Goal: Task Accomplishment & Management: Manage account settings

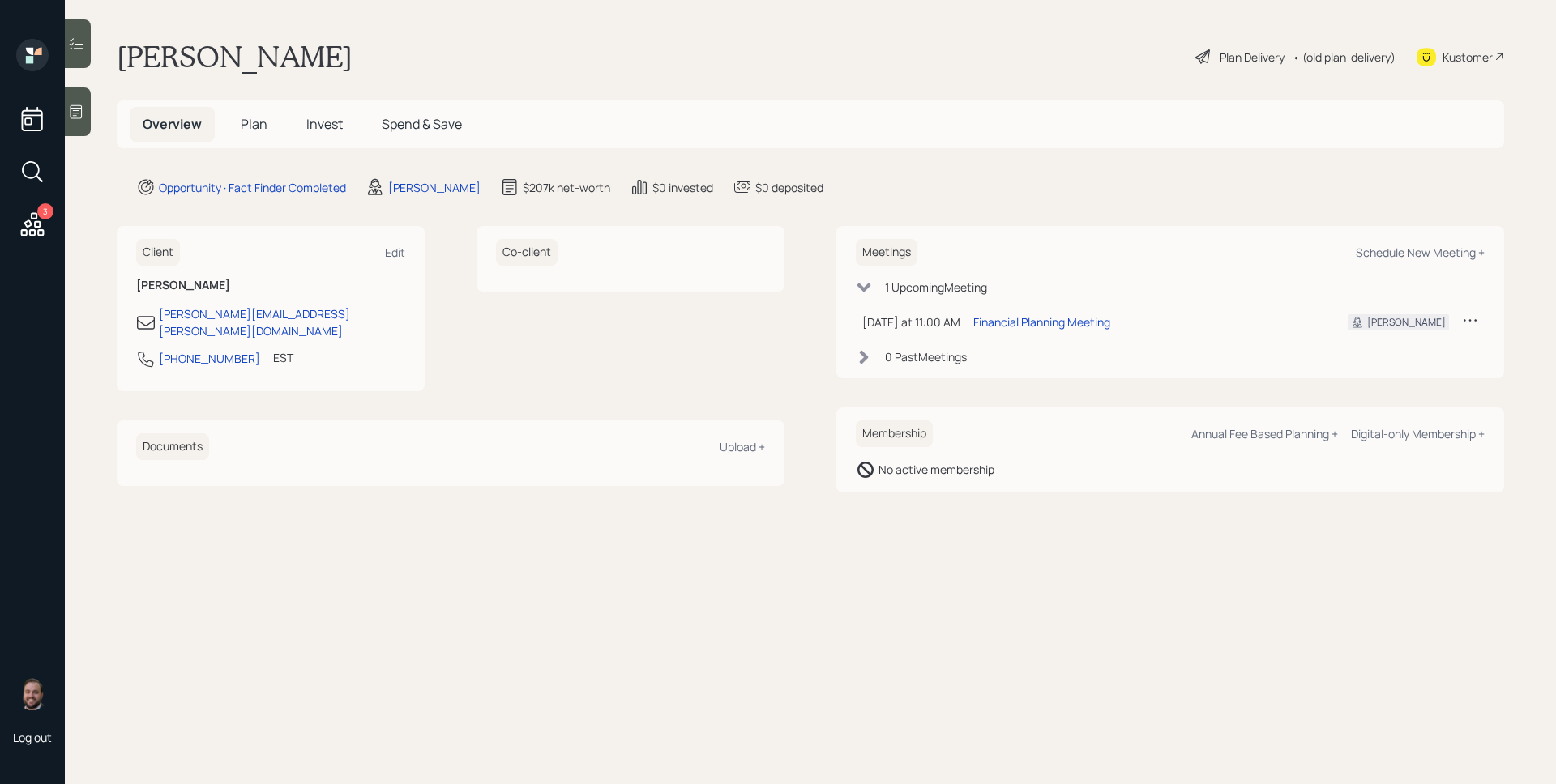
click at [258, 117] on span "Plan" at bounding box center [254, 124] width 27 height 18
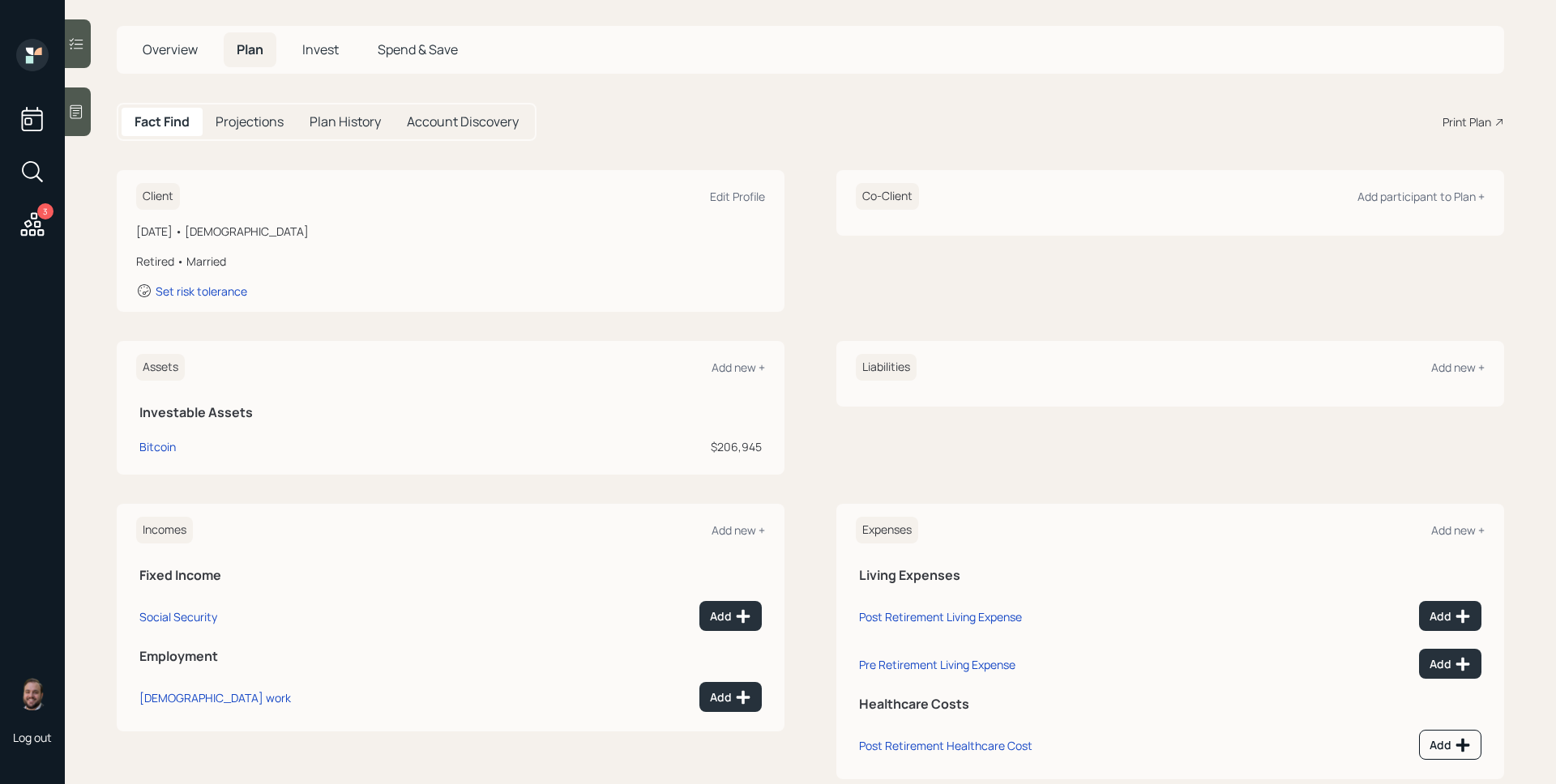
scroll to position [108, 0]
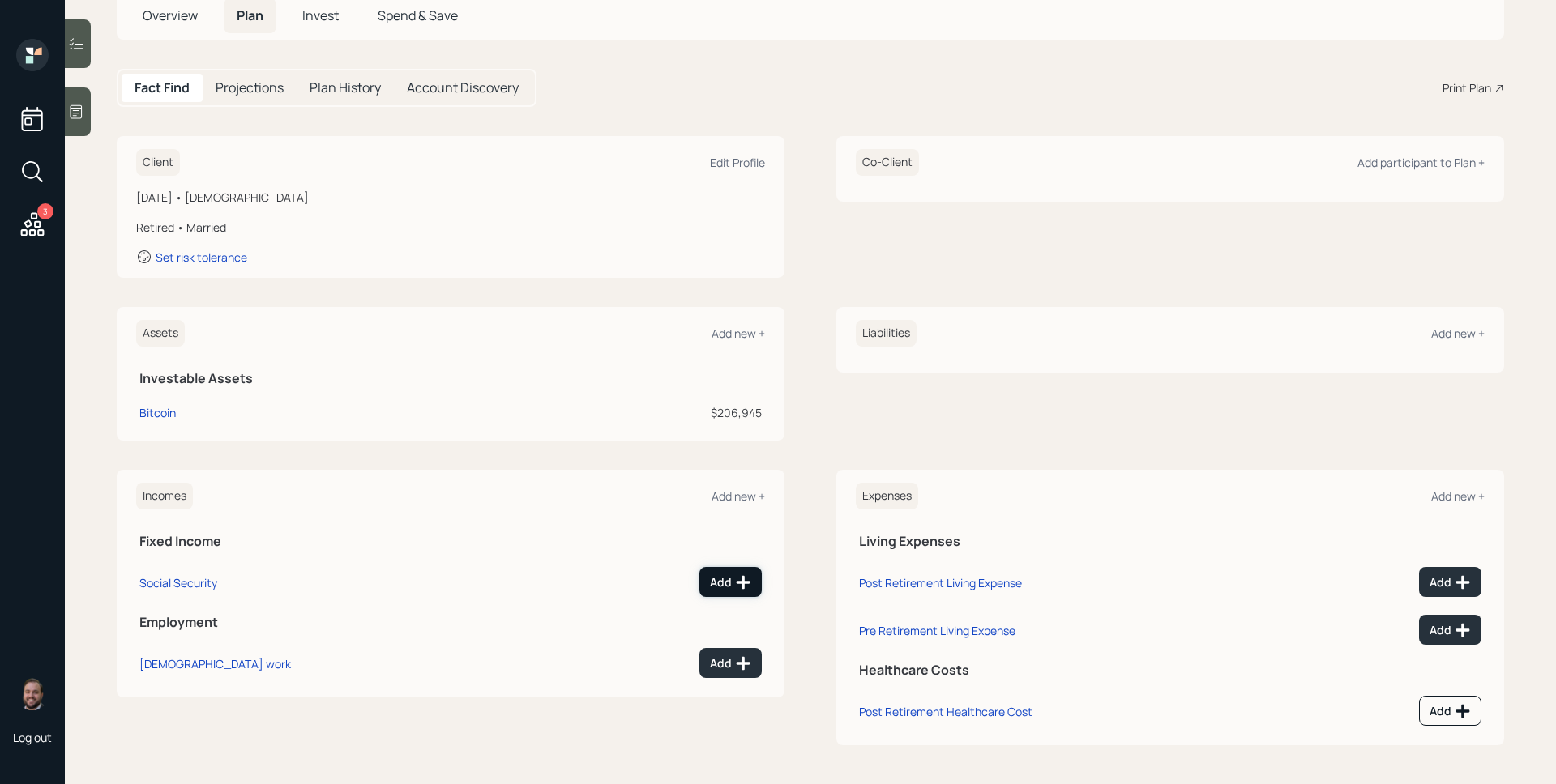
click at [738, 571] on button "Add" at bounding box center [730, 582] width 62 height 30
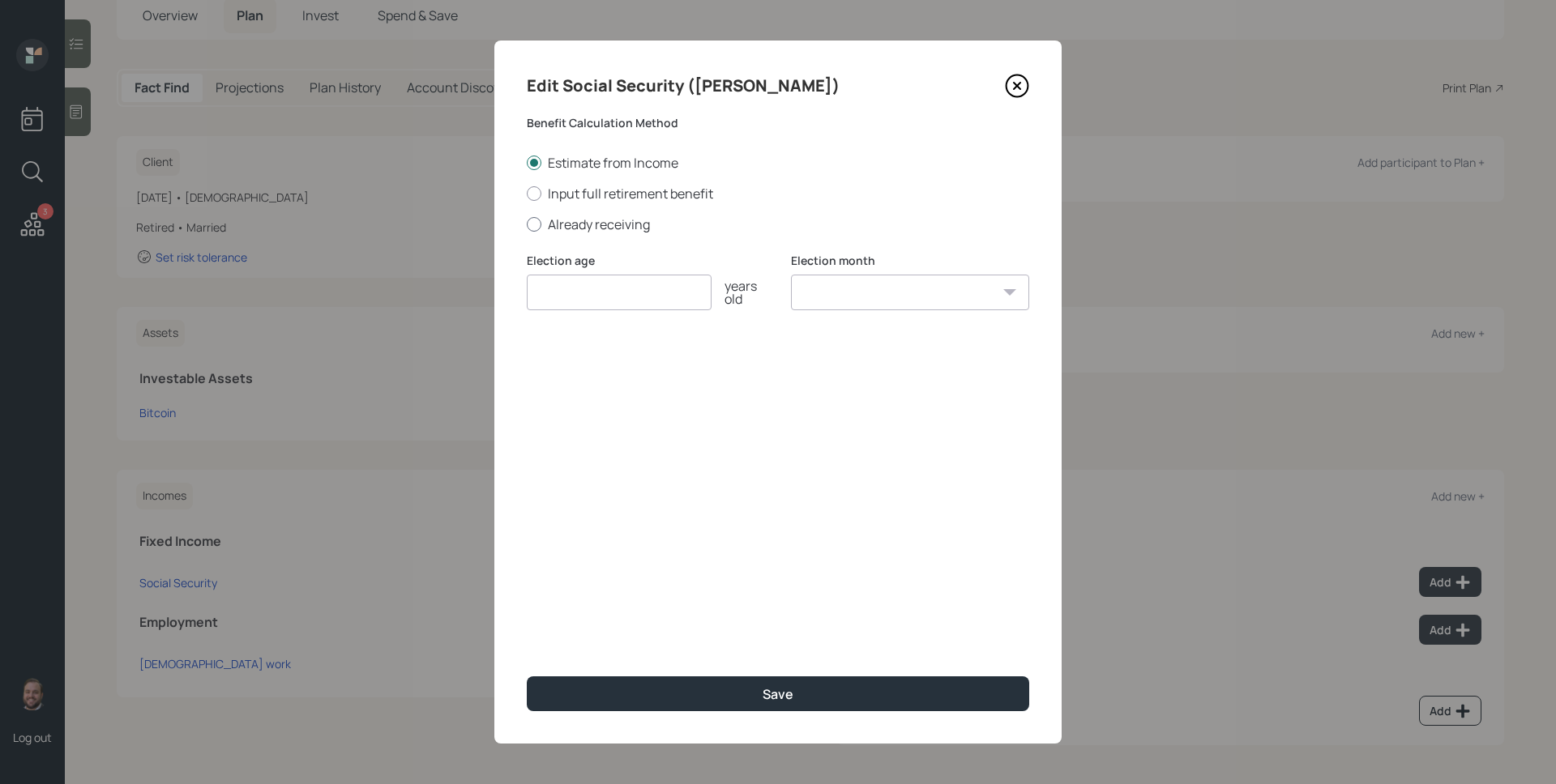
click at [591, 222] on label "Already receiving" at bounding box center [777, 224] width 502 height 18
click at [526, 224] on input "Already receiving" at bounding box center [525, 224] width 1 height 1
radio input "true"
click at [606, 304] on input "number" at bounding box center [619, 292] width 185 height 36
type input "62"
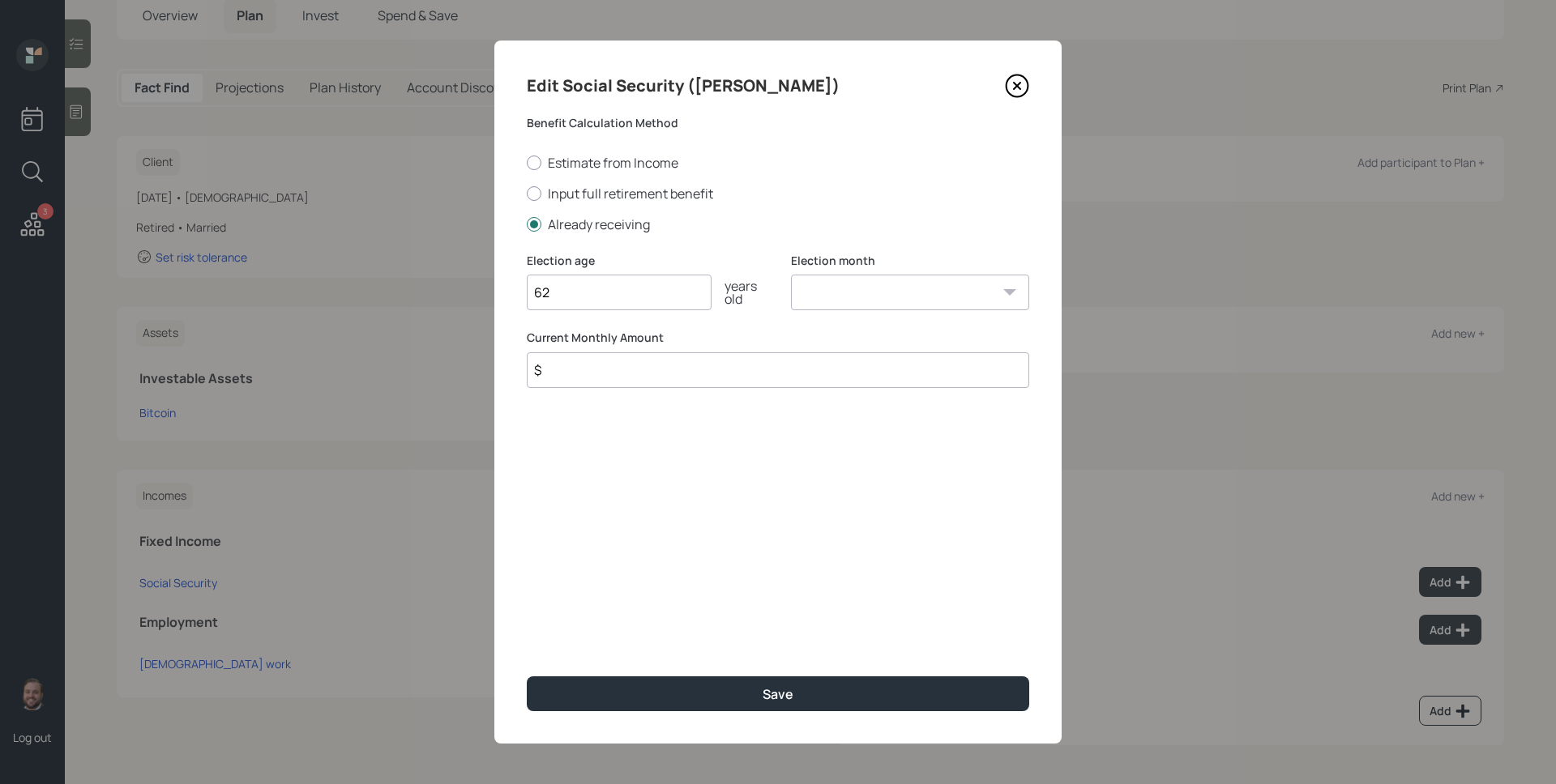
select select "1"
click at [790, 275] on select "January February March April May June July August September October November De…" at bounding box center [910, 292] width 238 height 36
type input "$ 2,100"
click at [526, 676] on button "Save" at bounding box center [777, 693] width 502 height 35
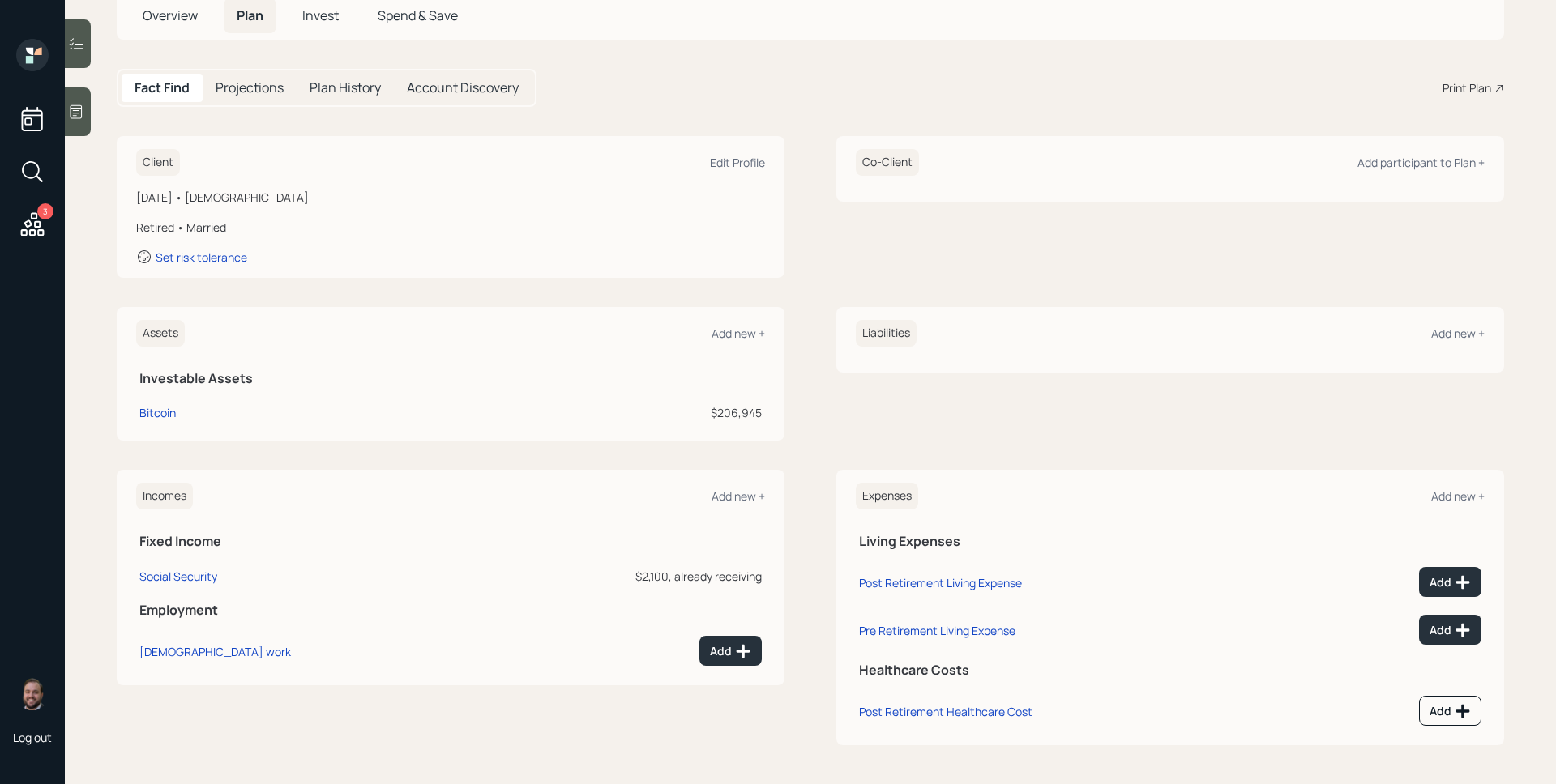
click at [824, 342] on div "Assets Add new + Investable Assets Bitcoin $206,945 Liabilities Add new +" at bounding box center [810, 373] width 1387 height 133
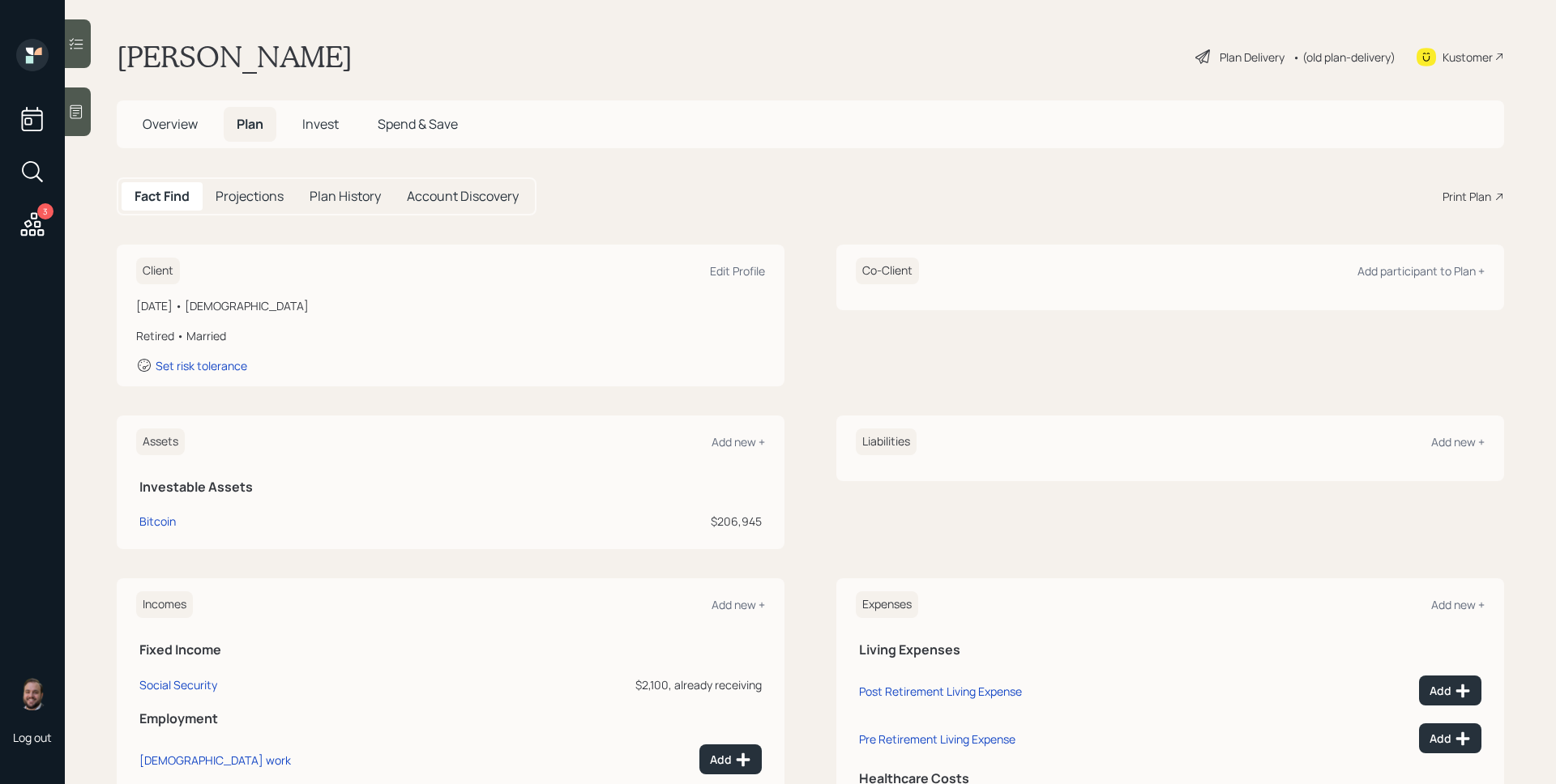
click at [1013, 208] on div "Fact Find Projections Plan History Account Discovery Print Plan" at bounding box center [810, 196] width 1387 height 38
click at [734, 271] on div "Edit Profile" at bounding box center [737, 270] width 55 height 15
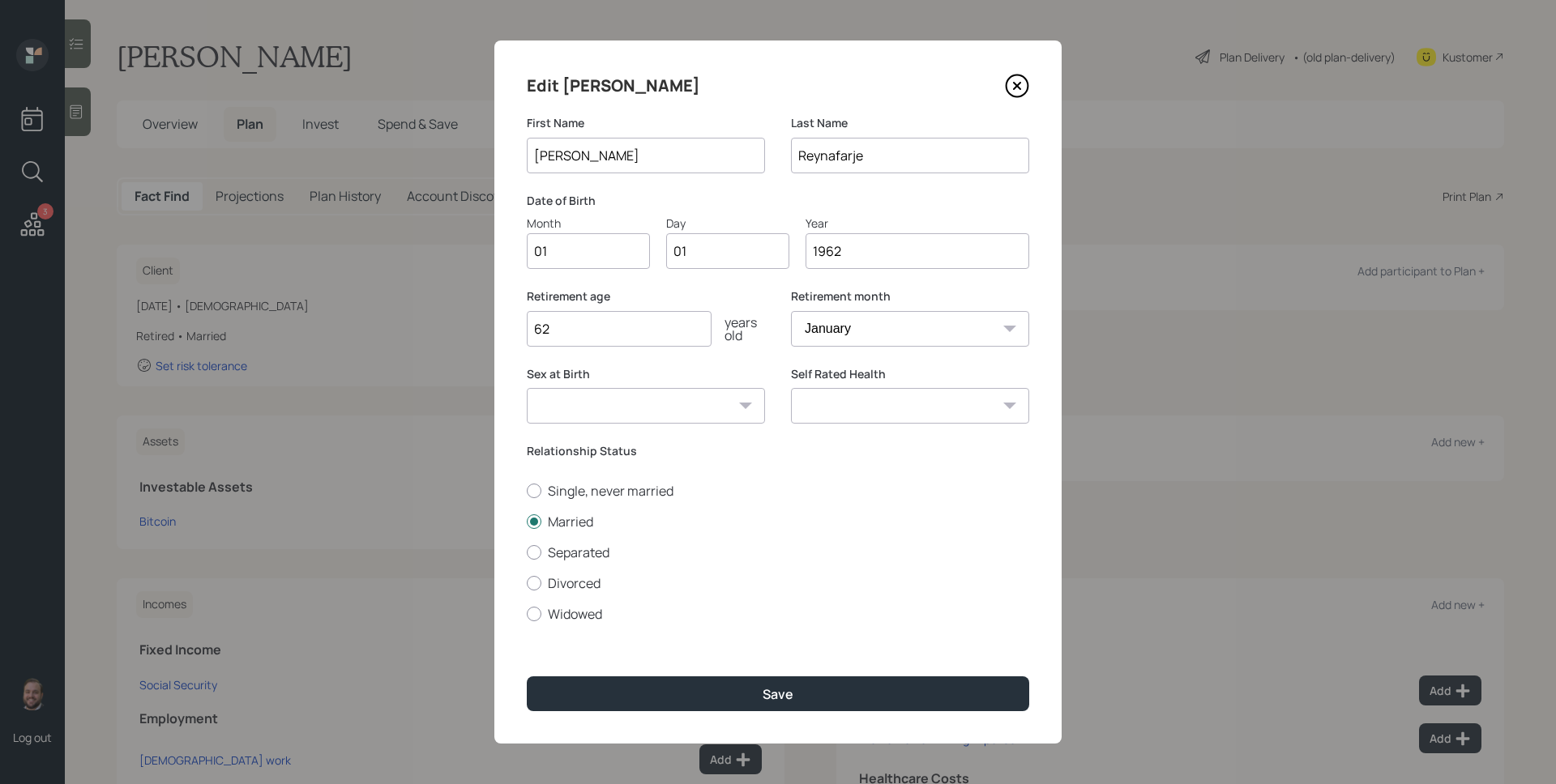
click at [605, 257] on input "01" at bounding box center [588, 251] width 124 height 36
click at [572, 260] on input "01" at bounding box center [588, 251] width 124 height 36
type input "10"
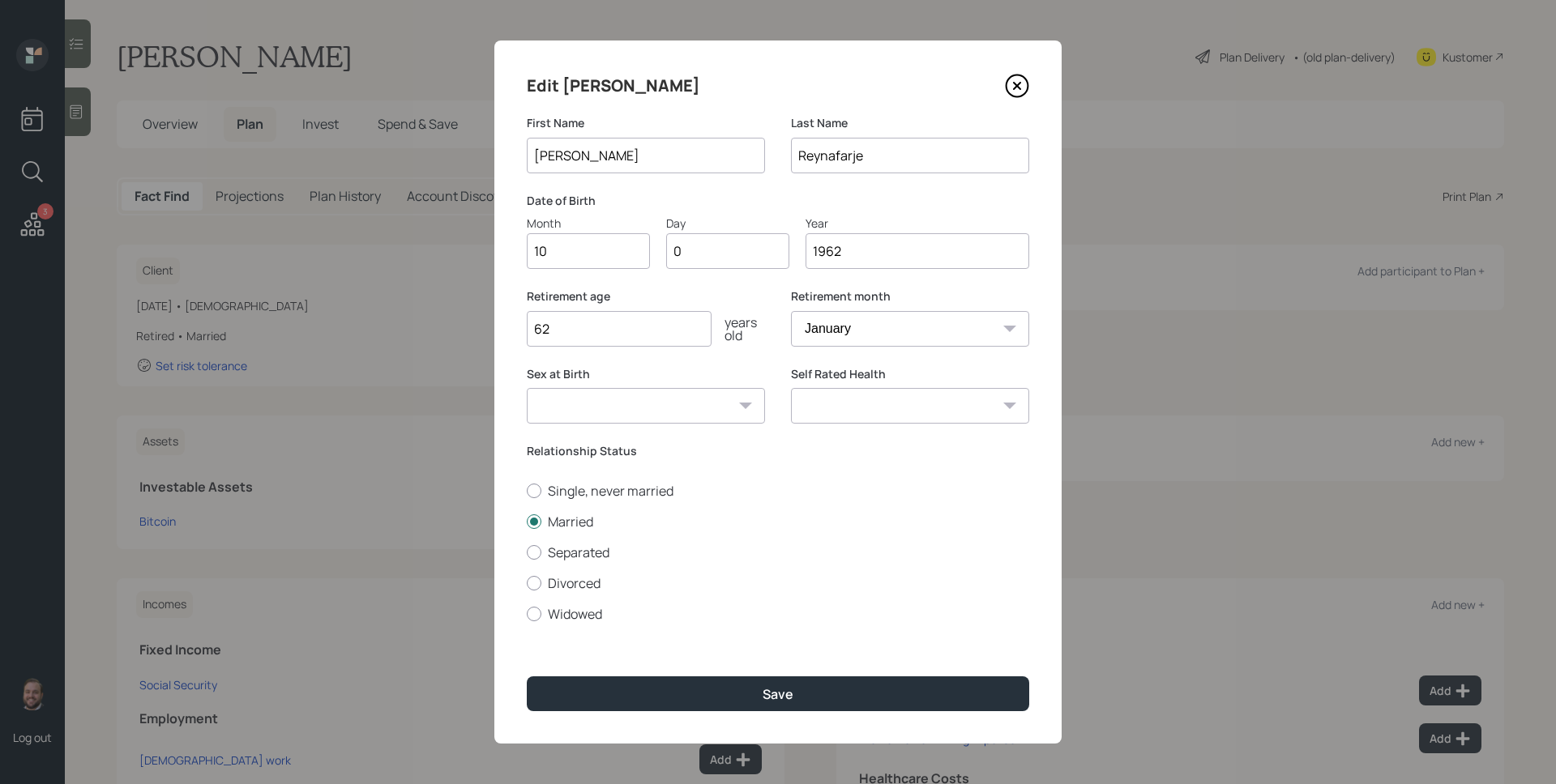
type input "03"
type input "1961"
click at [786, 671] on div "Edit [PERSON_NAME] First Name [PERSON_NAME] Last Name [PERSON_NAME] Date of Bir…" at bounding box center [778, 392] width 567 height 703
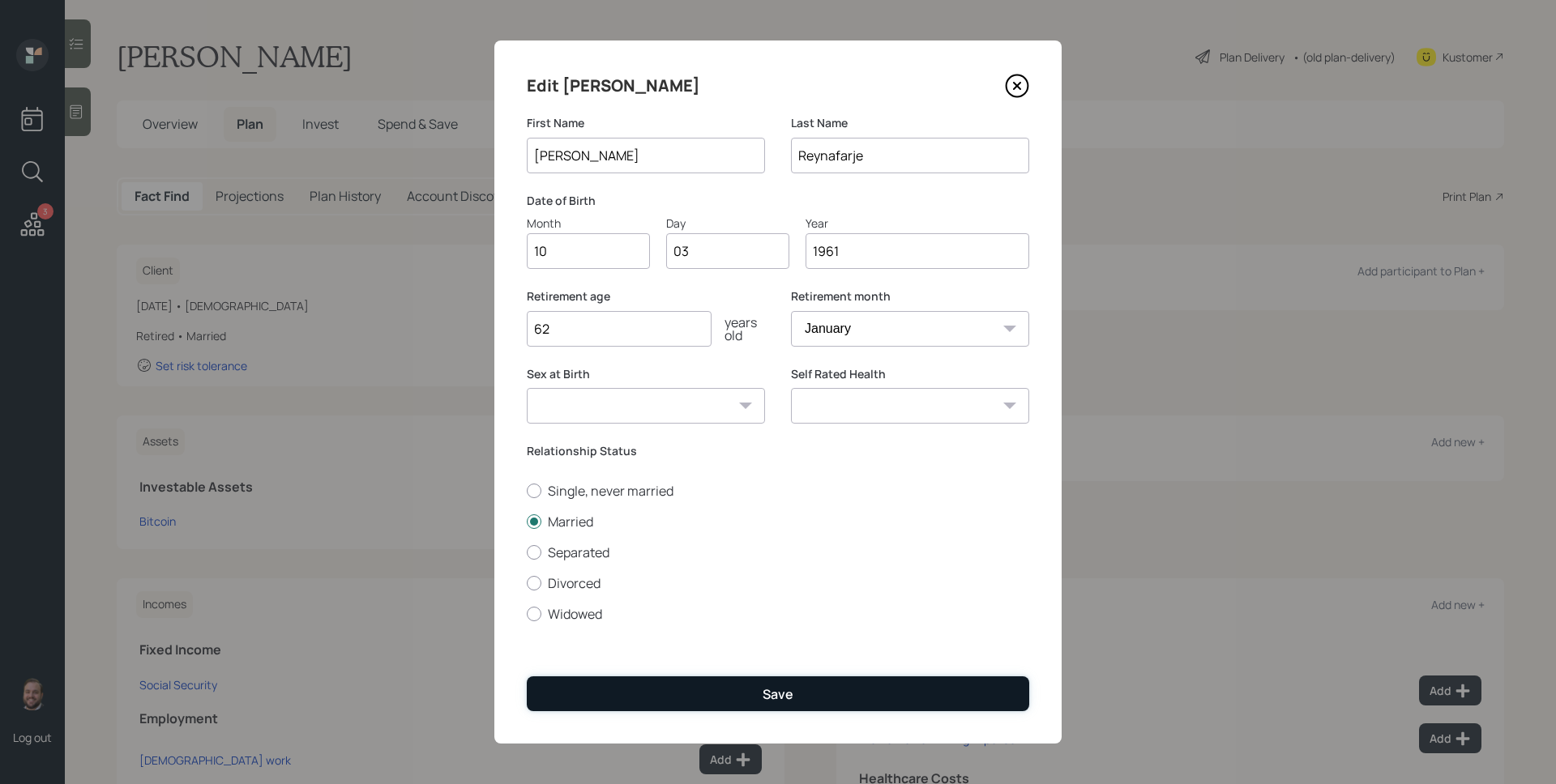
click at [796, 681] on button "Save" at bounding box center [777, 693] width 502 height 35
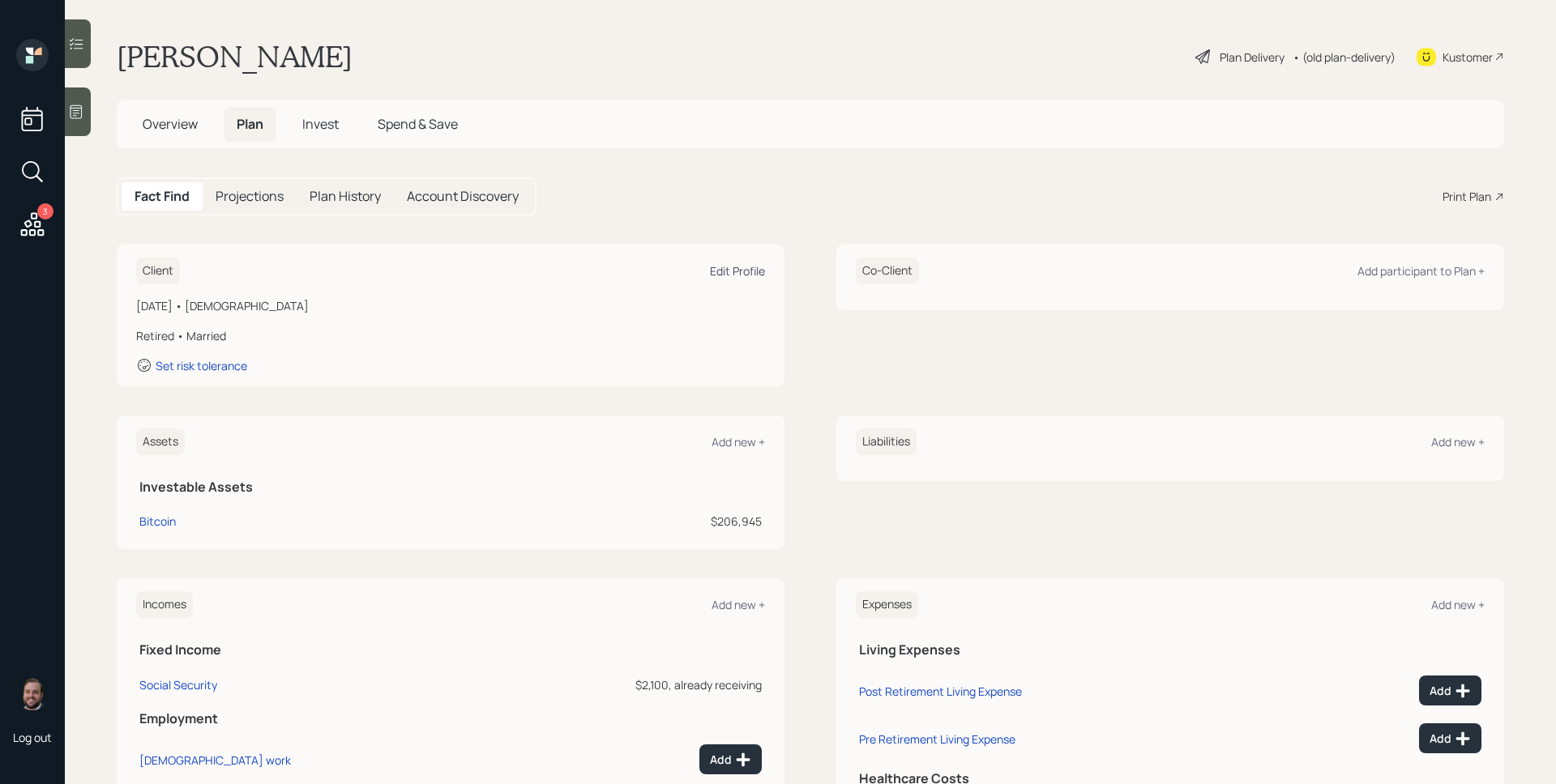
click at [734, 271] on div "Edit Profile" at bounding box center [737, 270] width 55 height 15
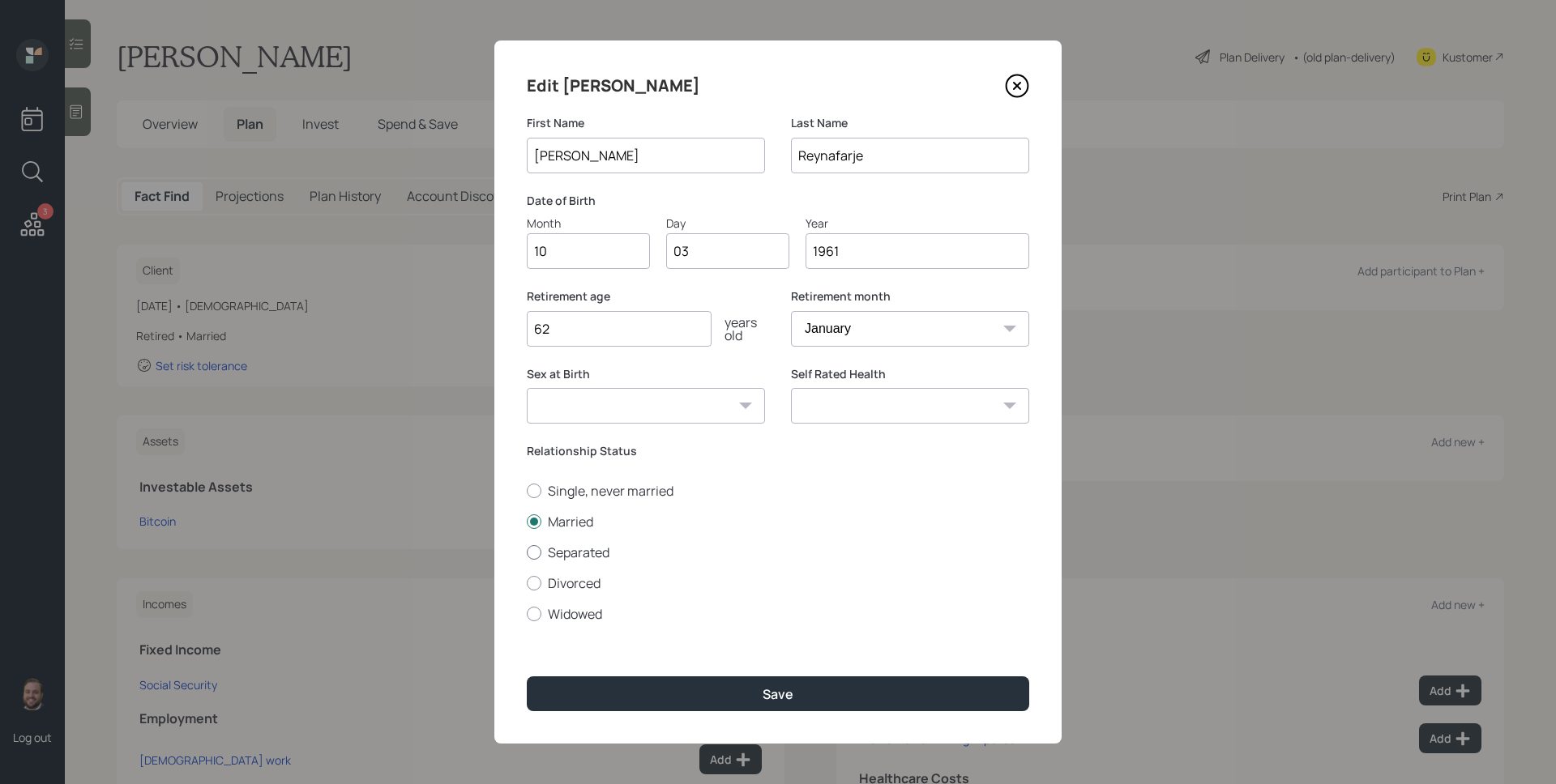
click at [598, 551] on label "Separated" at bounding box center [777, 552] width 502 height 18
click at [526, 552] on input "Separated" at bounding box center [525, 552] width 1 height 1
radio input "true"
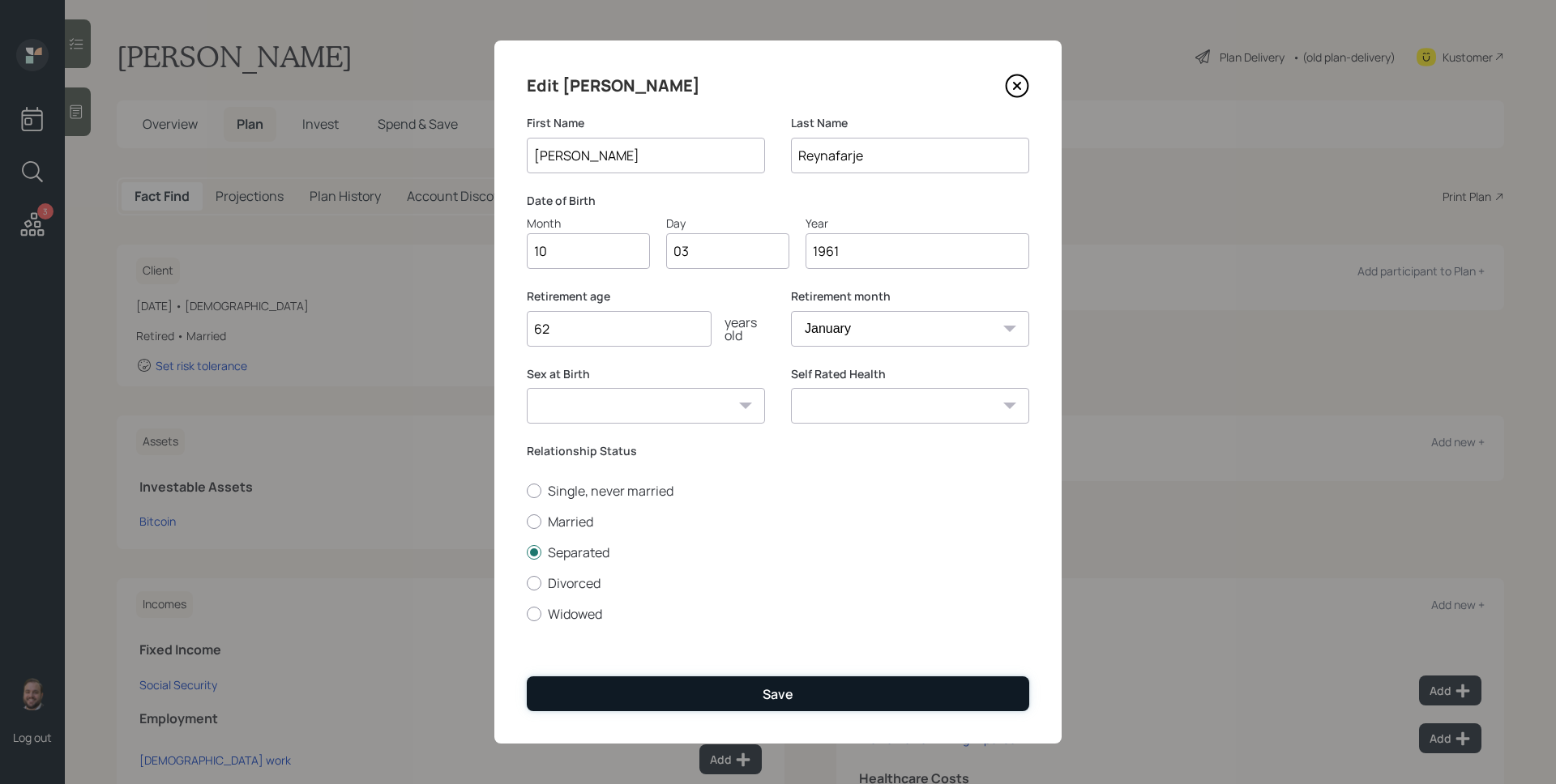
click at [752, 687] on button "Save" at bounding box center [777, 693] width 502 height 35
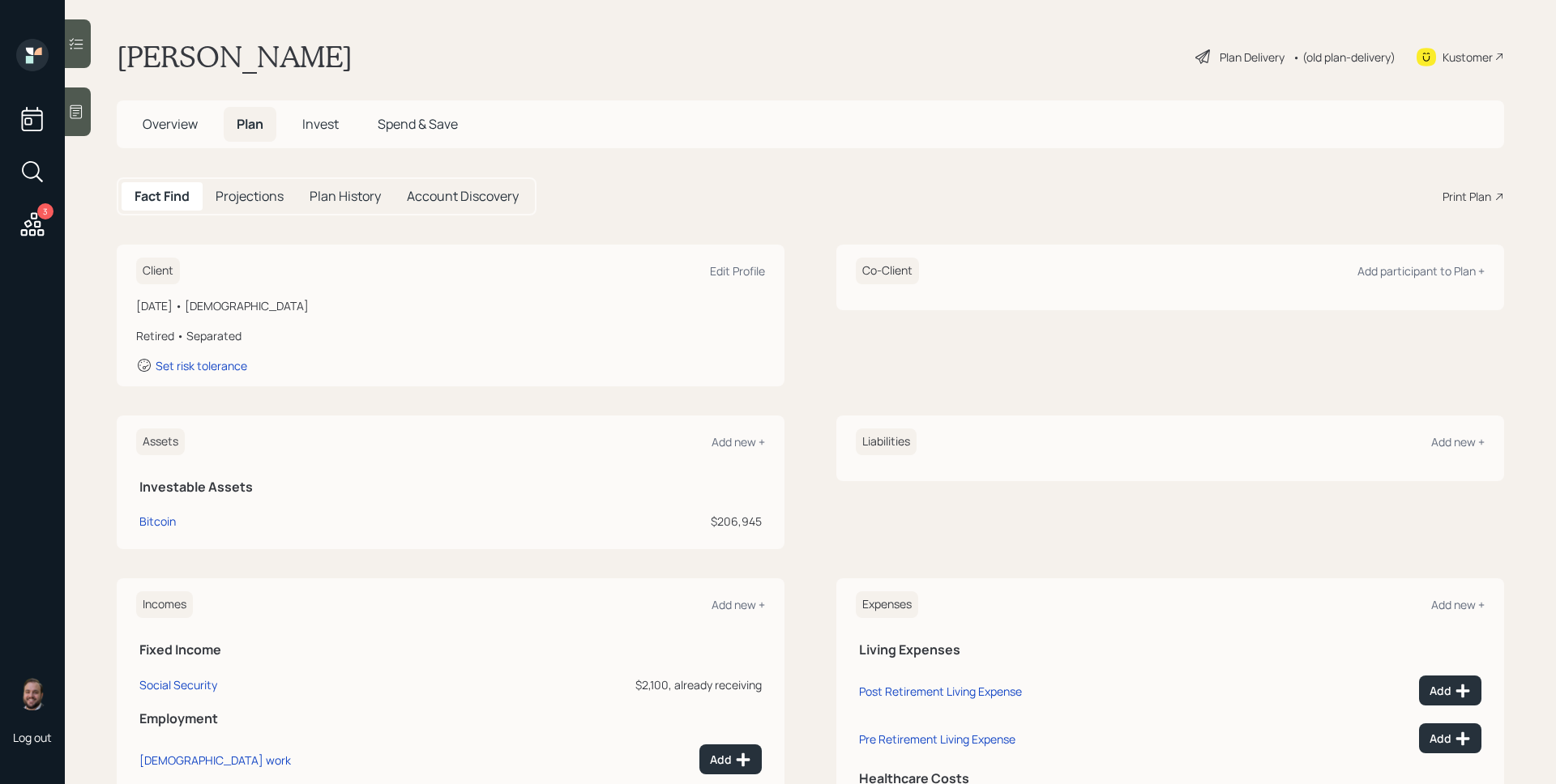
click at [945, 40] on div "[PERSON_NAME] Plan Delivery • (old plan-delivery) Kustomer" at bounding box center [810, 57] width 1387 height 36
click at [1219, 50] on div "Plan Delivery" at bounding box center [1251, 57] width 65 height 17
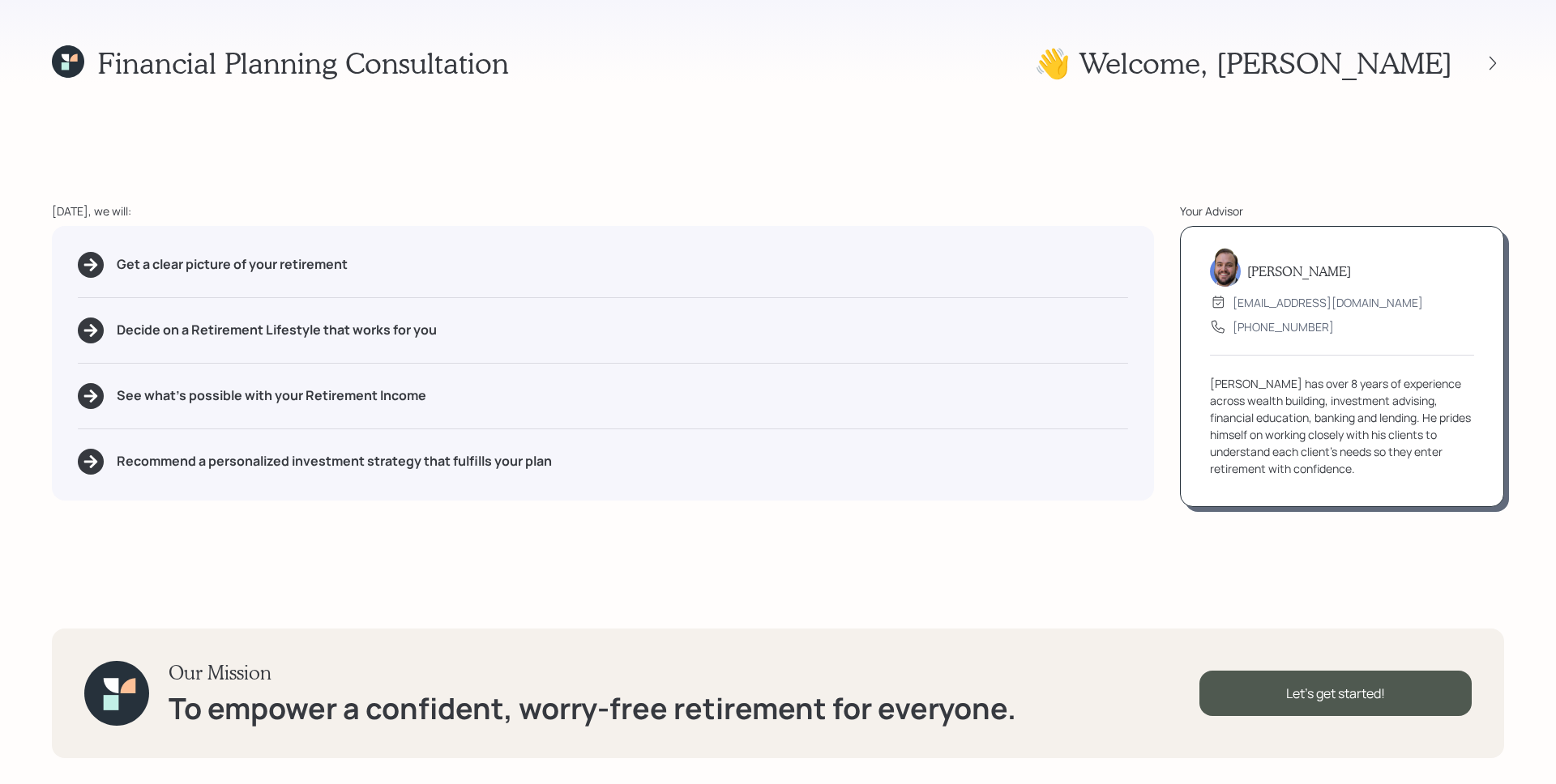
click at [676, 205] on div "[DATE], we will:" at bounding box center [602, 211] width 1102 height 17
drag, startPoint x: 118, startPoint y: 268, endPoint x: 456, endPoint y: 290, distance: 338.7
click at [456, 290] on div "Get a clear picture of your retirement Decide on a Retirement Lifestyle that wo…" at bounding box center [602, 363] width 1102 height 275
click at [485, 297] on div "Get a clear picture of your retirement Decide on a Retirement Lifestyle that wo…" at bounding box center [602, 363] width 1102 height 275
drag, startPoint x: 461, startPoint y: 330, endPoint x: 87, endPoint y: 297, distance: 375.5
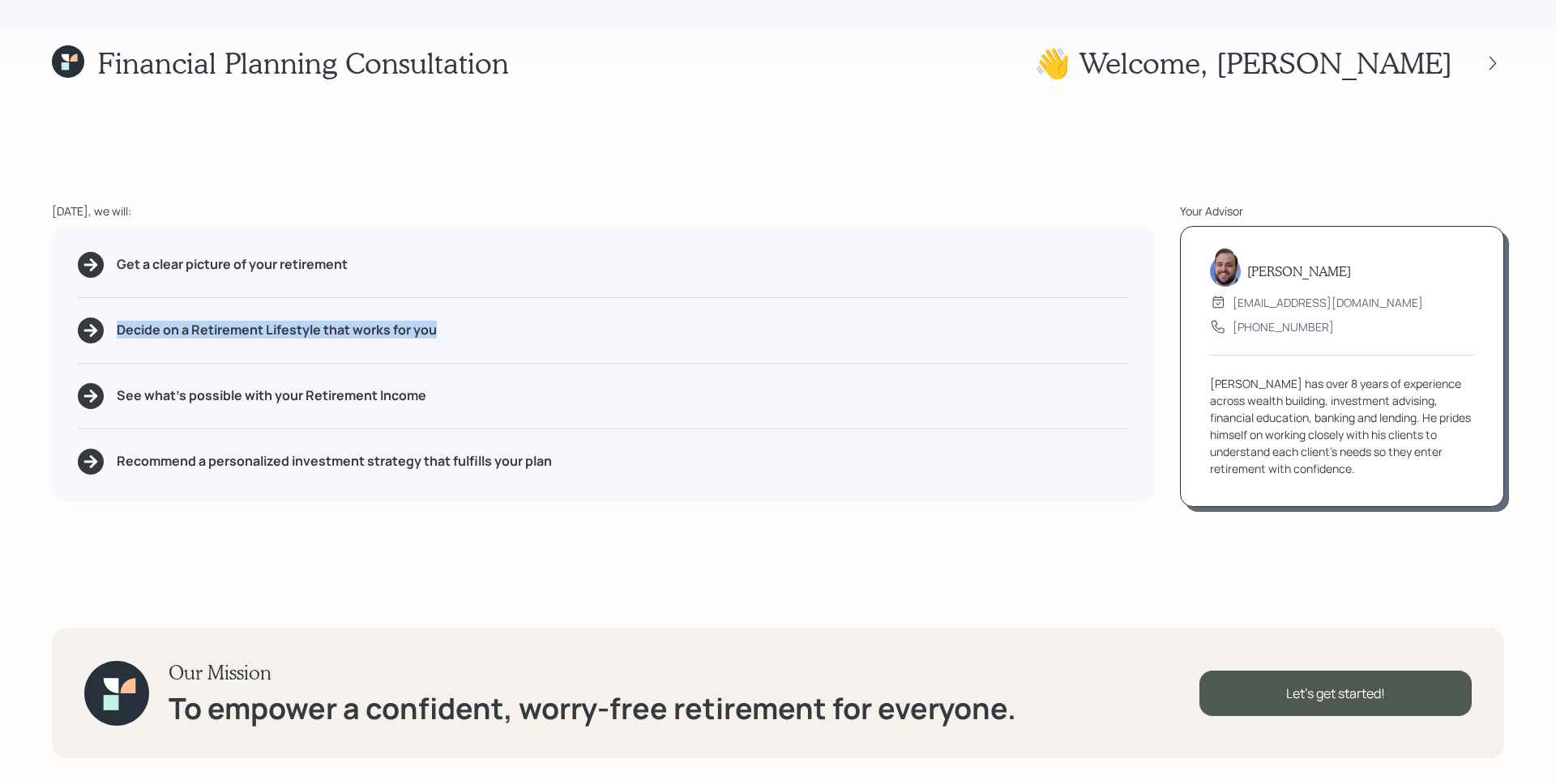
click at [87, 300] on div "Get a clear picture of your retirement Decide on a Retirement Lifestyle that wo…" at bounding box center [602, 363] width 1102 height 275
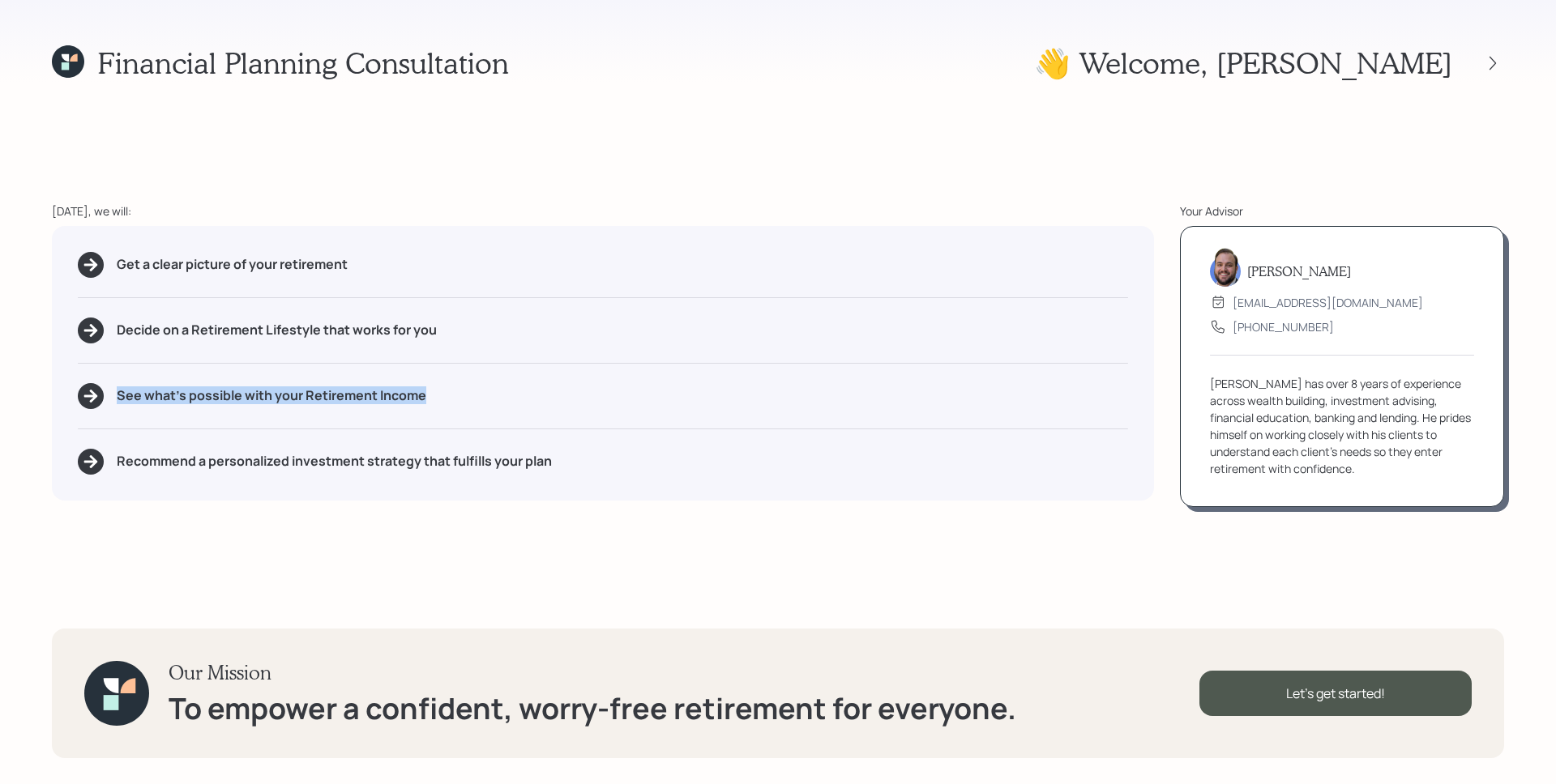
drag, startPoint x: 349, startPoint y: 388, endPoint x: 124, endPoint y: 360, distance: 226.7
click at [124, 360] on div "Get a clear picture of your retirement Decide on a Retirement Lifestyle that wo…" at bounding box center [602, 363] width 1102 height 275
click at [365, 258] on div "Get a clear picture of your retirement" at bounding box center [602, 264] width 1050 height 26
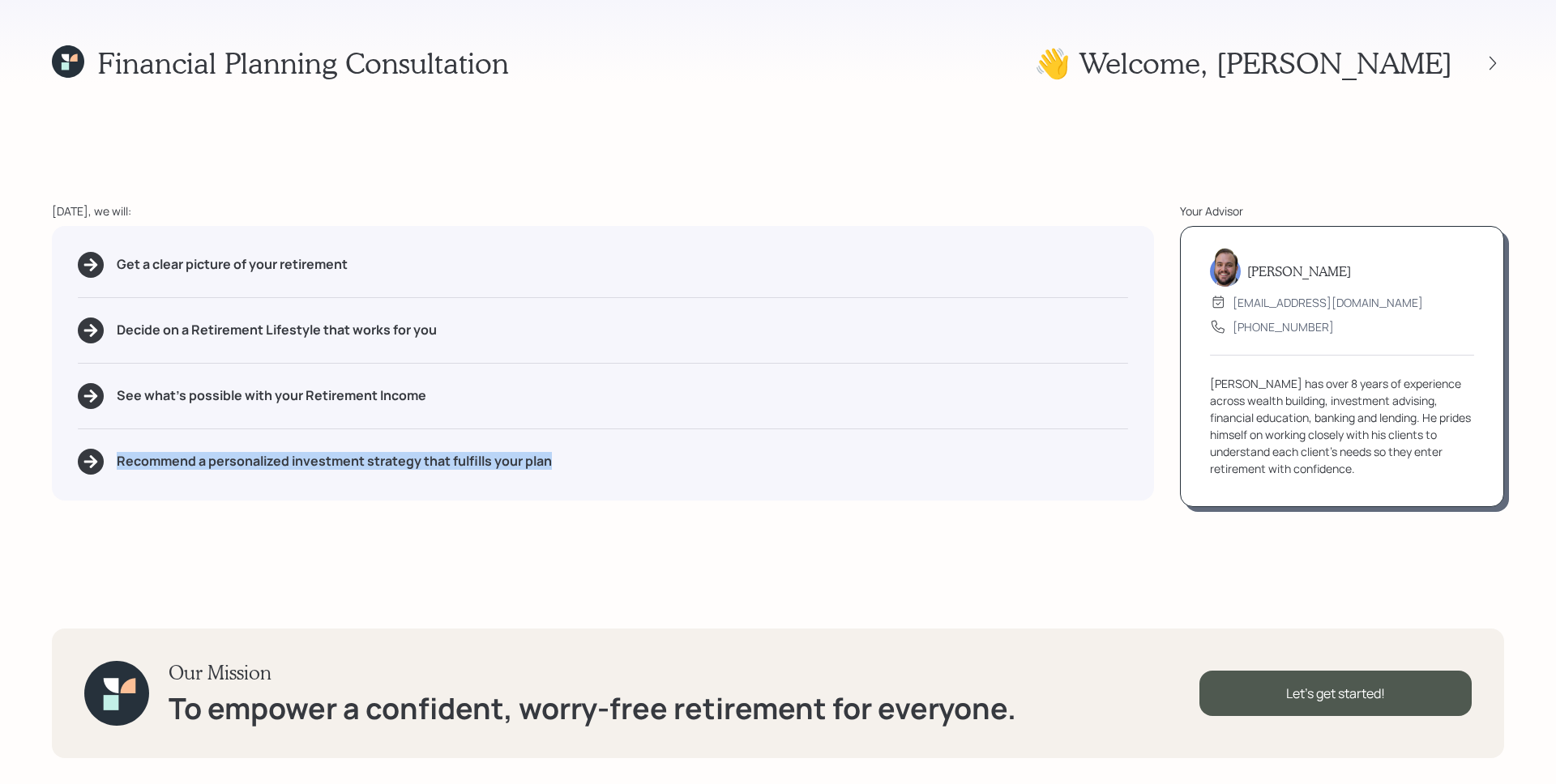
drag, startPoint x: 576, startPoint y: 464, endPoint x: 36, endPoint y: 438, distance: 540.6
click at [36, 440] on div "Financial Planning Consultation 👋 Welcome , [PERSON_NAME] [DATE], we will: Get …" at bounding box center [778, 392] width 1556 height 784
click at [830, 312] on div "Get a clear picture of your retirement Decide on a Retirement Lifestyle that wo…" at bounding box center [602, 363] width 1102 height 275
click at [1488, 60] on icon at bounding box center [1492, 63] width 16 height 16
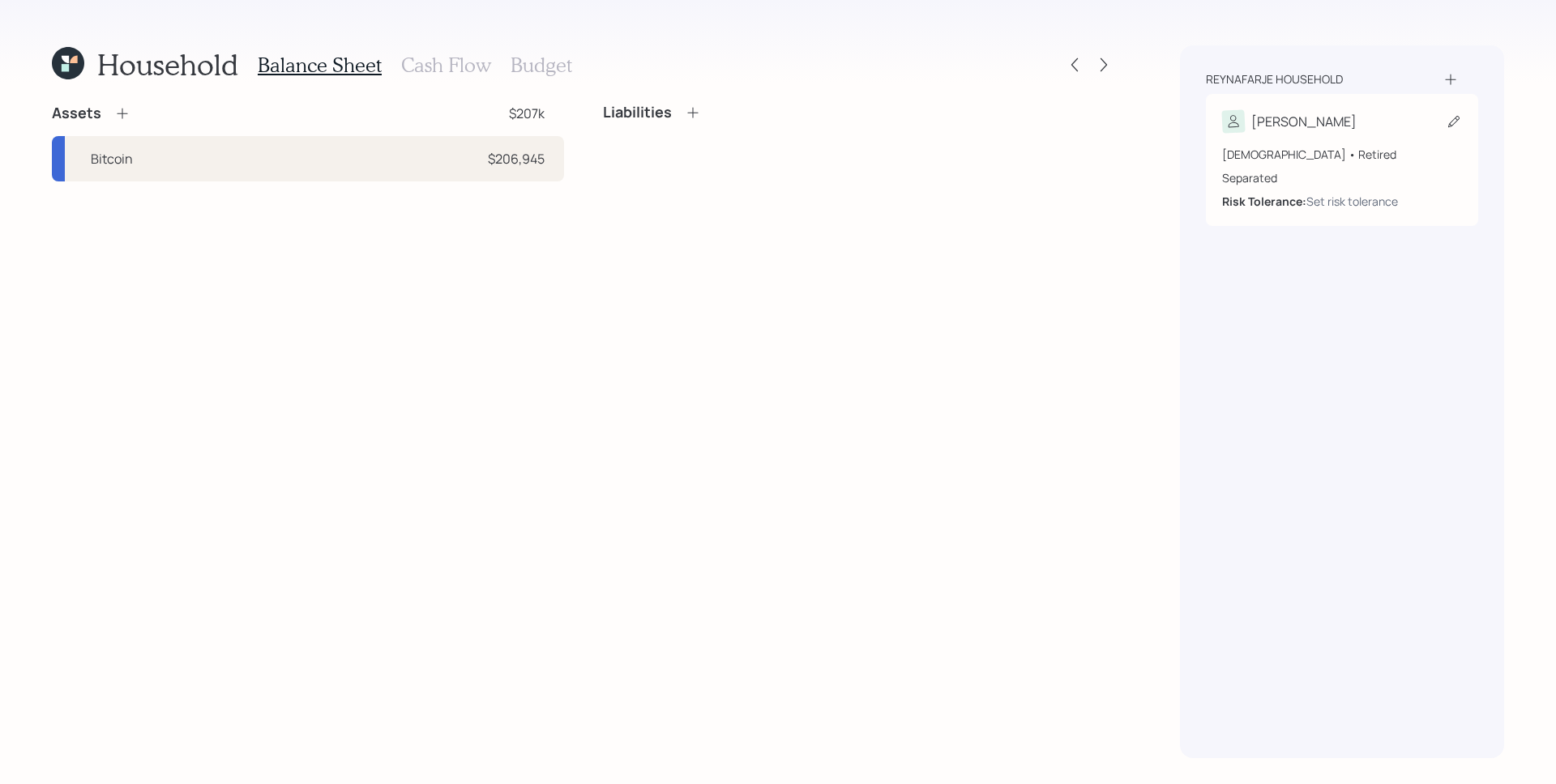
click at [1303, 141] on div "[DEMOGRAPHIC_DATA] • Retired Separated Risk Tolerance: Set risk tolerance" at bounding box center [1342, 171] width 240 height 77
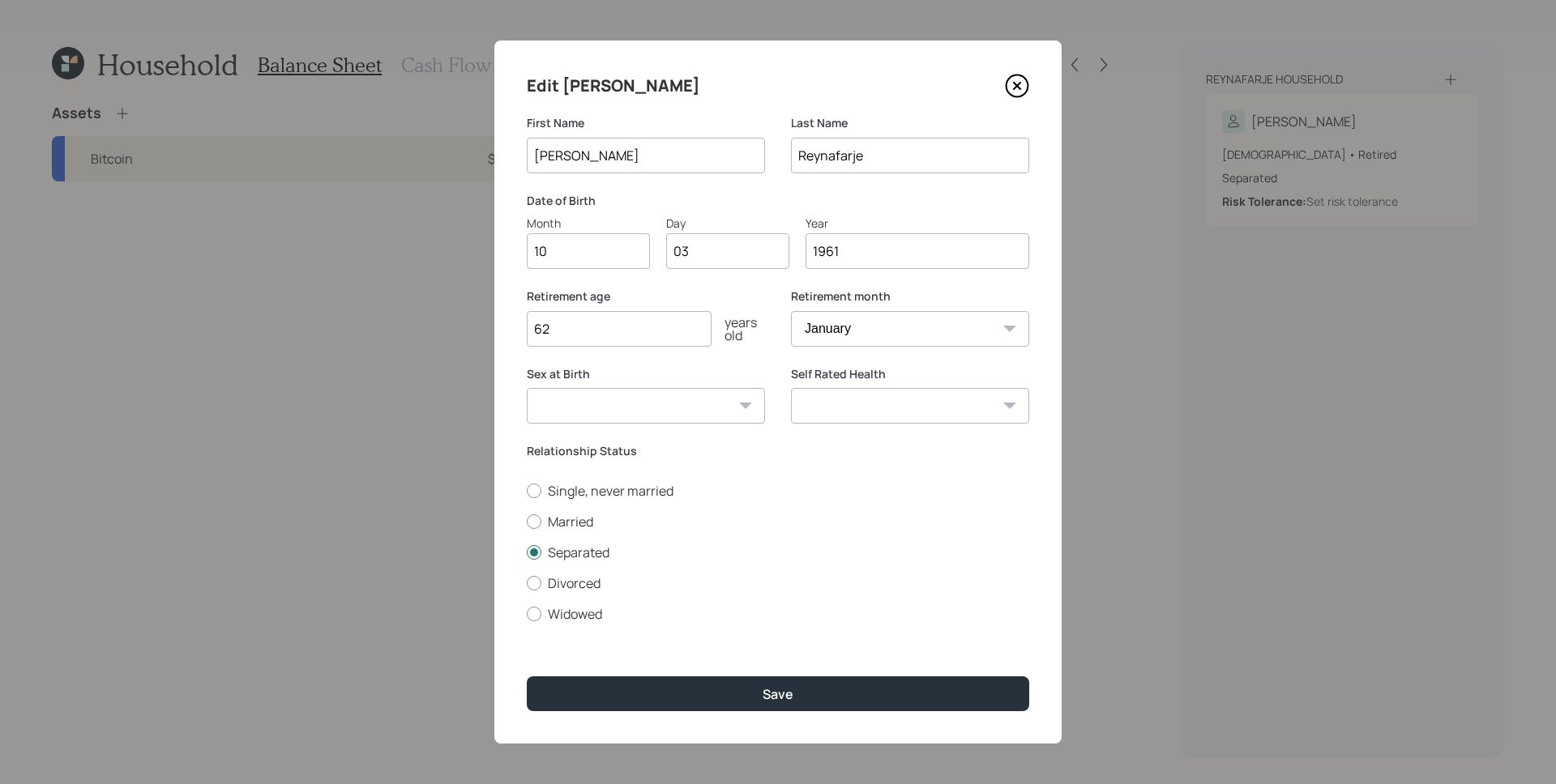
click at [1023, 86] on icon at bounding box center [1016, 85] width 24 height 24
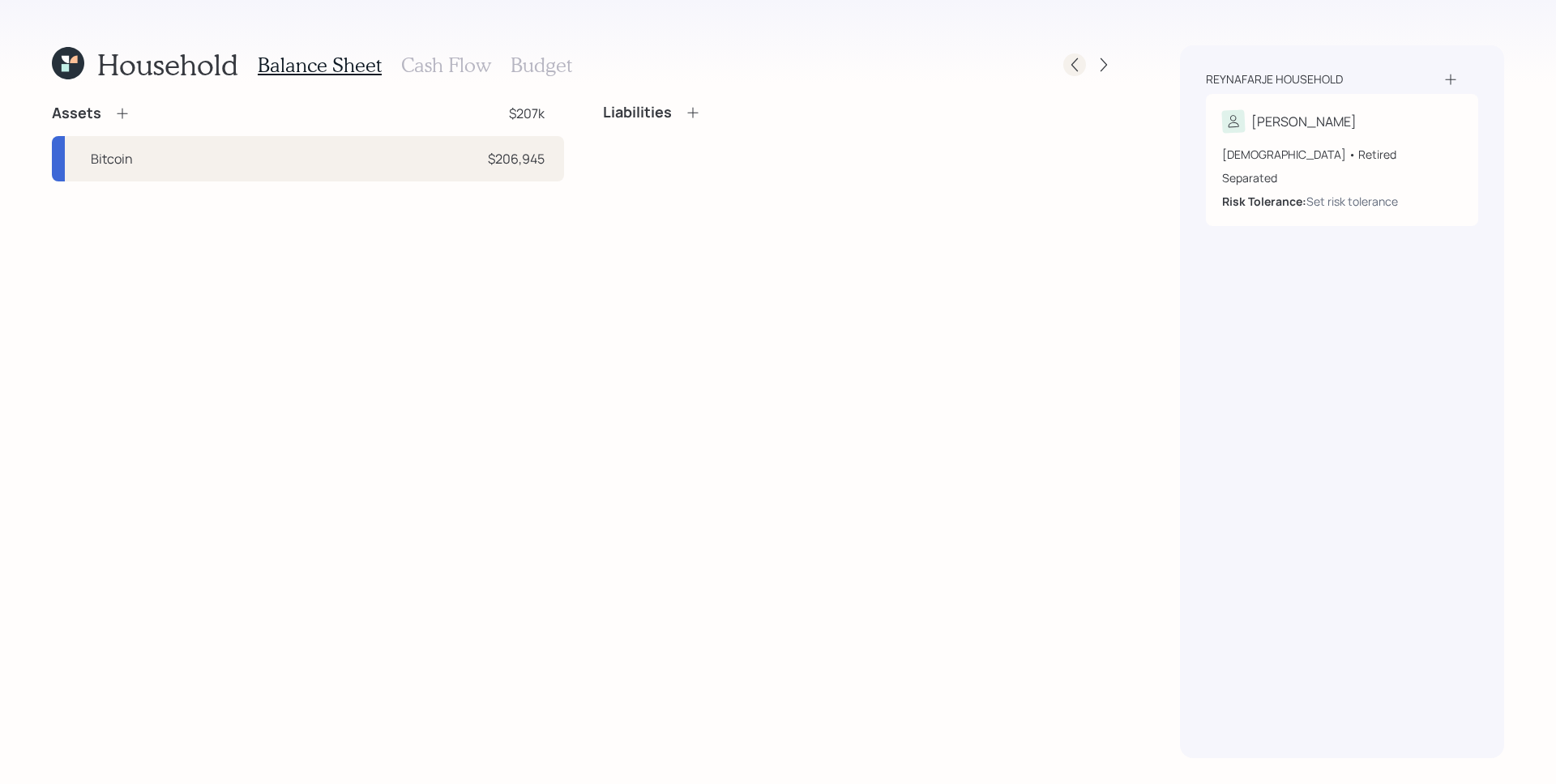
click at [1082, 63] on icon at bounding box center [1074, 65] width 16 height 16
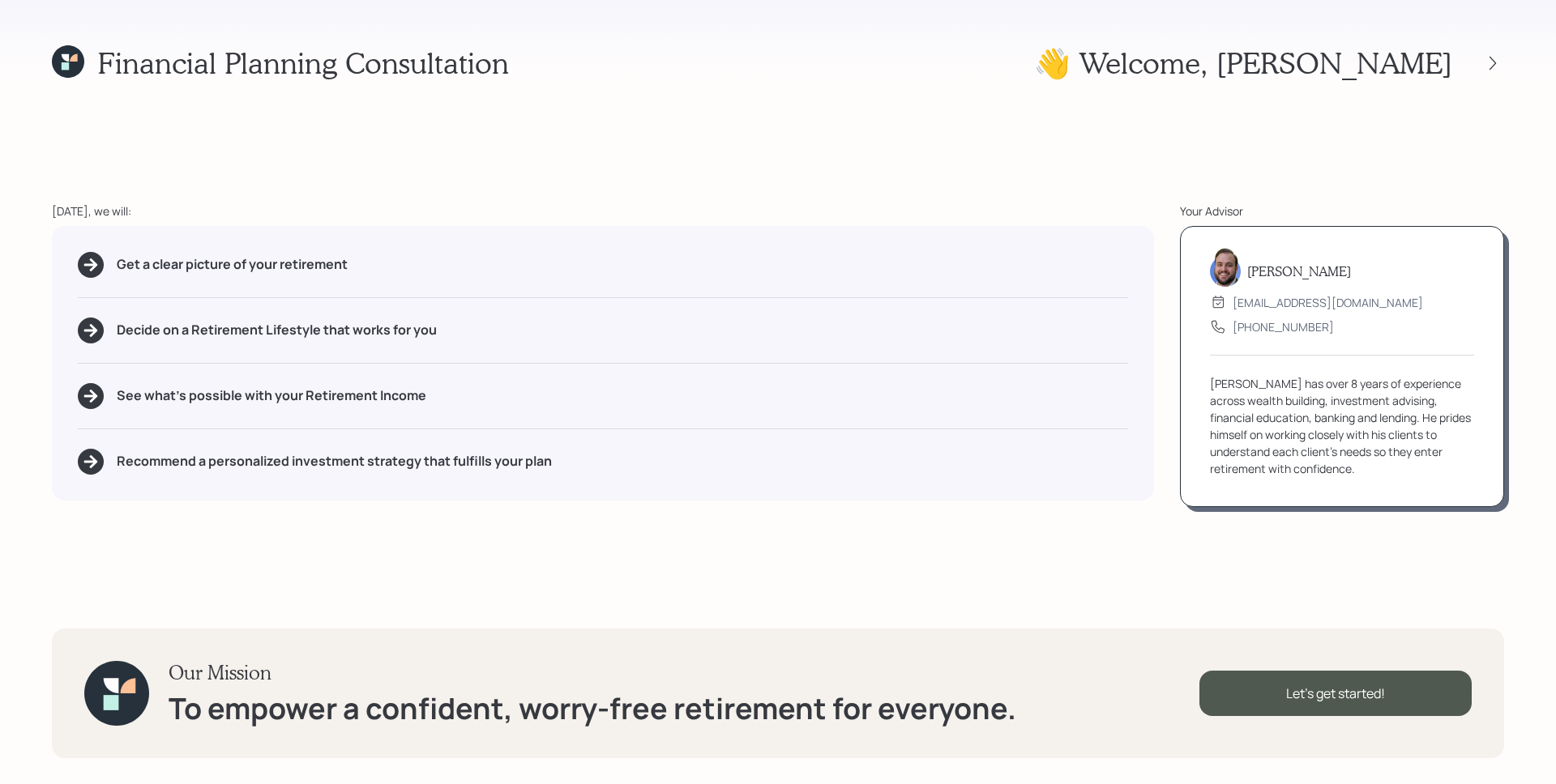
click at [1406, 231] on div "[PERSON_NAME] [EMAIL_ADDRESS][DOMAIN_NAME] [PHONE_NUMBER] [PERSON_NAME] has ove…" at bounding box center [1342, 366] width 325 height 281
click at [1497, 60] on icon at bounding box center [1492, 63] width 16 height 16
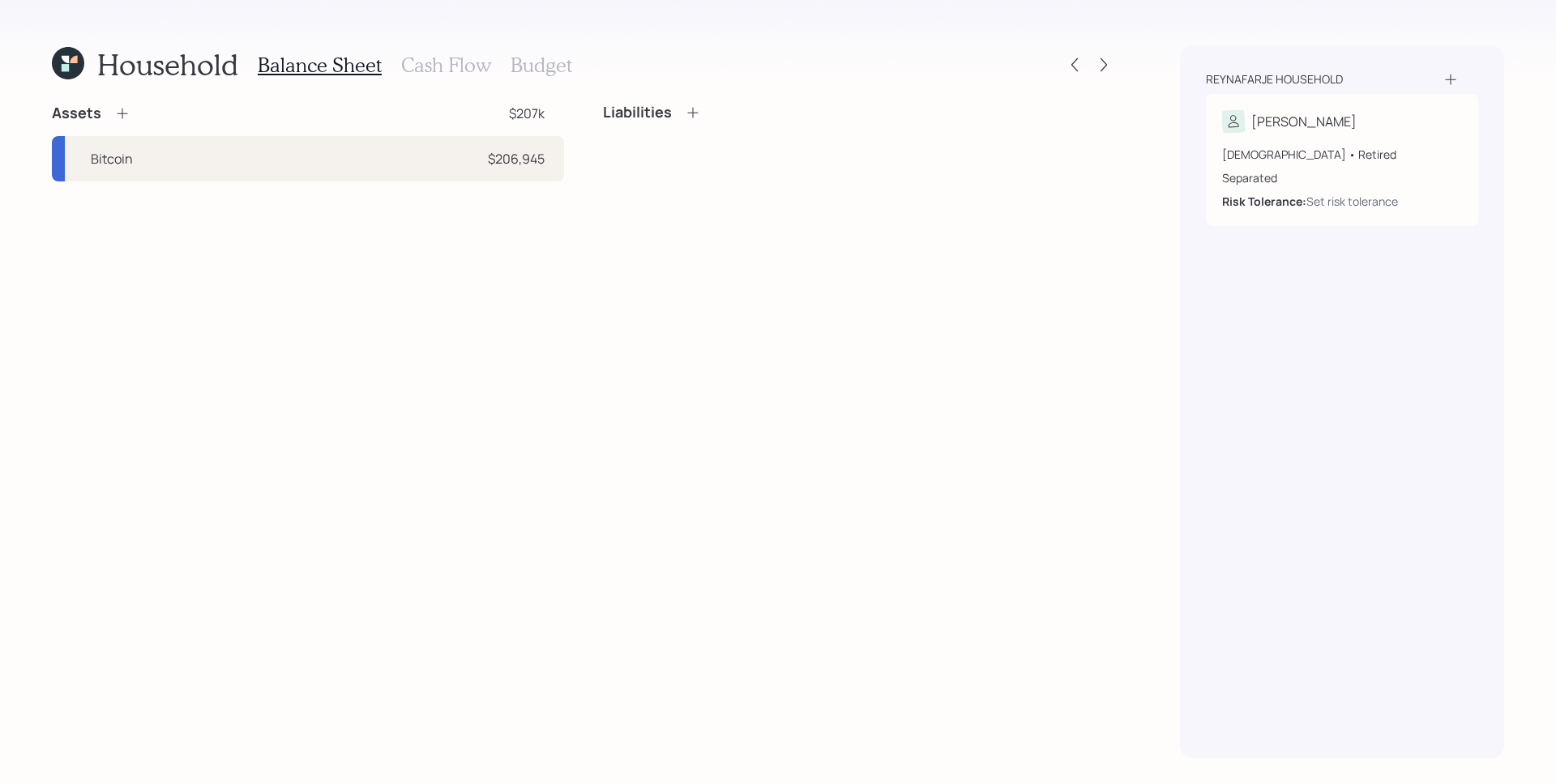
click at [115, 110] on icon at bounding box center [122, 113] width 16 height 16
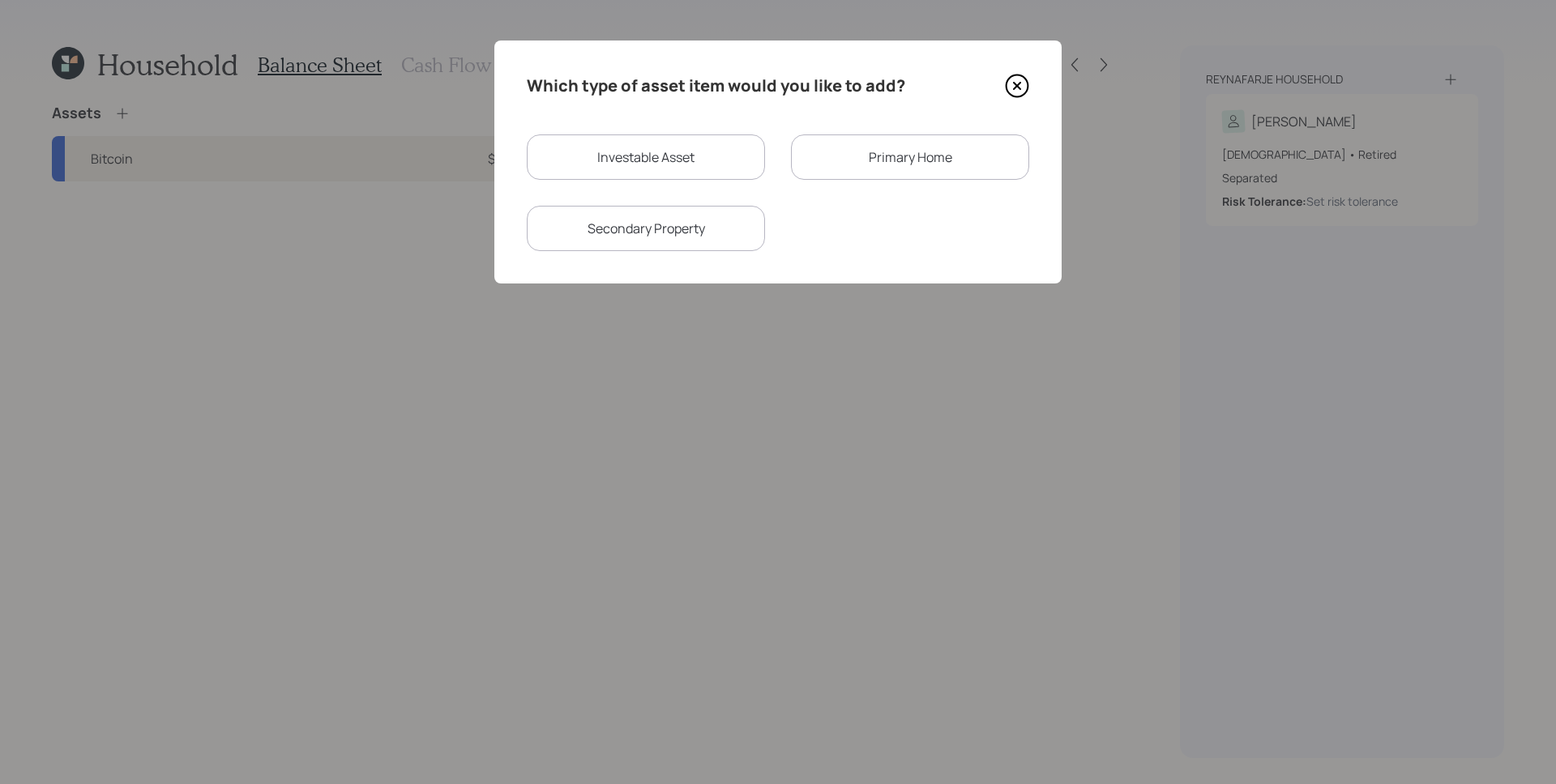
click at [684, 172] on div "Investable Asset" at bounding box center [646, 156] width 238 height 45
select select "taxable"
select select "balanced"
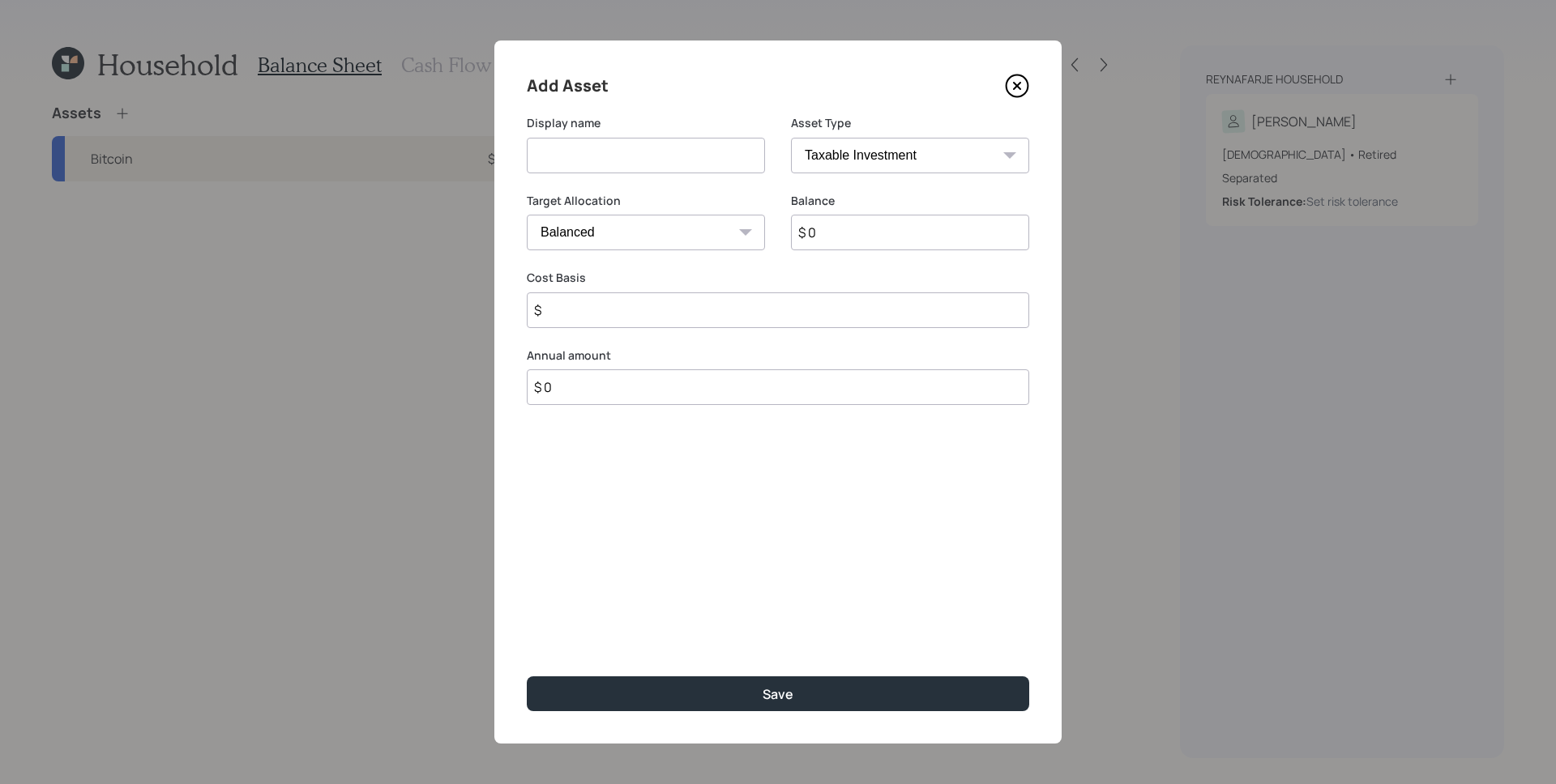
click at [645, 162] on input at bounding box center [646, 156] width 238 height 36
type input "I"
type input "Cash"
click at [669, 224] on select "Cash Conservative Balanced Aggressive" at bounding box center [646, 232] width 238 height 36
select select "uninvested"
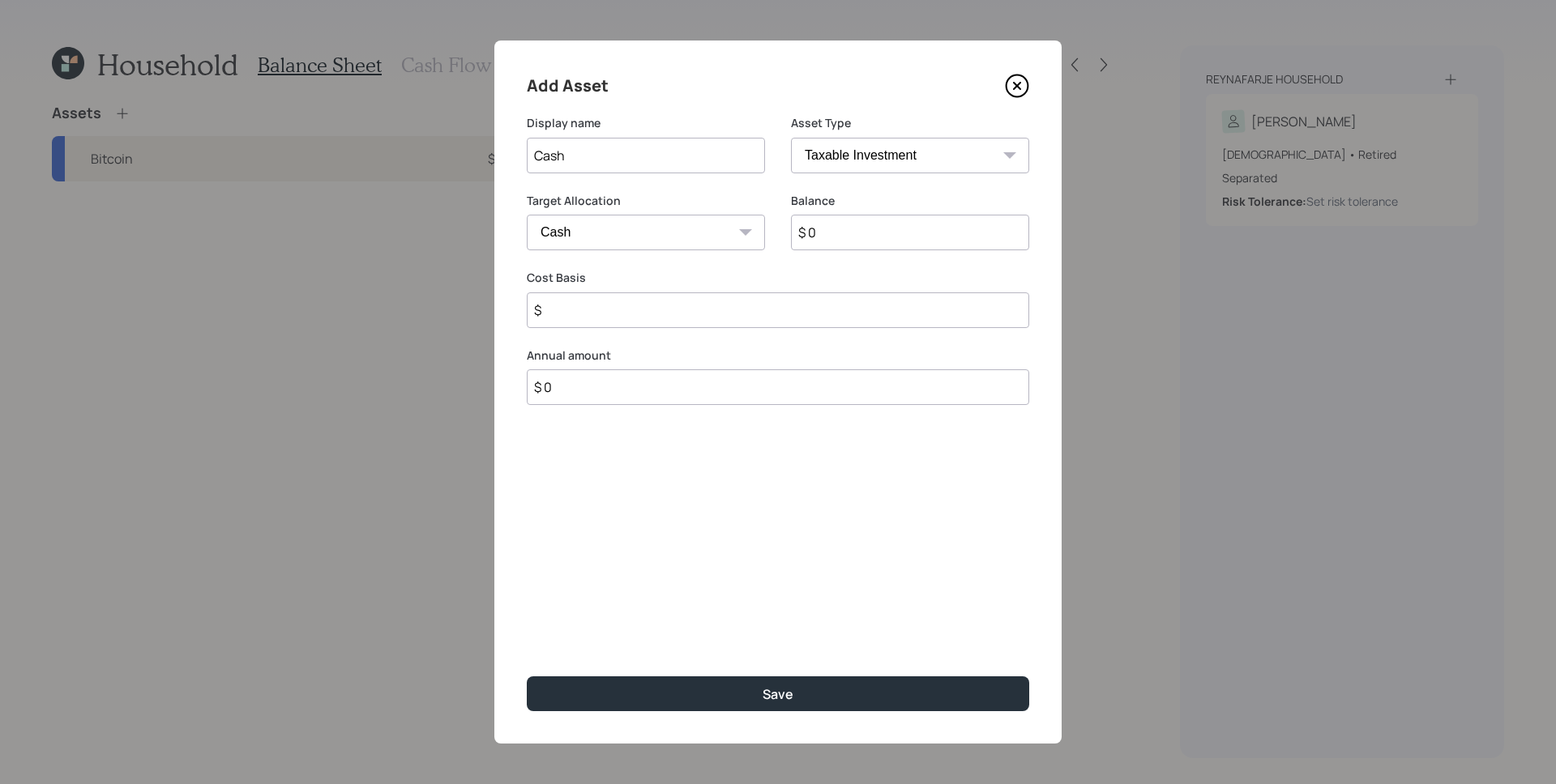
click at [526, 214] on select "Cash Conservative Balanced Aggressive" at bounding box center [646, 232] width 238 height 36
click at [901, 251] on div "Balance $ 0" at bounding box center [910, 231] width 238 height 77
click at [891, 231] on input "$ 0" at bounding box center [910, 232] width 238 height 36
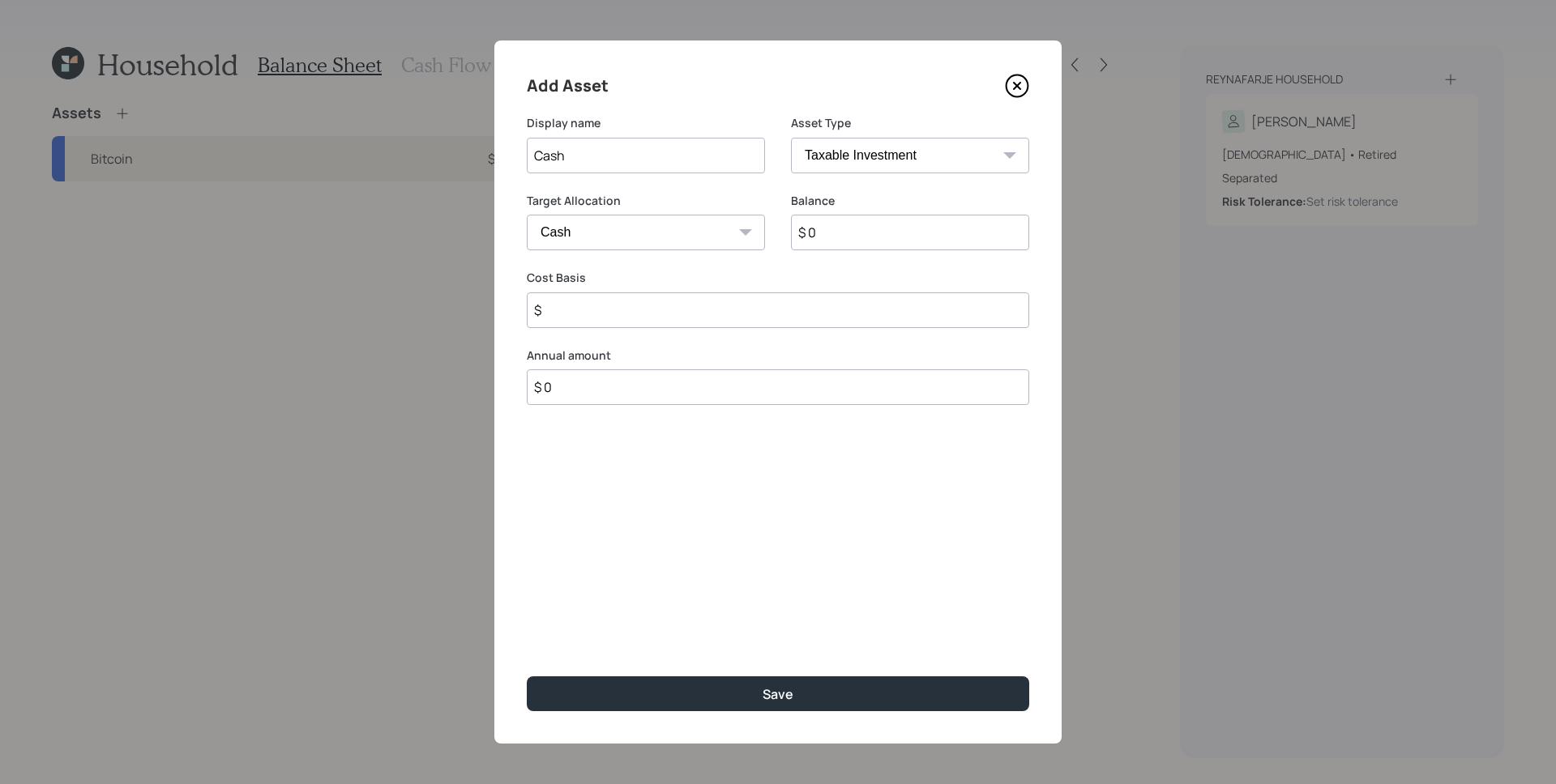
click at [890, 231] on input "$ 0" at bounding box center [910, 232] width 238 height 36
type input "$ 1"
type input "$ 17"
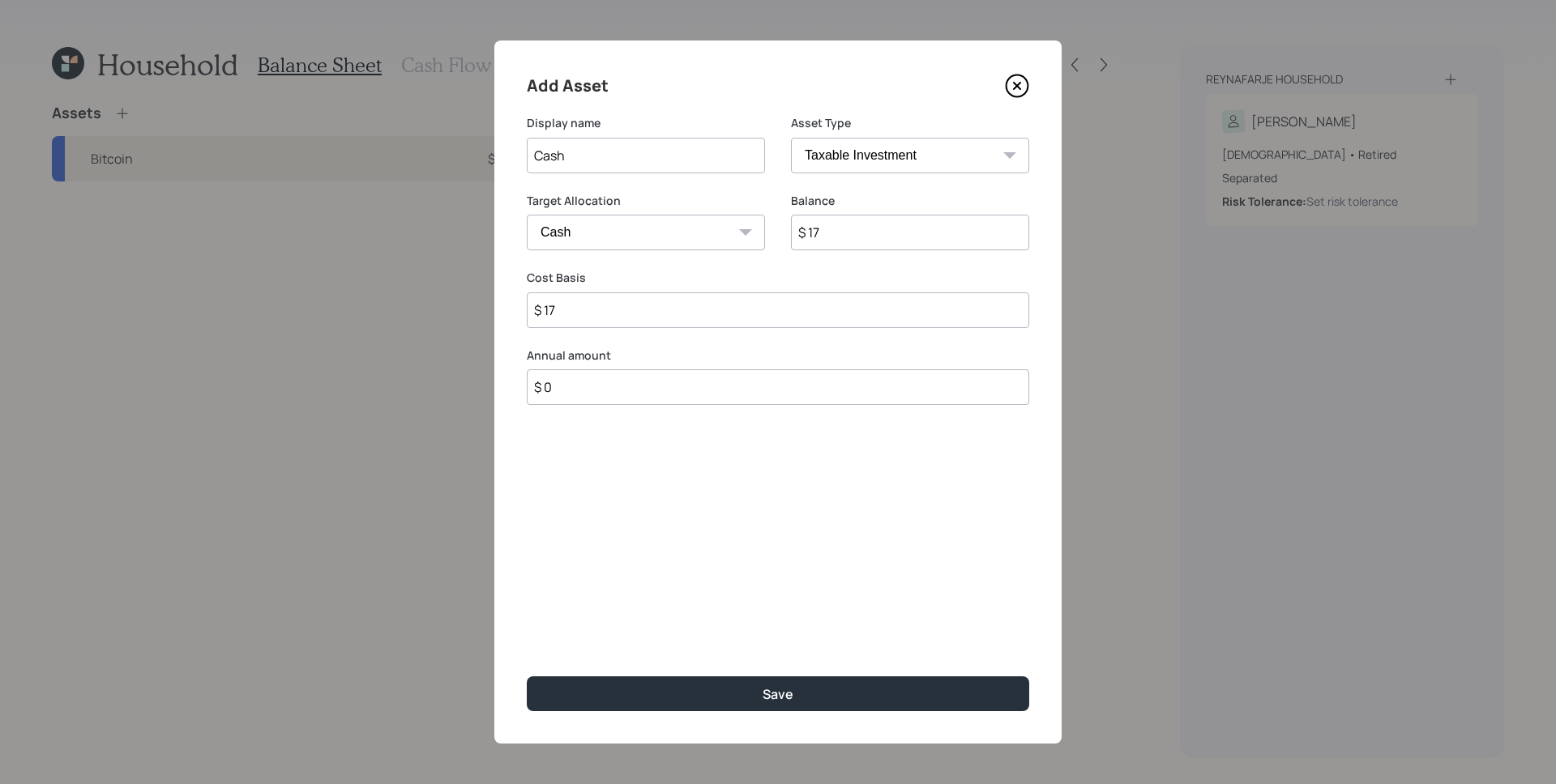
type input "$ 170"
type input "$ 1,700"
type input "$ 17,000"
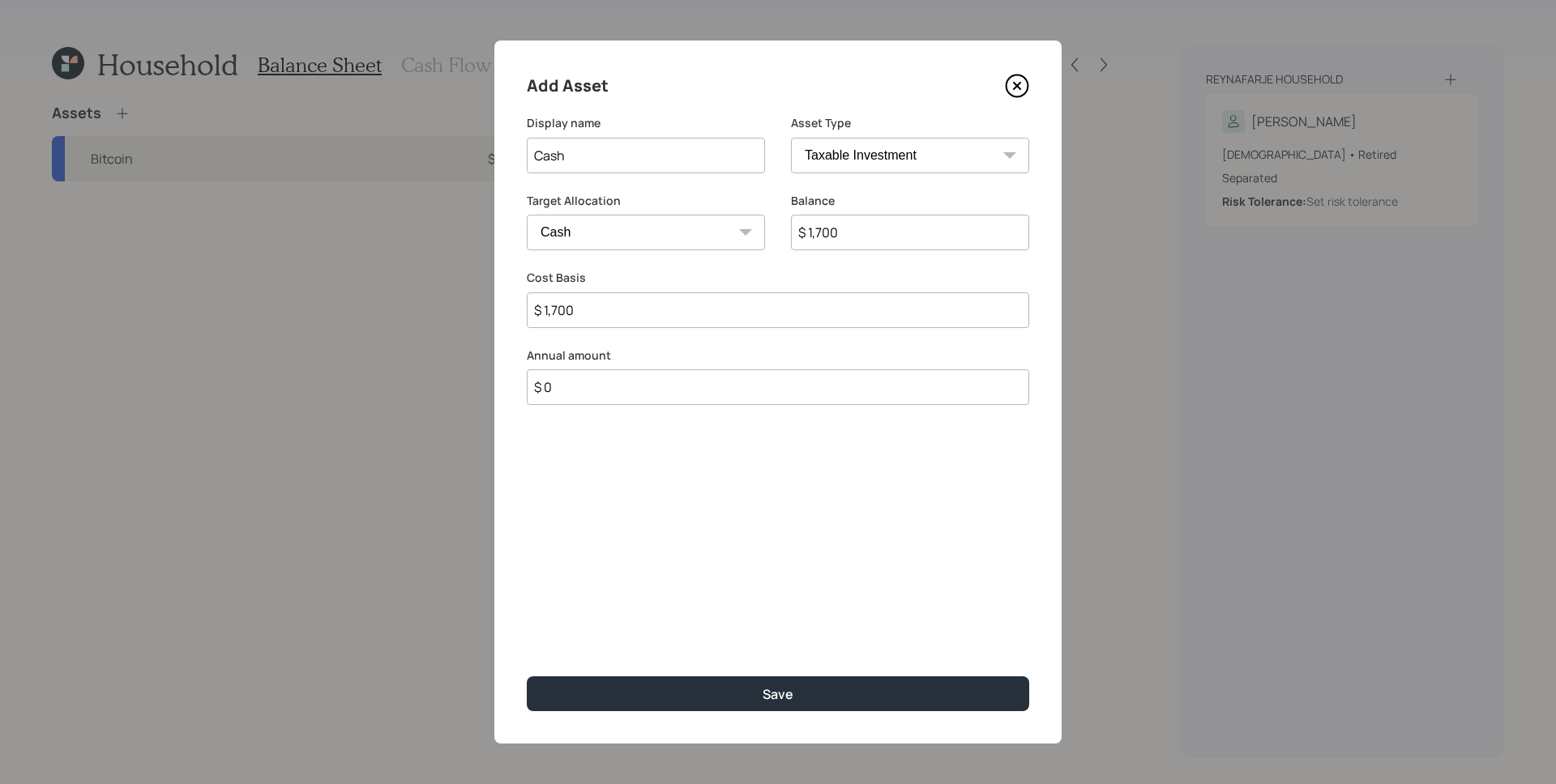
type input "$ 17,000"
type input "$ 170,000"
click at [526, 676] on button "Save" at bounding box center [777, 693] width 502 height 35
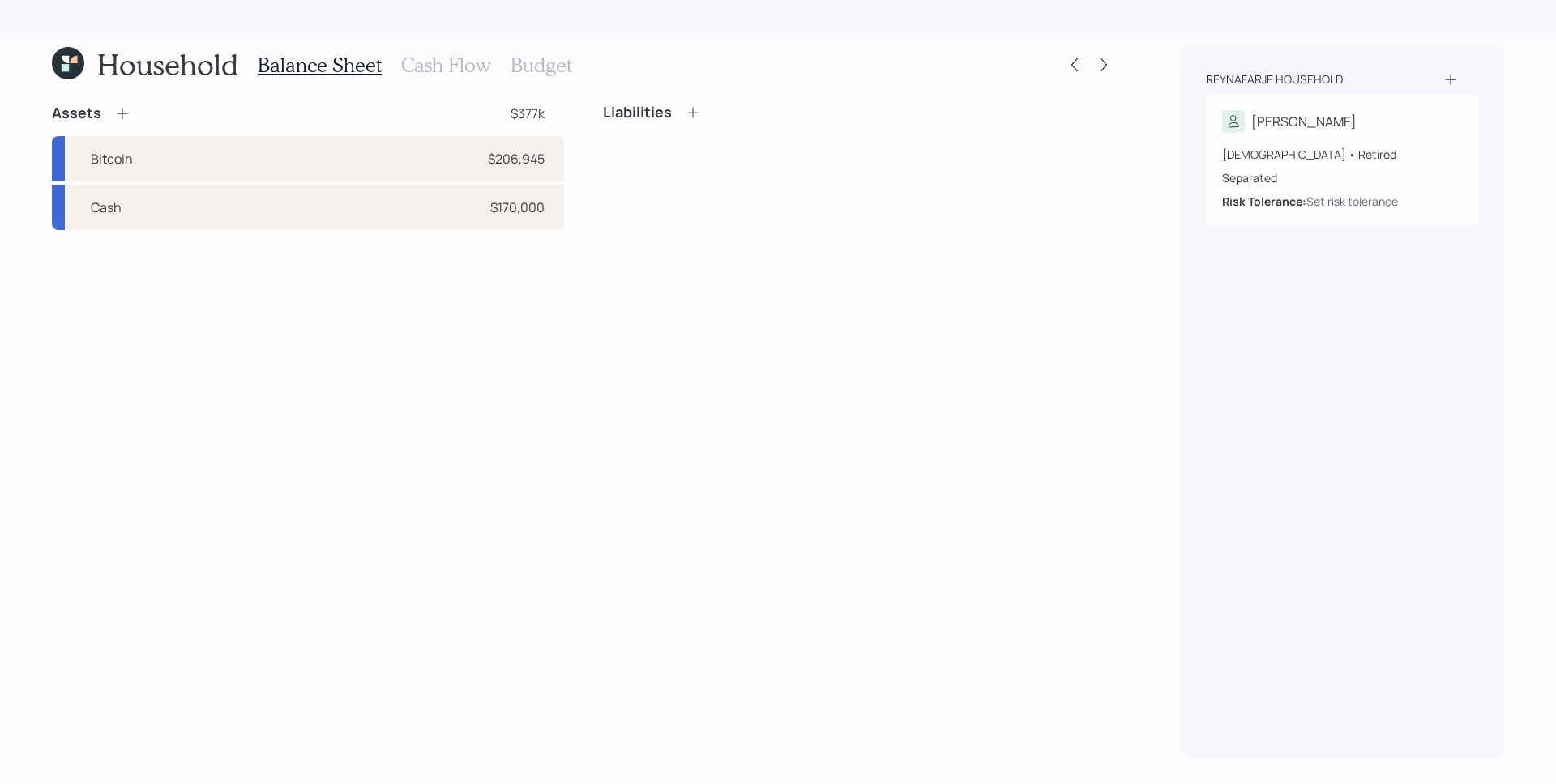
click at [449, 60] on h3 "Cash Flow" at bounding box center [445, 65] width 90 height 23
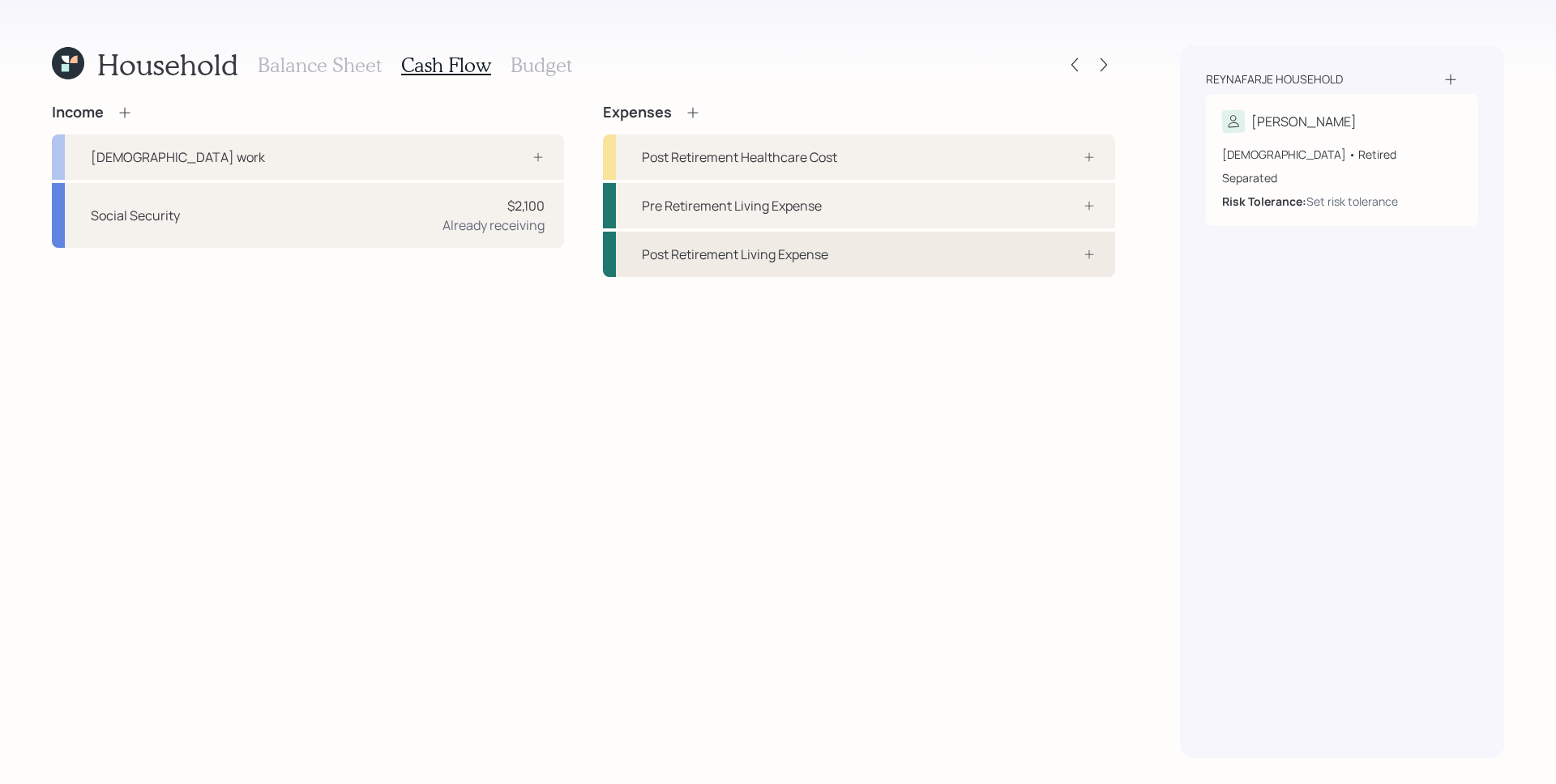
click at [842, 254] on div "Post Retirement Living Expense" at bounding box center [859, 254] width 512 height 45
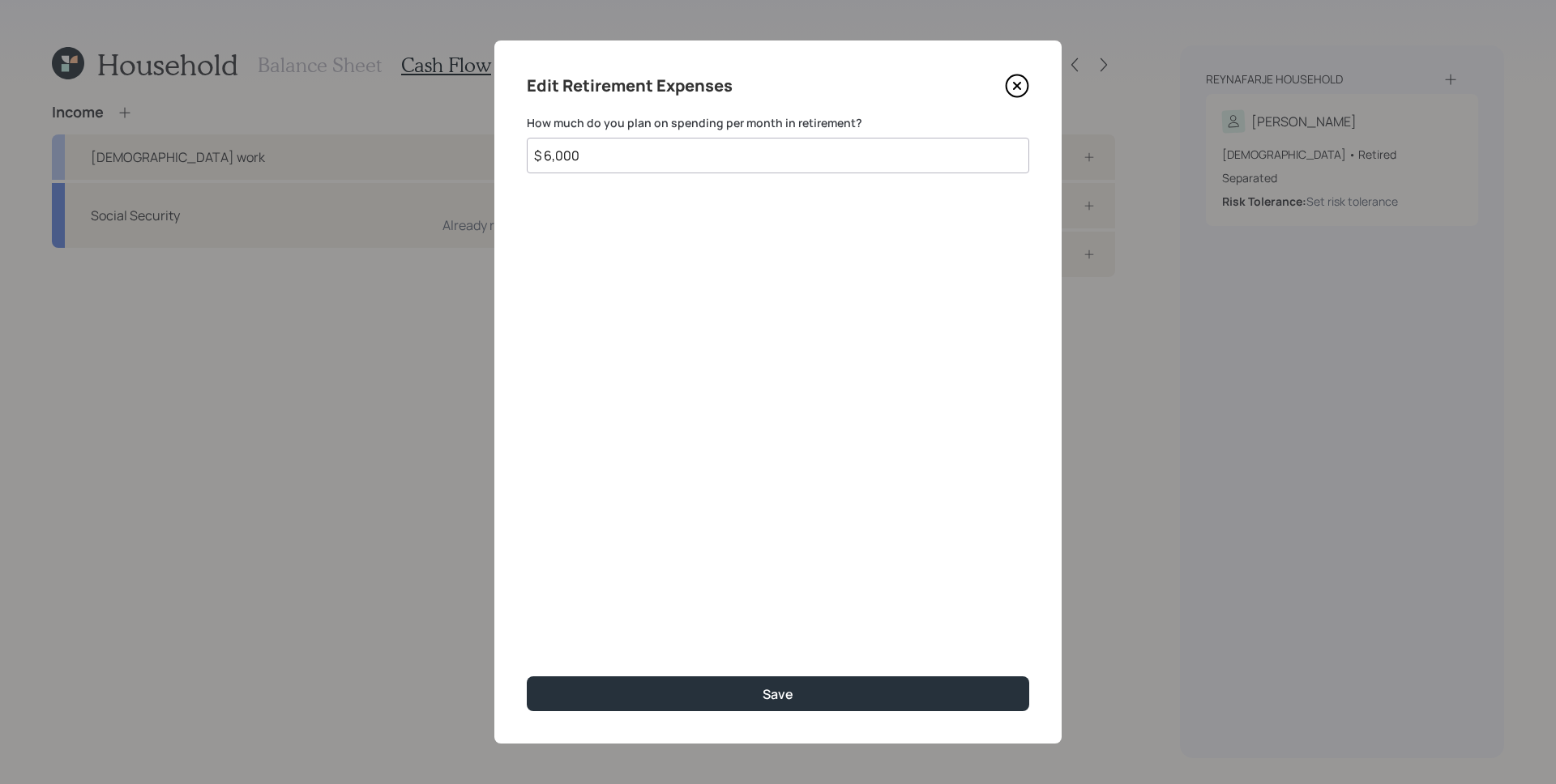
type input "$ 6,000"
click at [526, 676] on button "Save" at bounding box center [777, 693] width 502 height 35
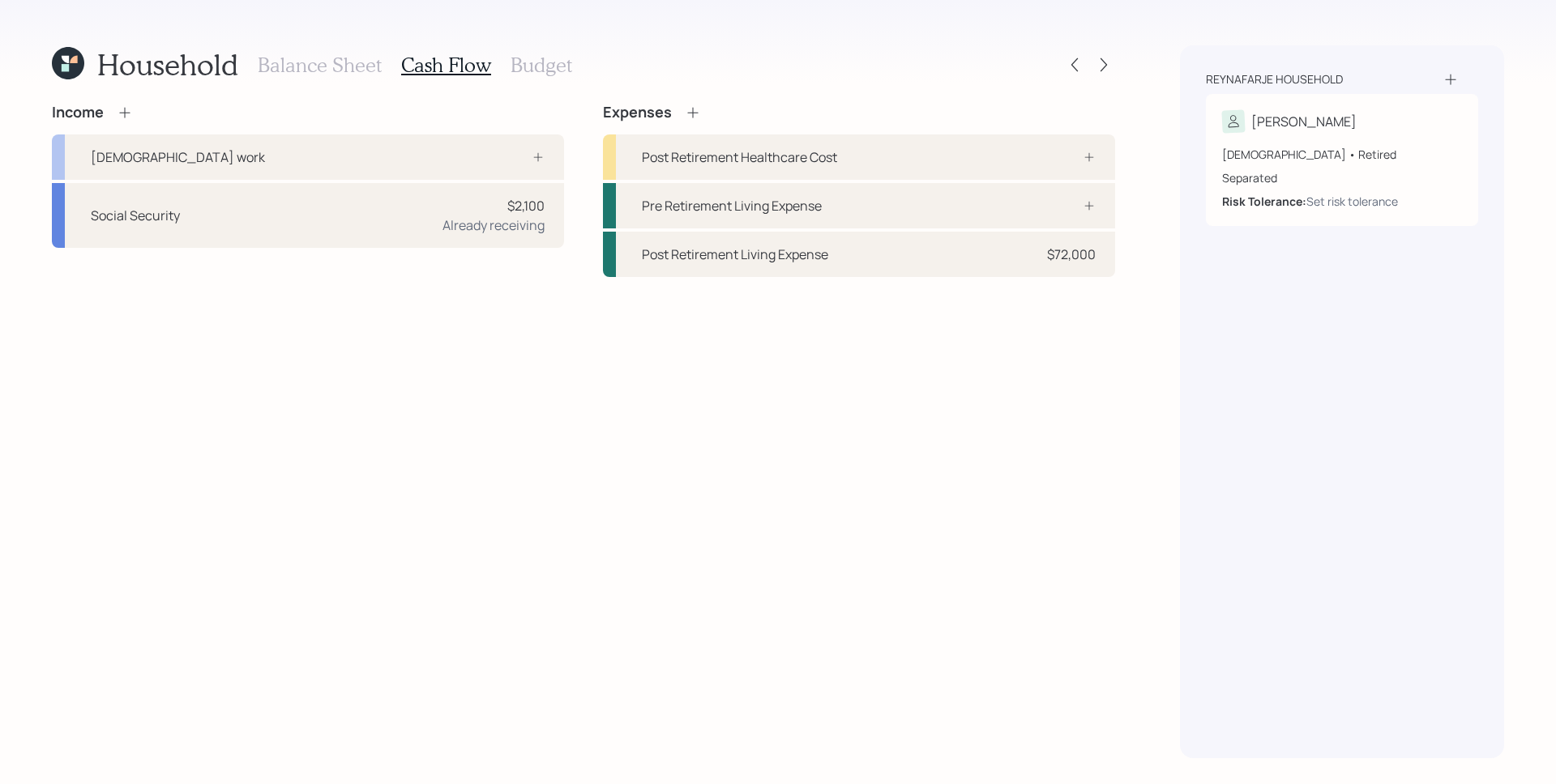
click at [863, 439] on div "Income [DEMOGRAPHIC_DATA] work Social Security $2,100 Already receiving Expense…" at bounding box center [583, 431] width 1063 height 654
click at [285, 60] on h3 "Balance Sheet" at bounding box center [319, 65] width 124 height 23
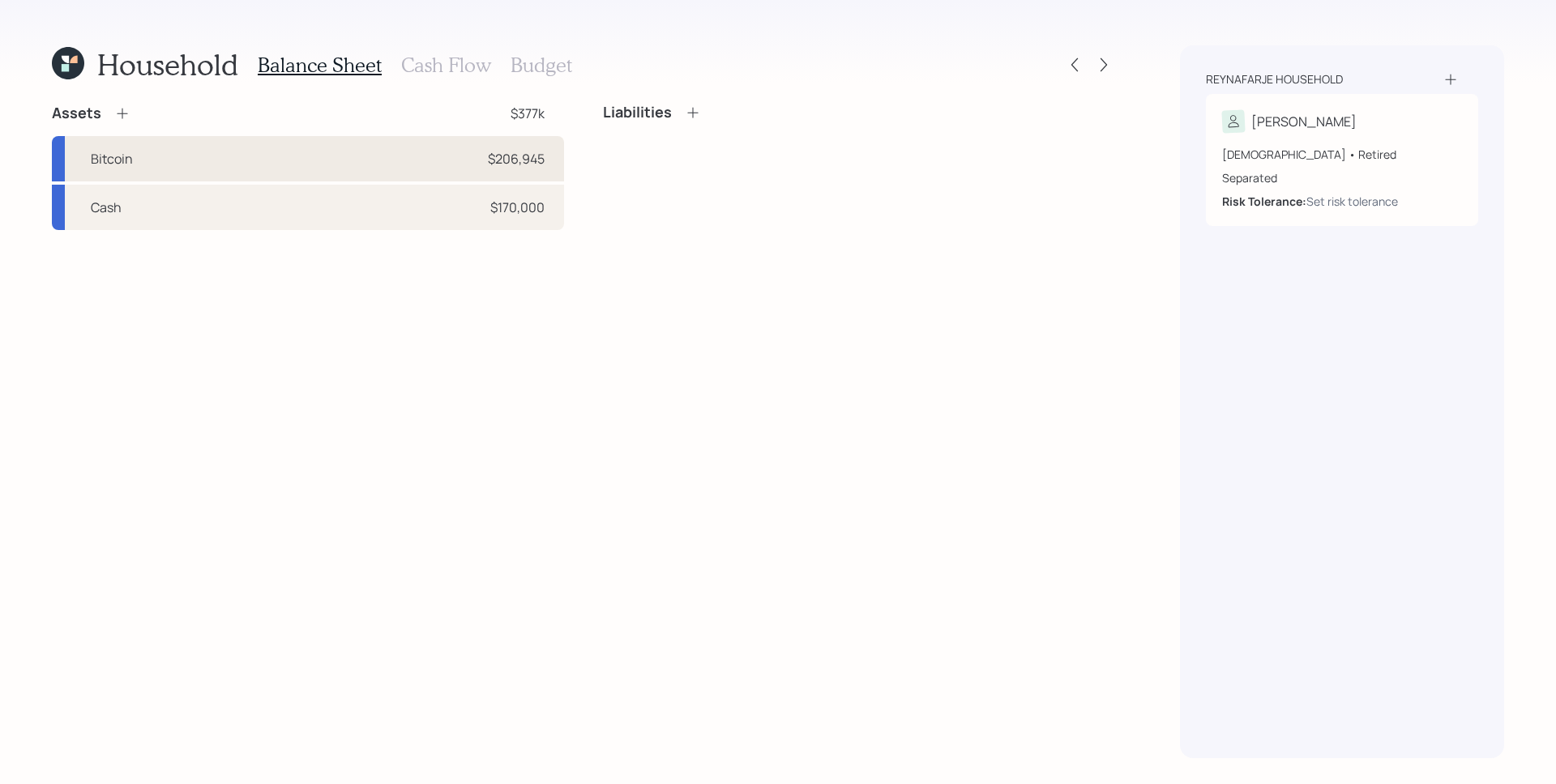
click at [168, 141] on div "Bitcoin $206,945" at bounding box center [308, 158] width 512 height 45
select select "taxable"
select select "aggressive"
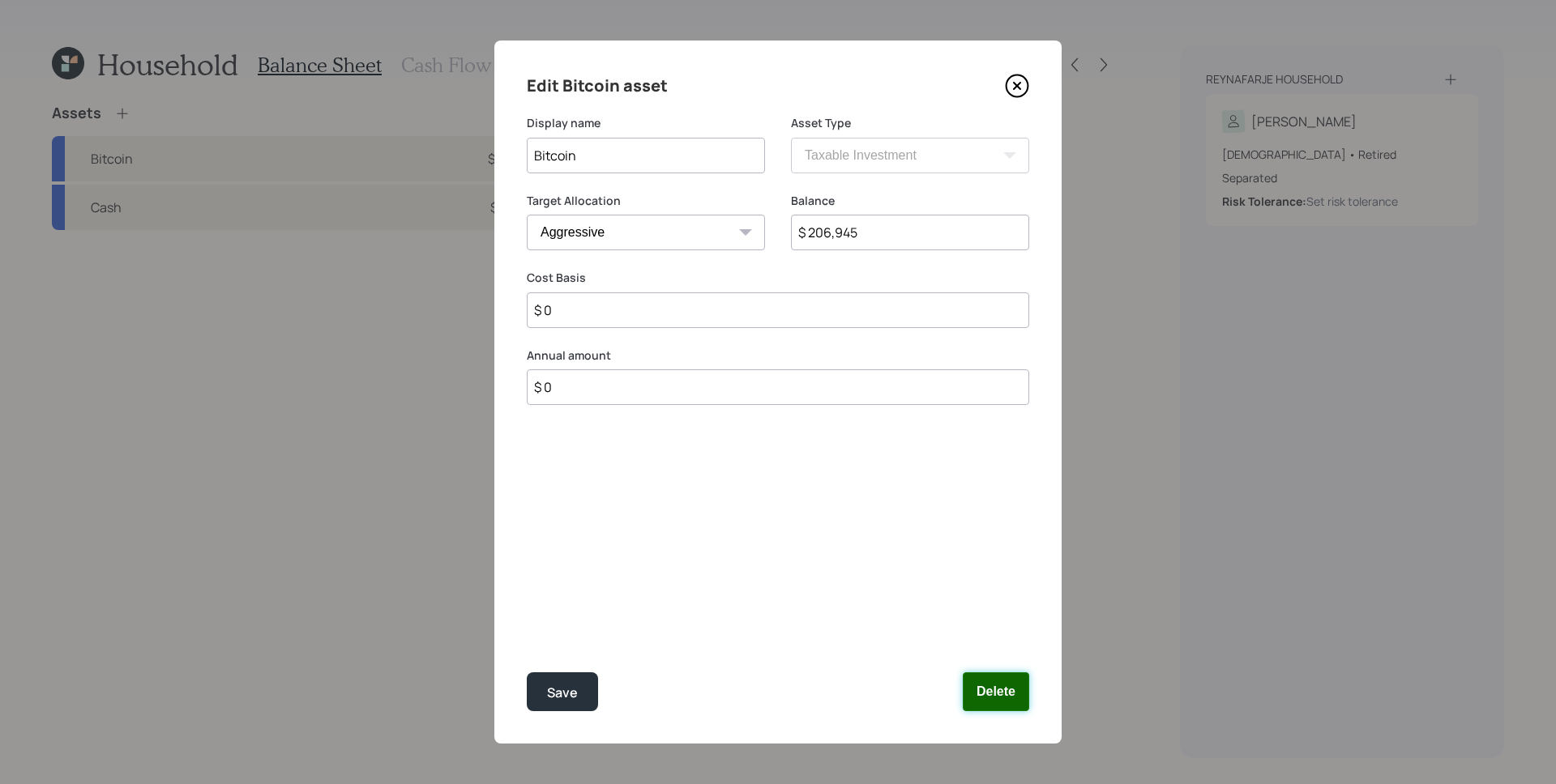
click at [995, 681] on button "Delete" at bounding box center [996, 692] width 67 height 39
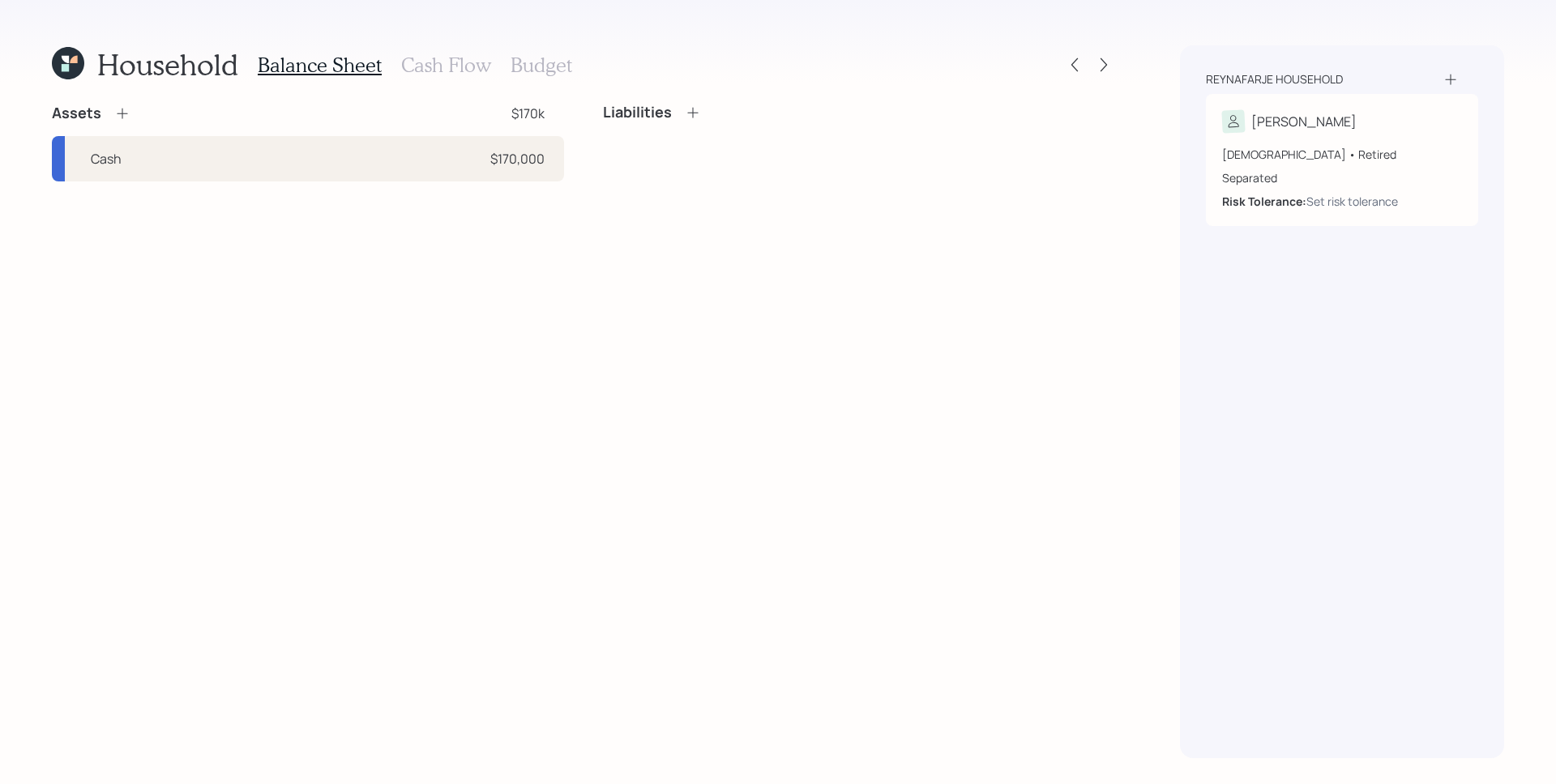
click at [309, 234] on div "Assets $170k Cash $170,000 Liabilities" at bounding box center [583, 431] width 1063 height 654
click at [434, 68] on h3 "Cash Flow" at bounding box center [445, 65] width 90 height 23
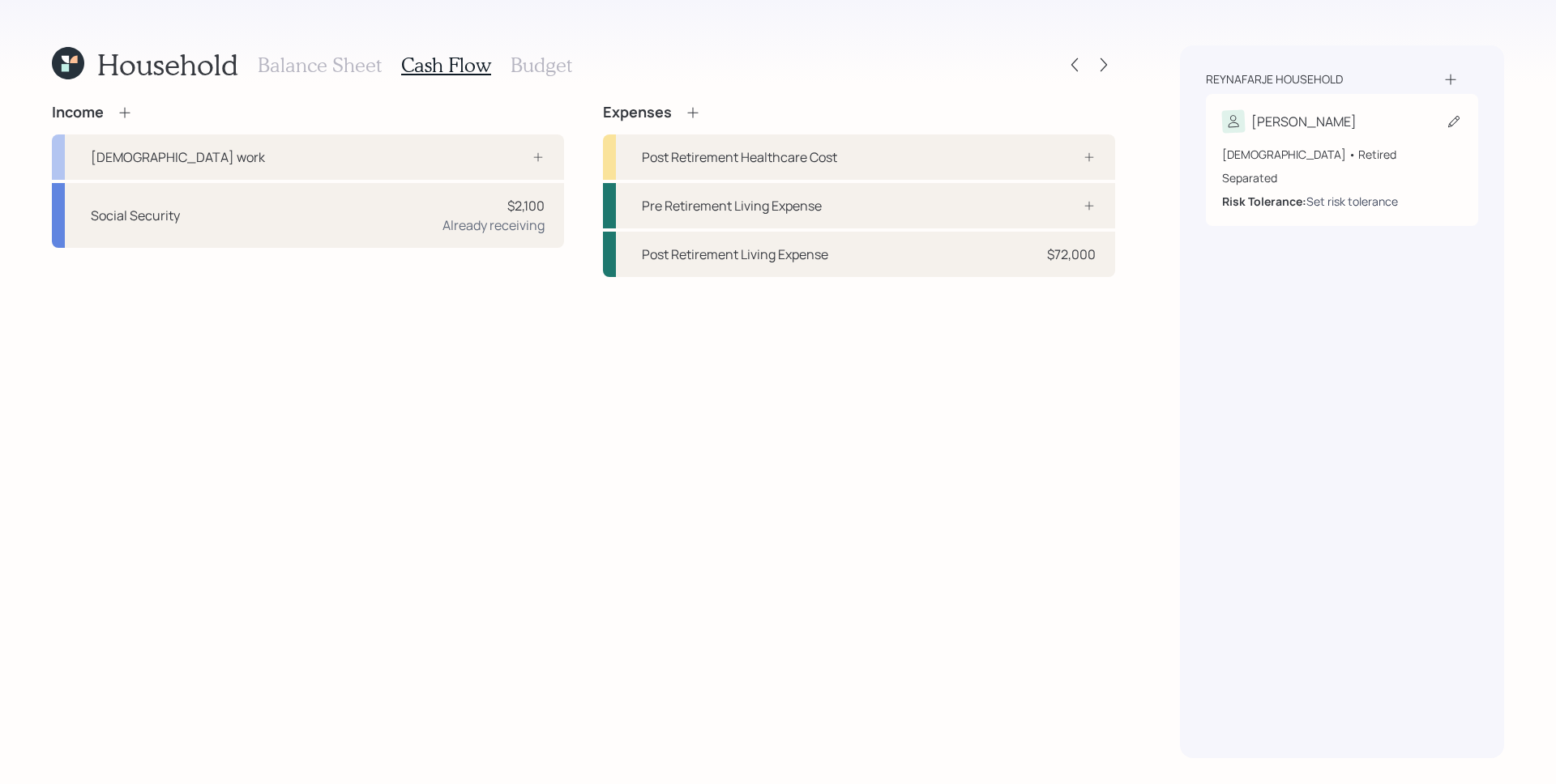
click at [1385, 202] on div "Set risk tolerance" at bounding box center [1351, 201] width 92 height 17
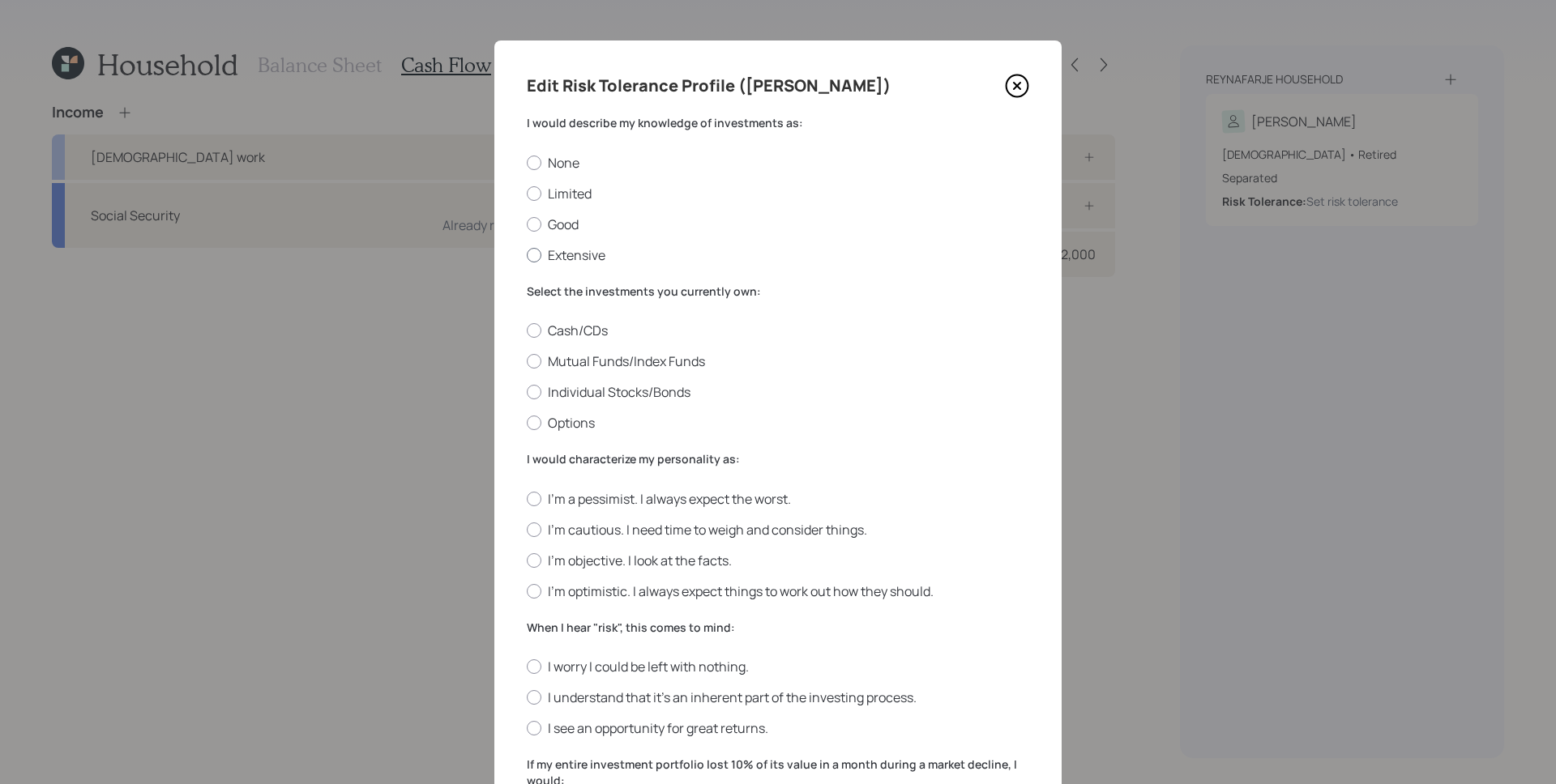
click at [555, 255] on label "Extensive" at bounding box center [777, 255] width 502 height 18
click at [526, 255] on input "Extensive" at bounding box center [525, 254] width 1 height 1
radio input "true"
click at [558, 417] on label "Options" at bounding box center [777, 423] width 502 height 18
click at [526, 423] on input "Options" at bounding box center [525, 423] width 1 height 1
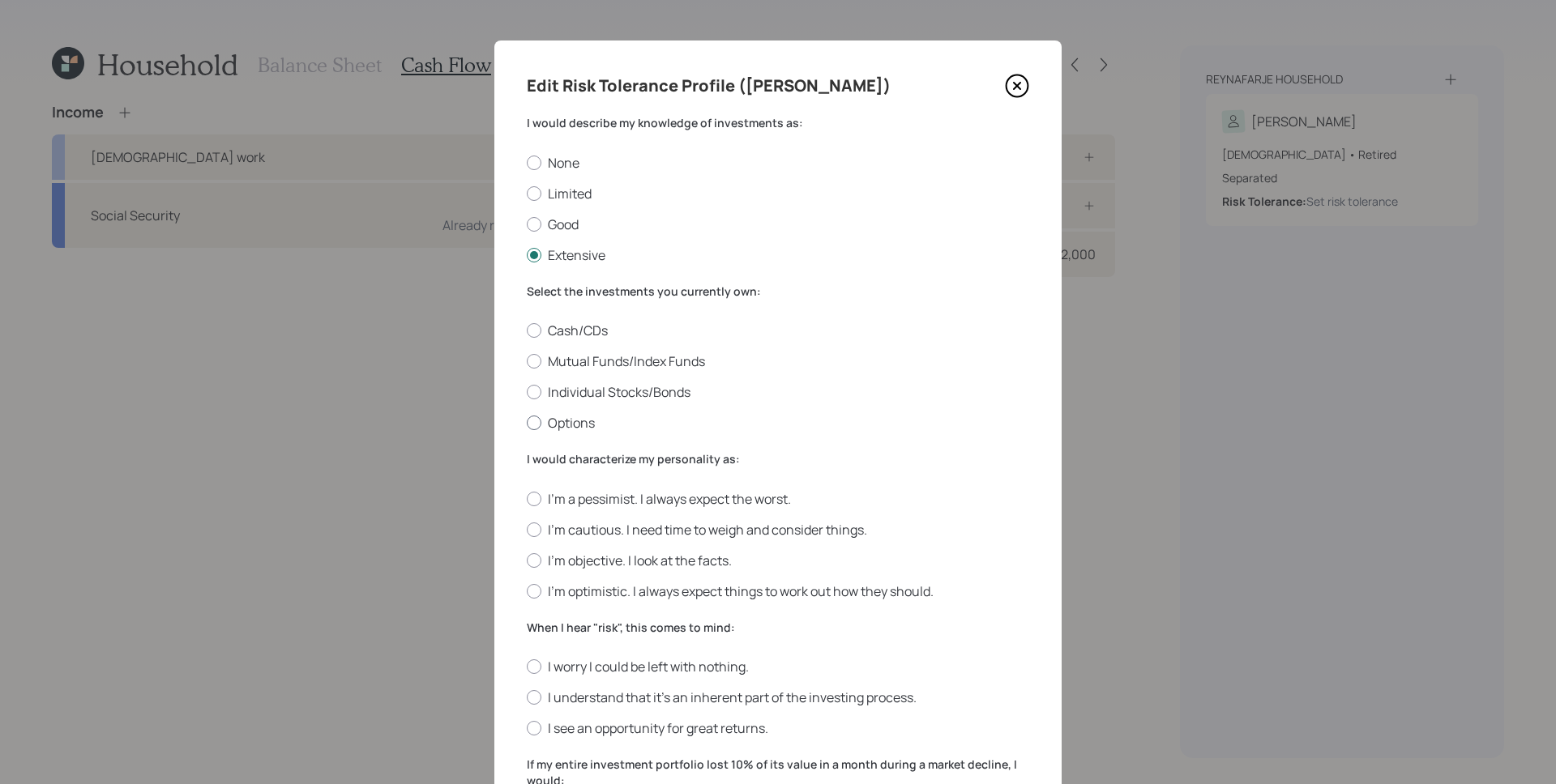
radio input "true"
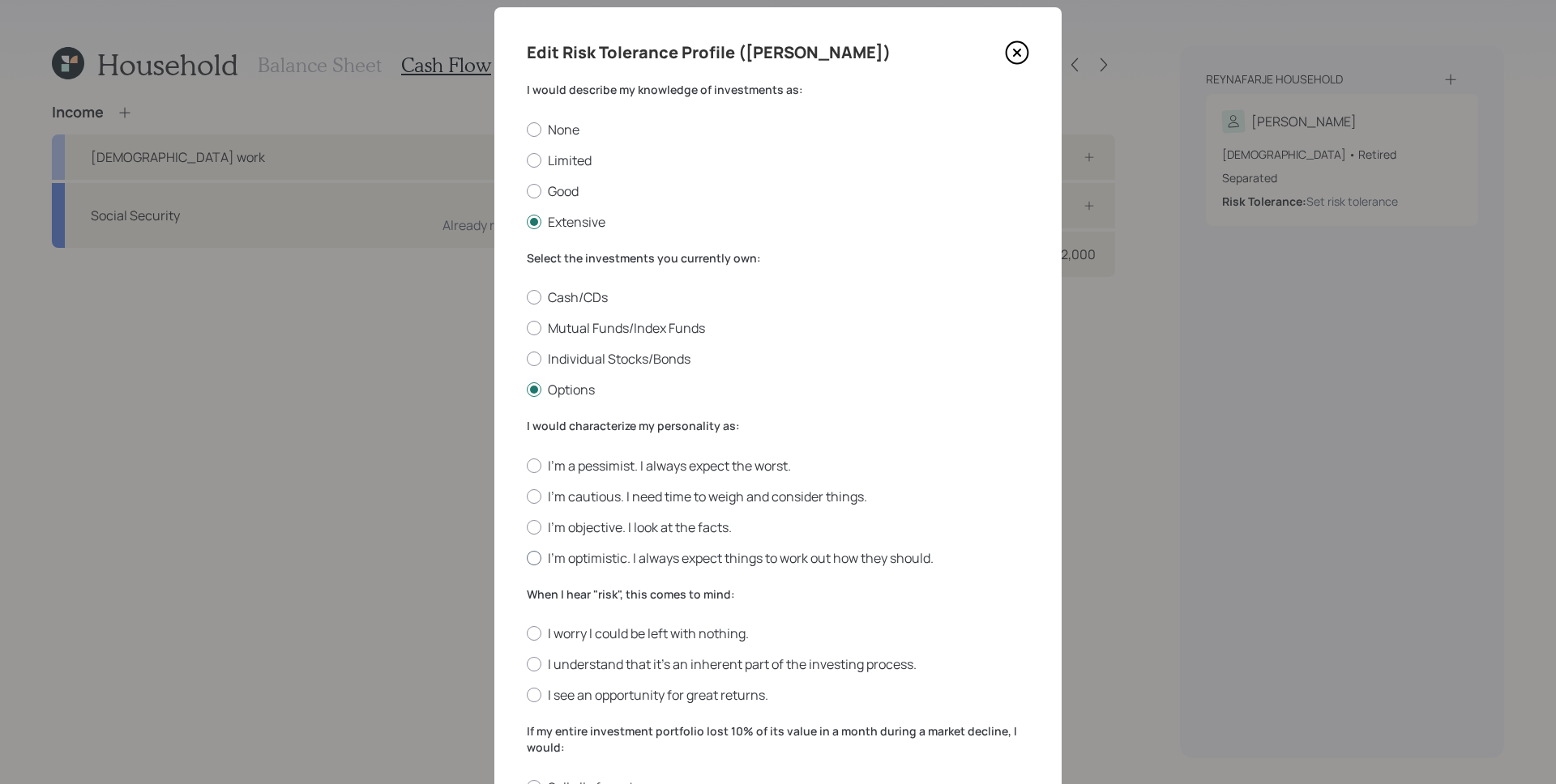
click at [587, 560] on label "I'm optimistic. I always expect things to work out how they should." at bounding box center [777, 558] width 502 height 18
click at [526, 558] on input "I'm optimistic. I always expect things to work out how they should." at bounding box center [525, 557] width 1 height 1
radio input "true"
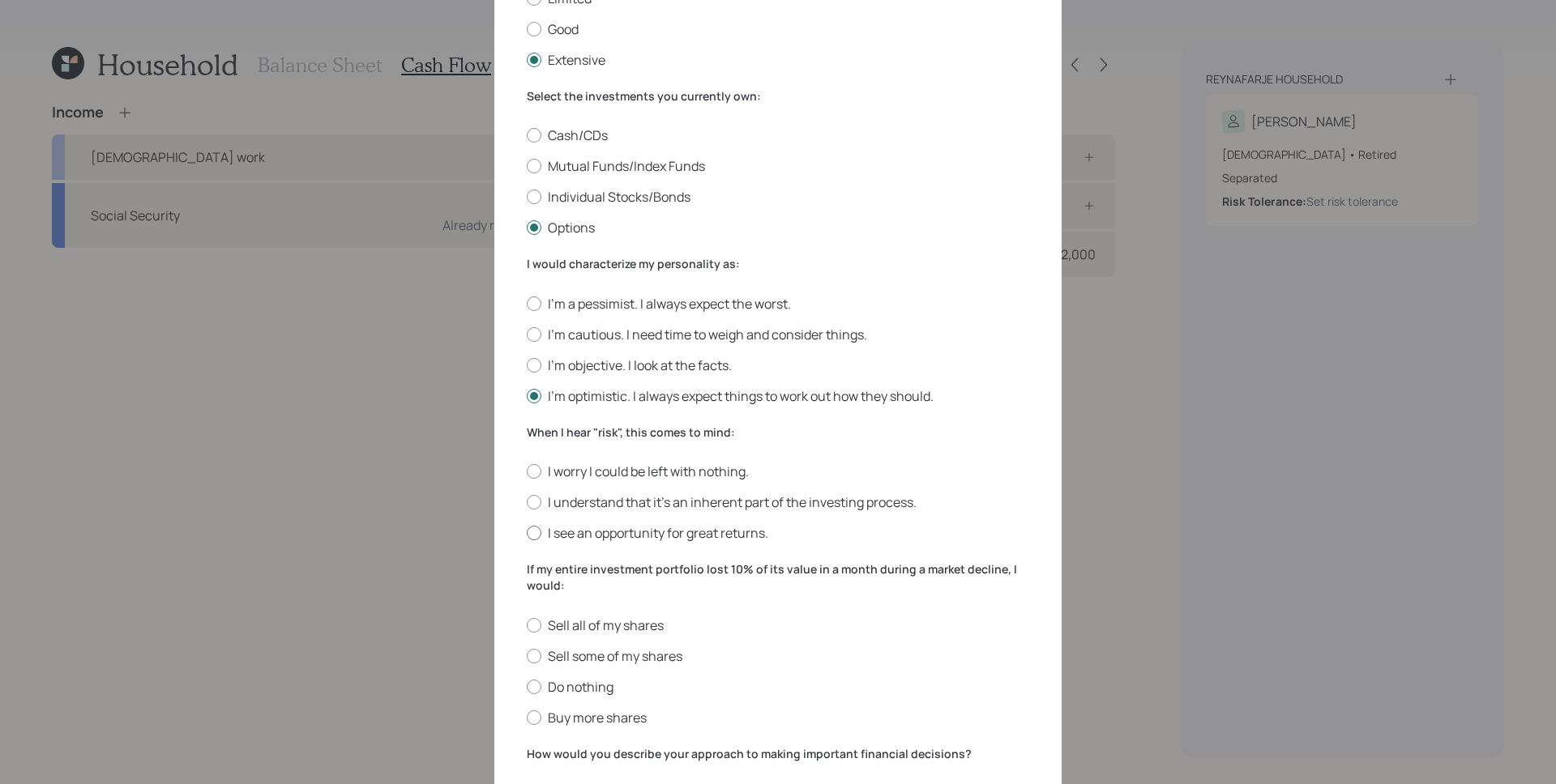
click at [620, 531] on label "I see an opportunity for great returns." at bounding box center [777, 533] width 502 height 18
click at [526, 533] on input "I see an opportunity for great returns." at bounding box center [525, 533] width 1 height 1
radio input "true"
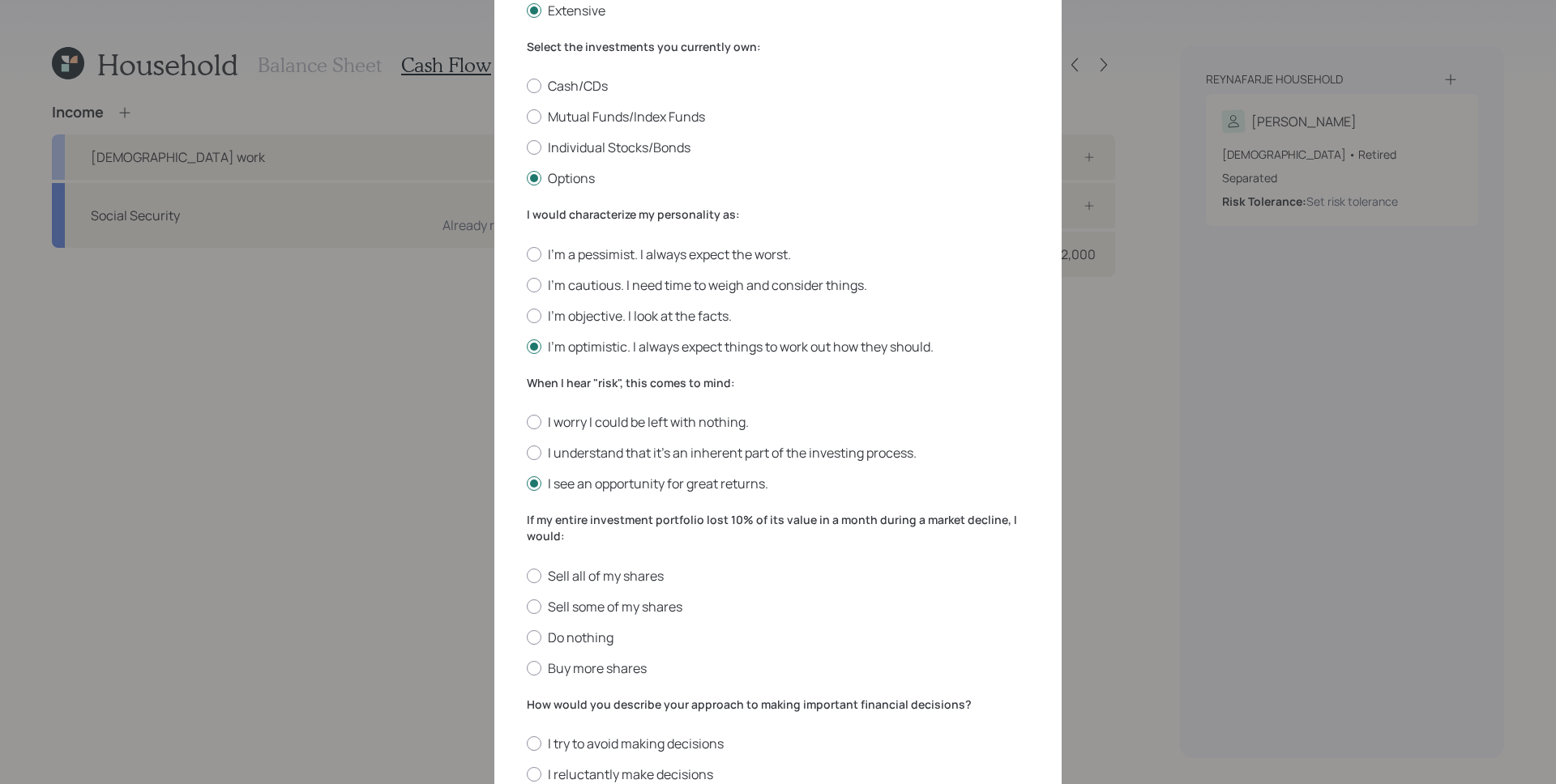
scroll to position [356, 0]
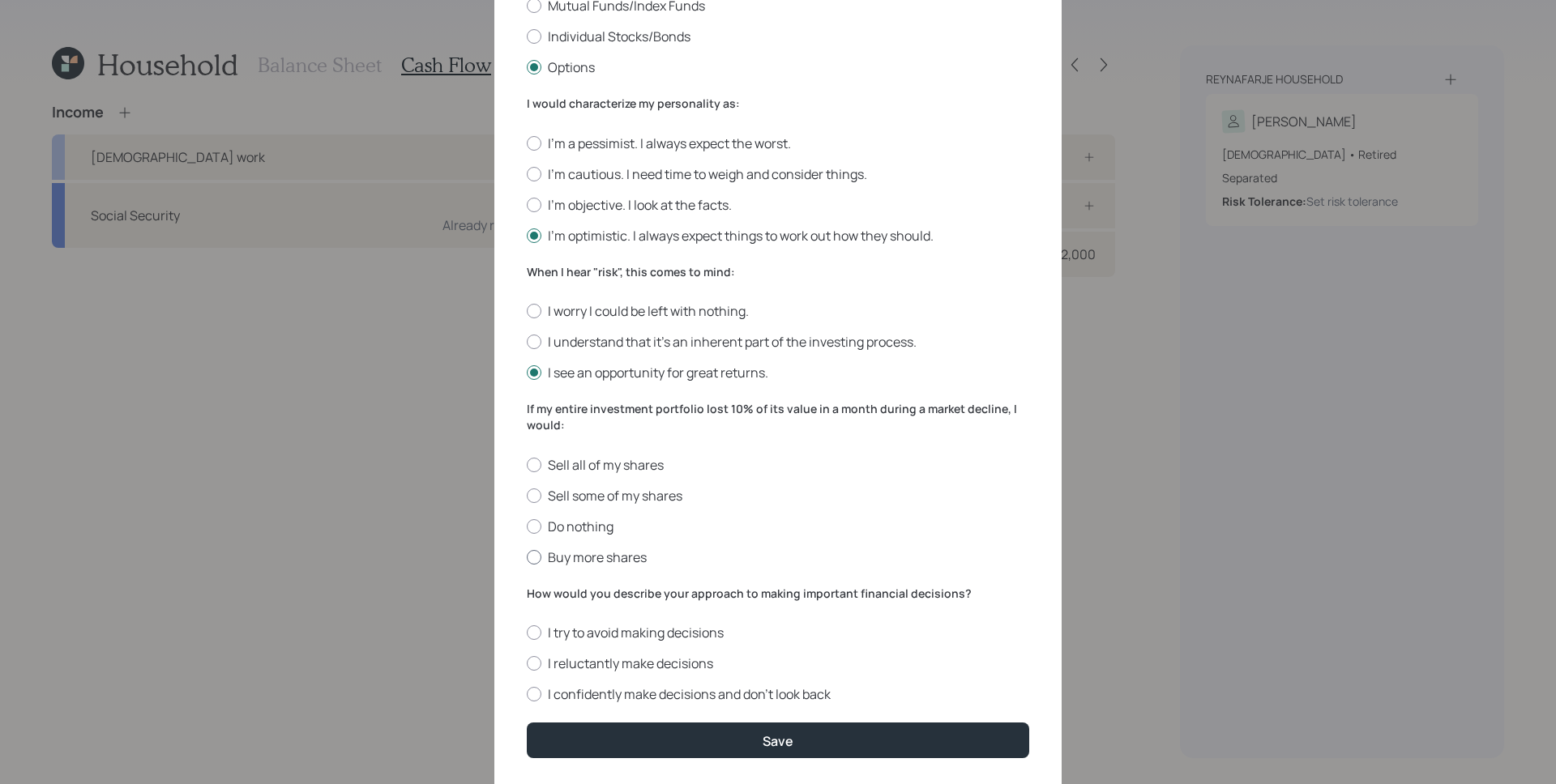
click at [591, 554] on label "Buy more shares" at bounding box center [777, 557] width 502 height 18
click at [526, 556] on input "Buy more shares" at bounding box center [525, 556] width 1 height 1
radio input "true"
click at [604, 697] on label "I confidently make decisions and don’t look back" at bounding box center [777, 694] width 502 height 18
click at [526, 695] on input "I confidently make decisions and don’t look back" at bounding box center [525, 694] width 1 height 1
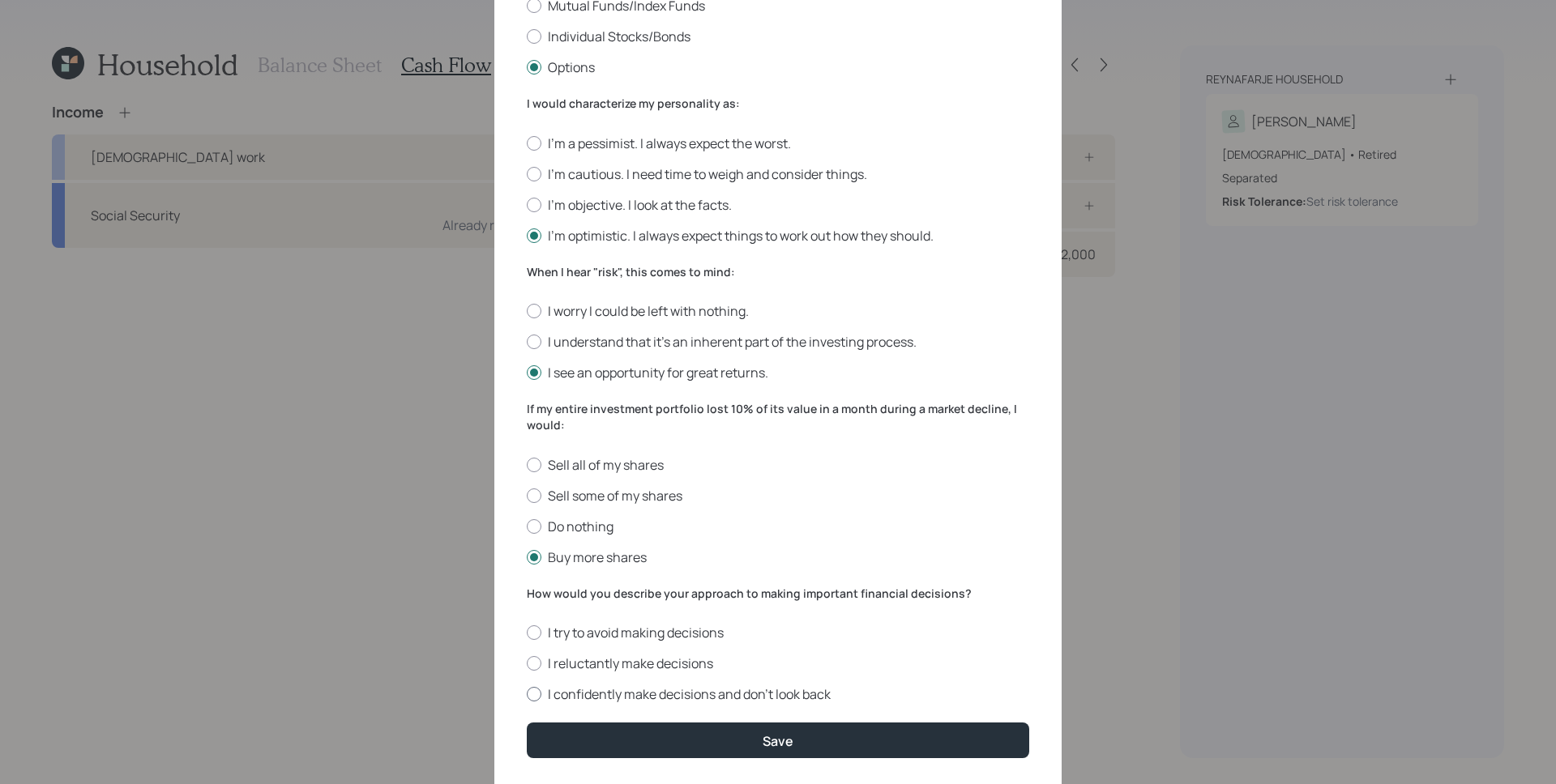
radio input "true"
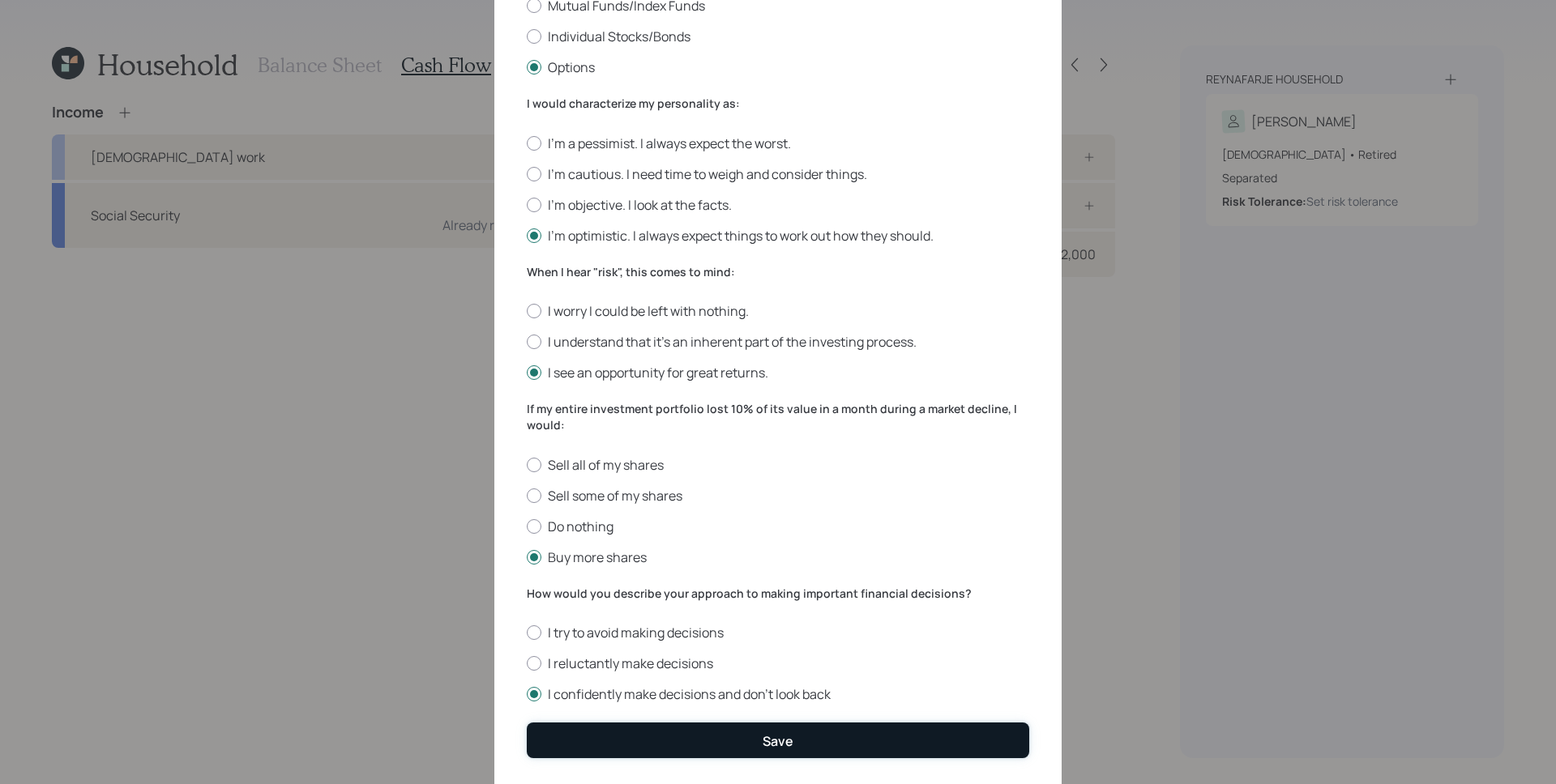
click at [802, 734] on button "Save" at bounding box center [777, 740] width 502 height 35
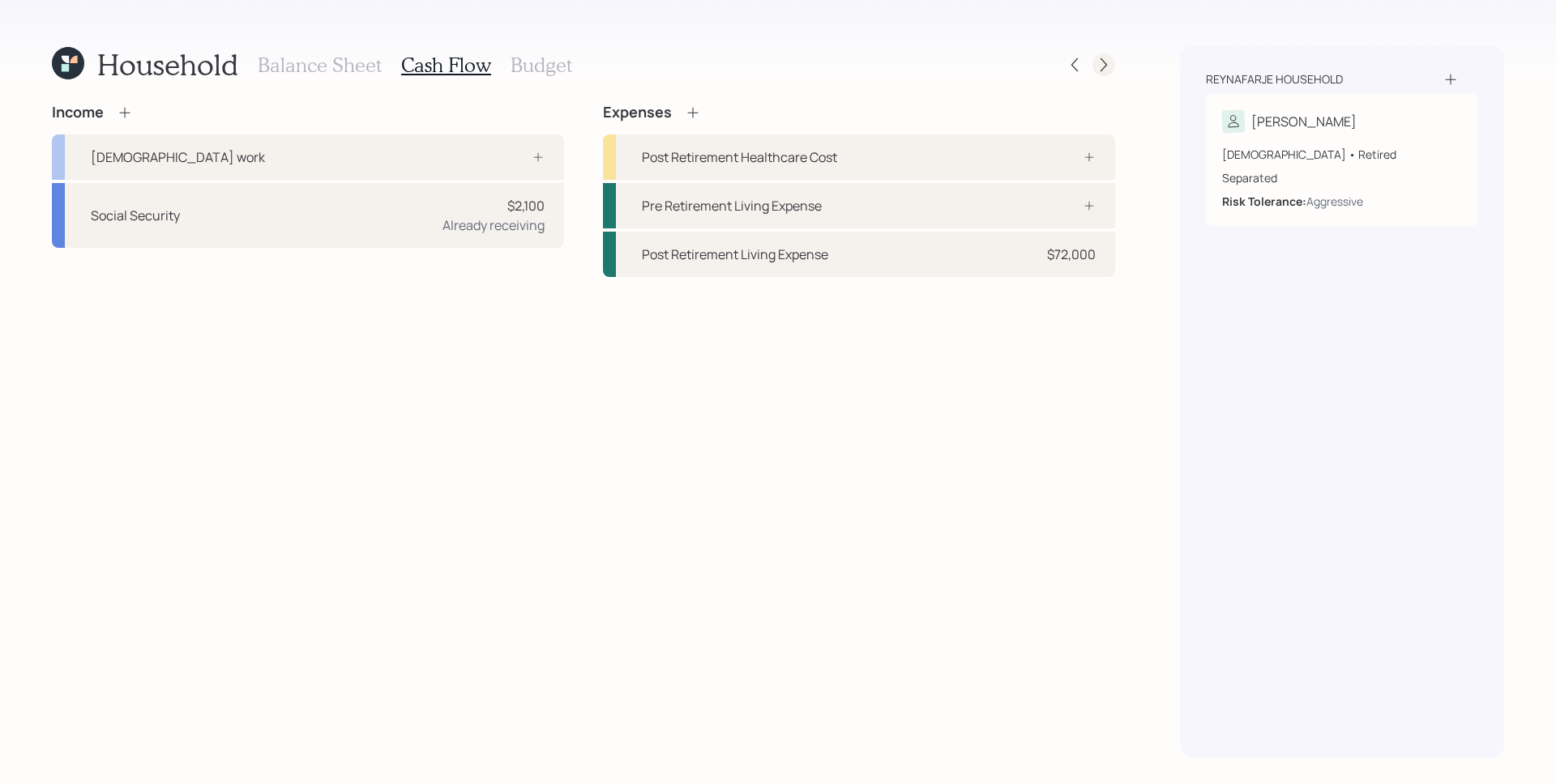
click at [1109, 58] on icon at bounding box center [1103, 65] width 16 height 16
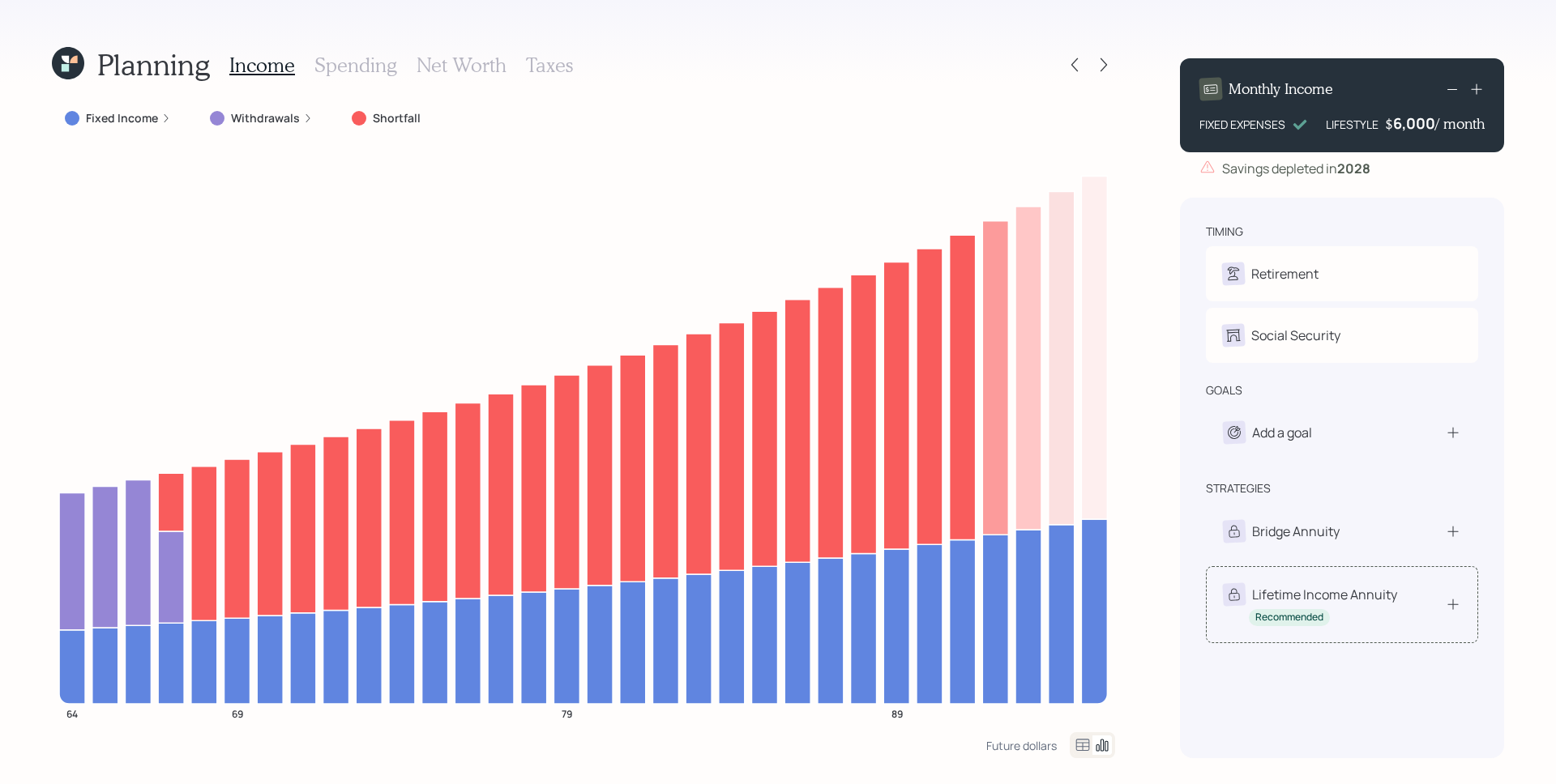
click at [1365, 608] on div "Lifetime Income Annuity Recommended" at bounding box center [1310, 604] width 174 height 43
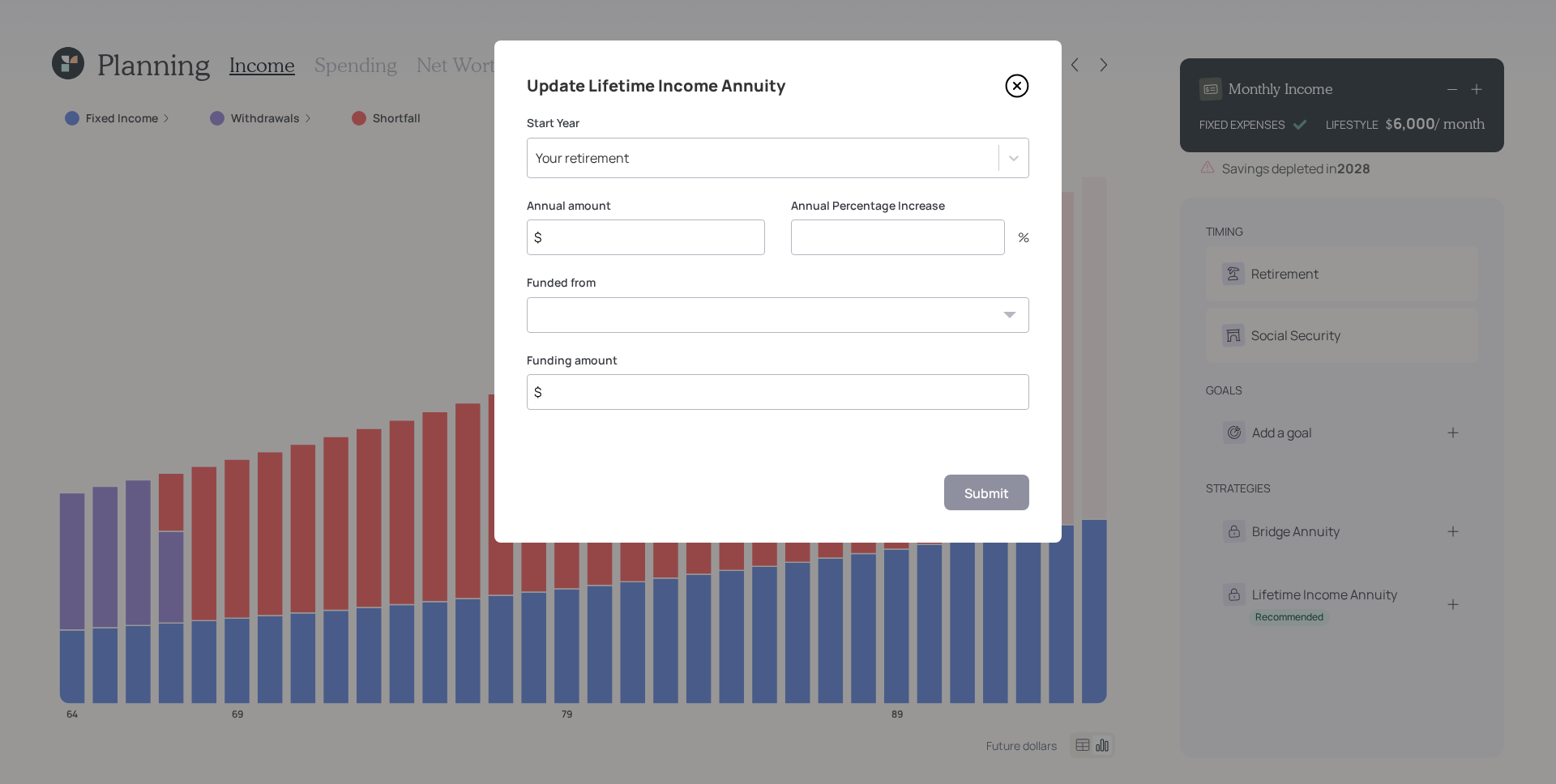
click at [697, 160] on div "Your retirement" at bounding box center [762, 157] width 470 height 28
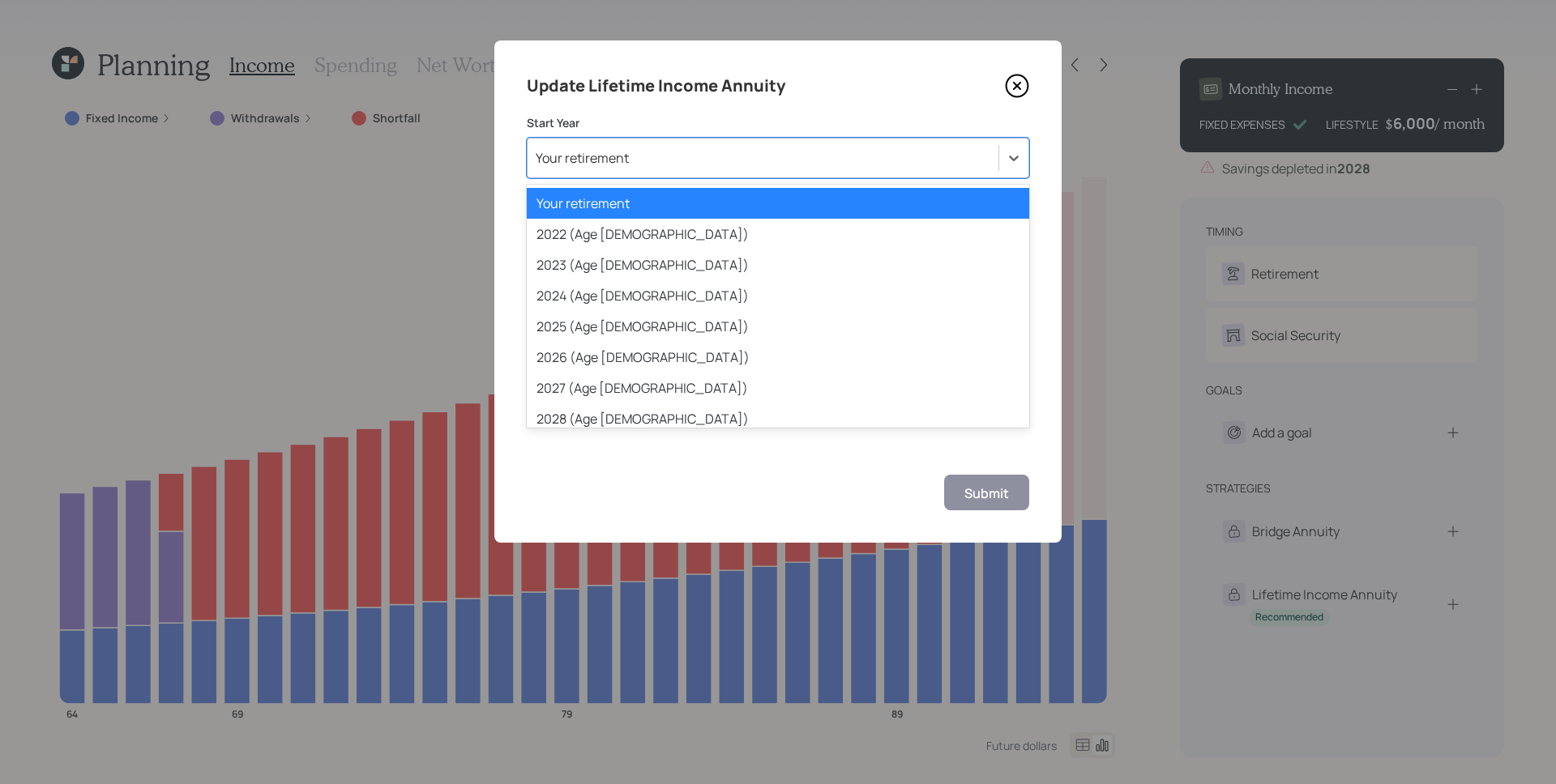
click at [669, 204] on div "Your retirement" at bounding box center [777, 203] width 502 height 31
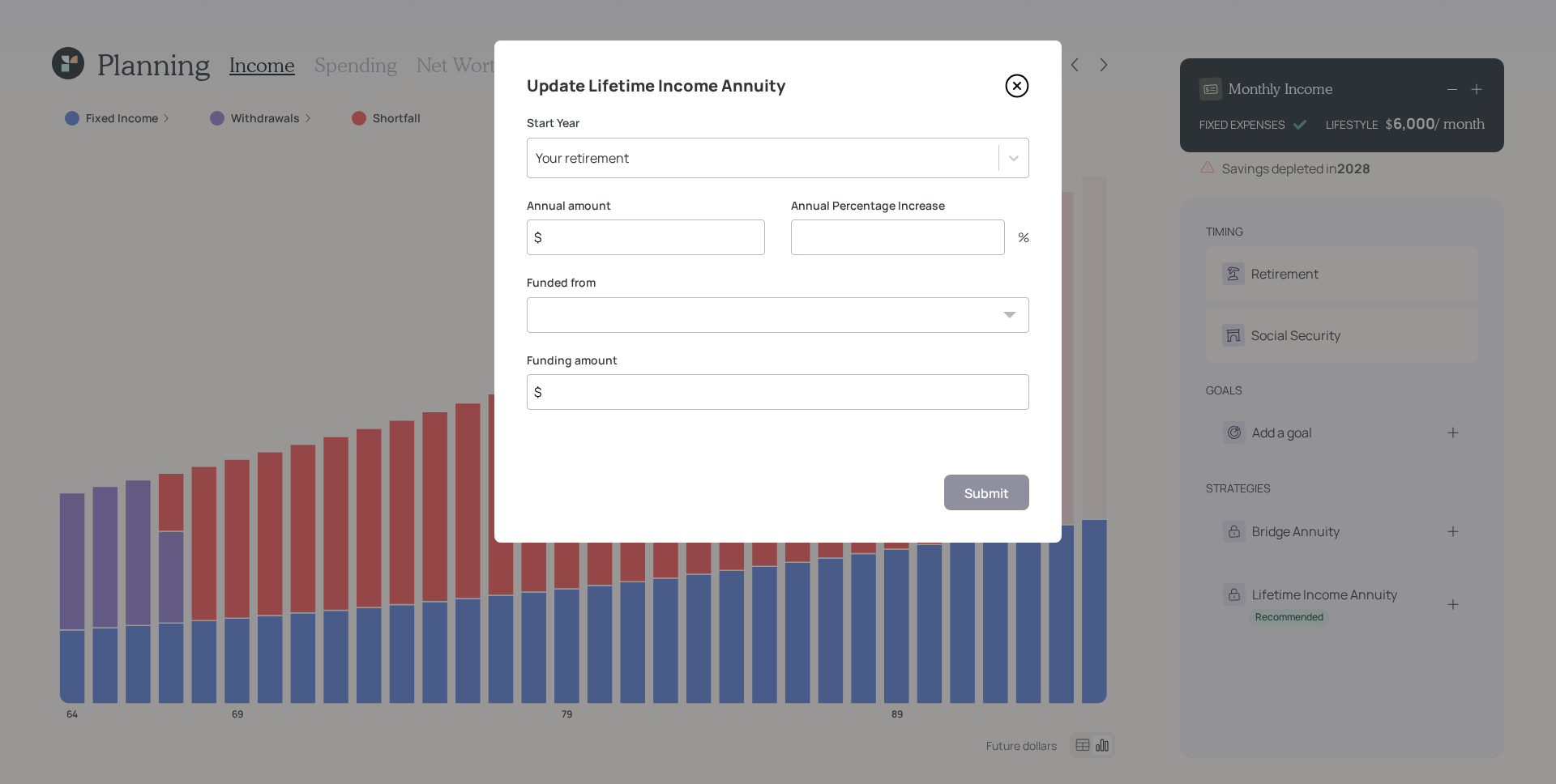
click at [638, 245] on input "$" at bounding box center [646, 237] width 238 height 36
type input "$ 12,000"
click at [964, 243] on input "number" at bounding box center [897, 237] width 214 height 36
type input "0"
select select "0c07dbe5-512d-47c1-bfc9-23a7b2af388b"
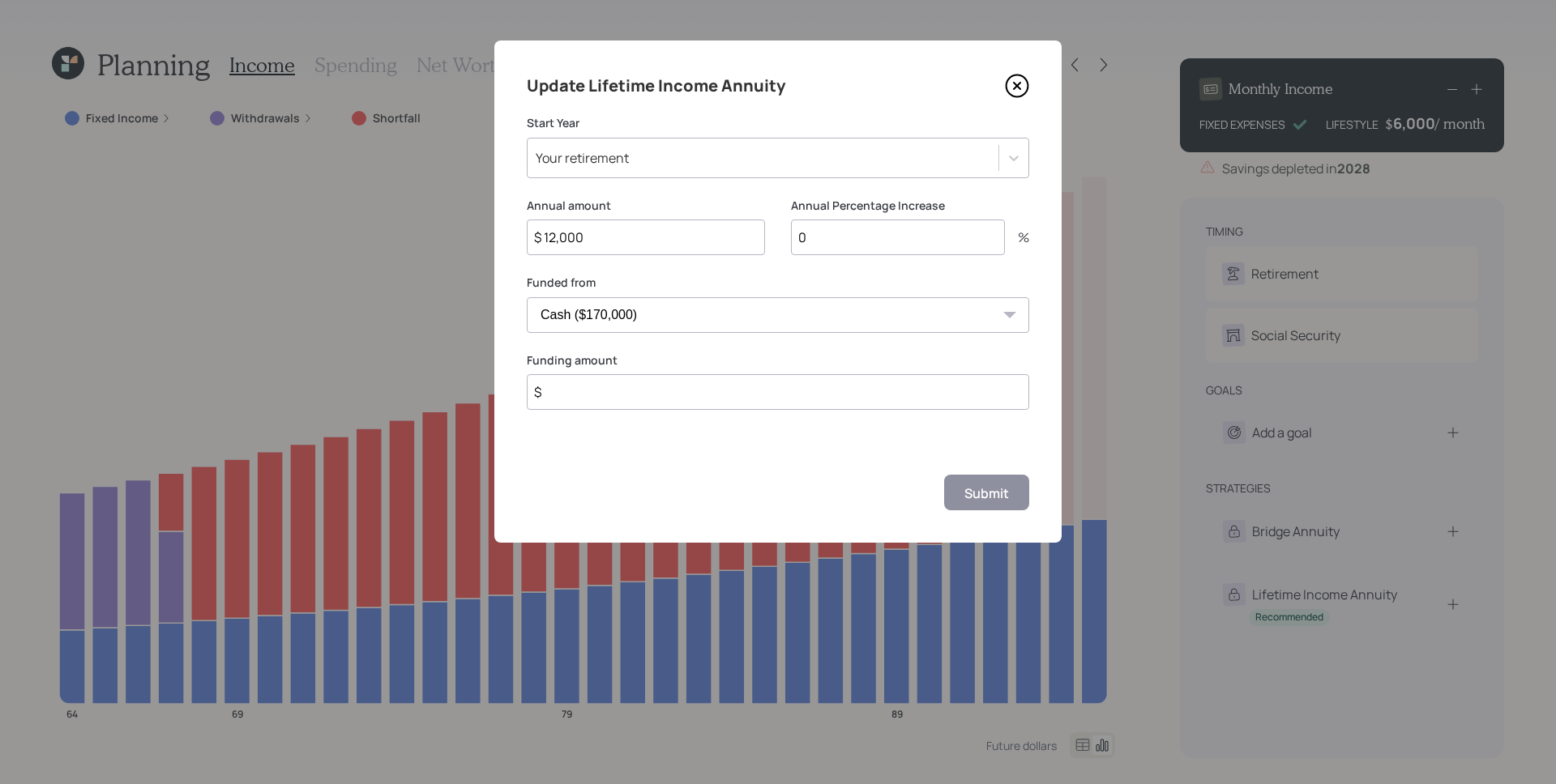
click at [526, 297] on select "Cash ($170,000)" at bounding box center [777, 315] width 502 height 36
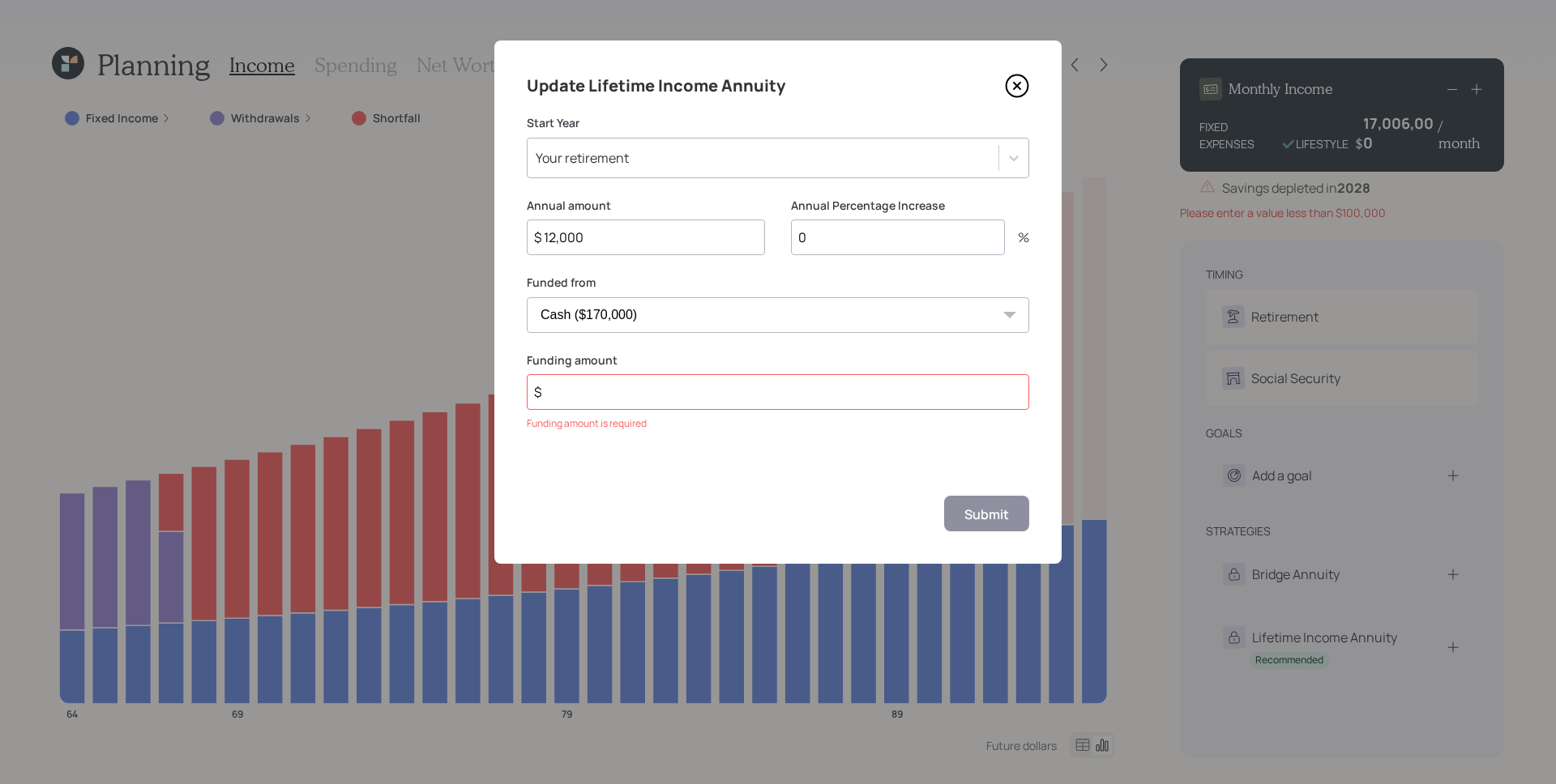
click at [711, 388] on input "$" at bounding box center [777, 392] width 502 height 36
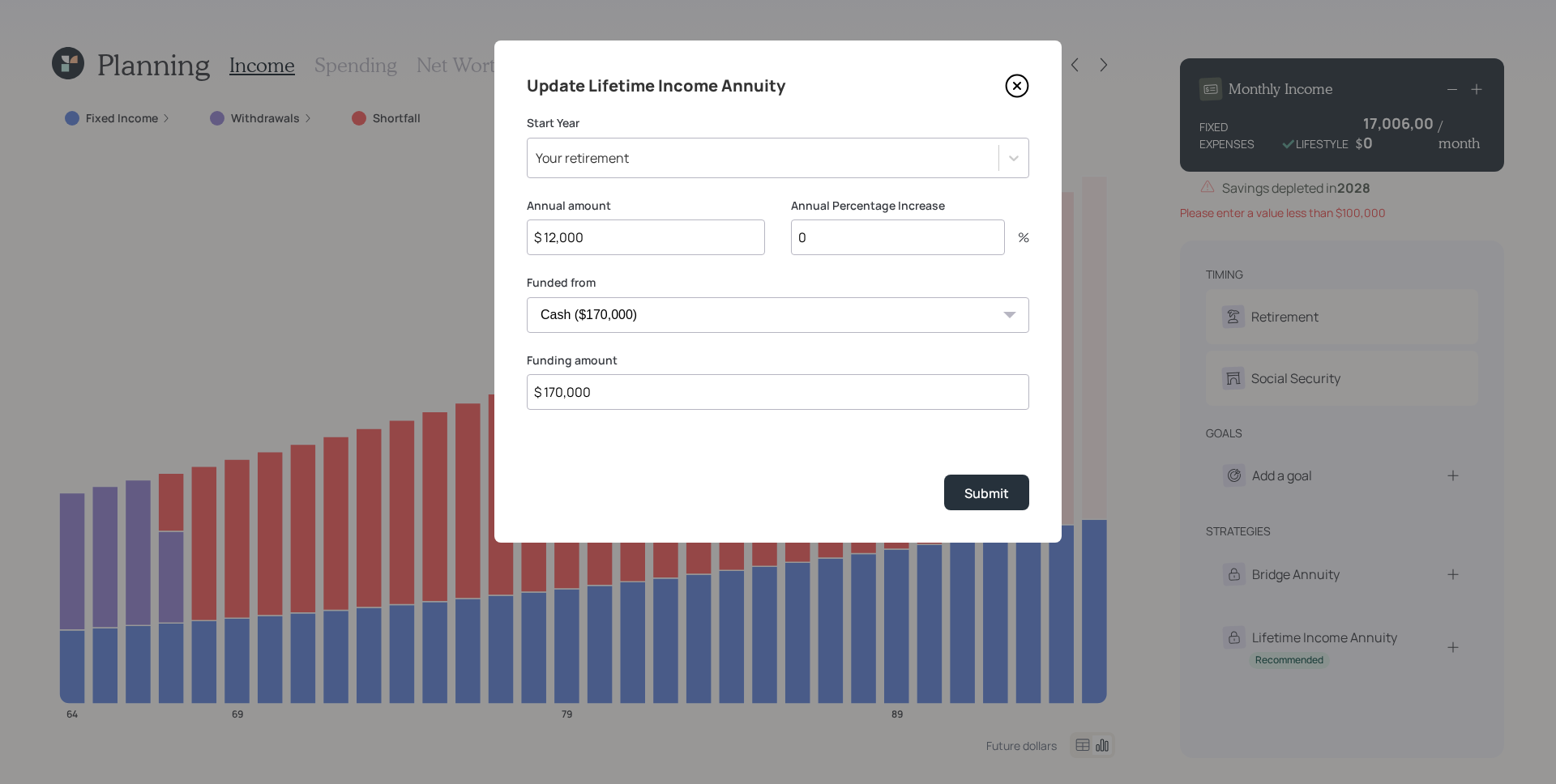
type input "$ 170,000"
click at [944, 475] on button "Submit" at bounding box center [987, 492] width 85 height 35
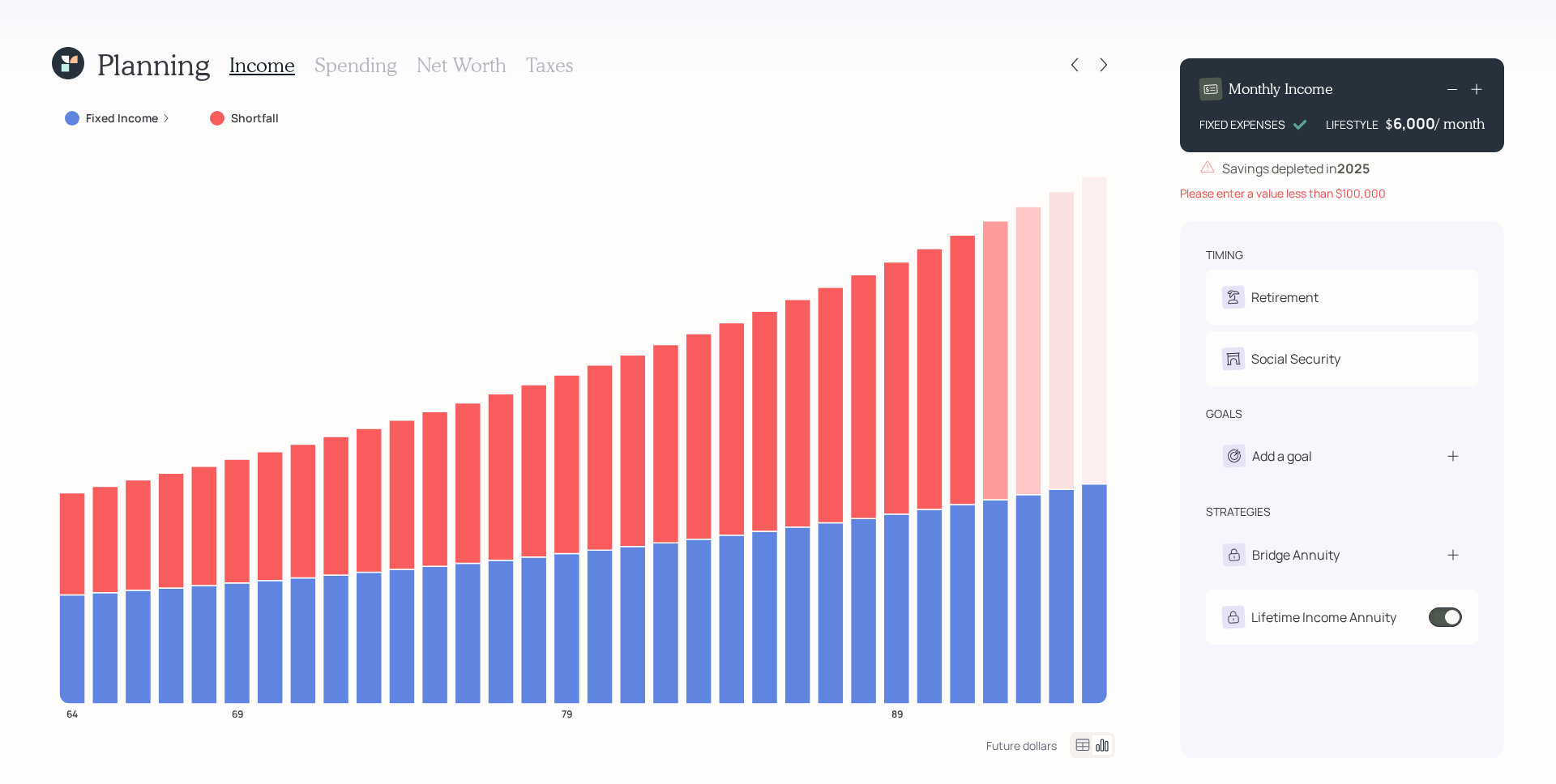
click at [156, 123] on div "Fixed Income" at bounding box center [117, 118] width 106 height 16
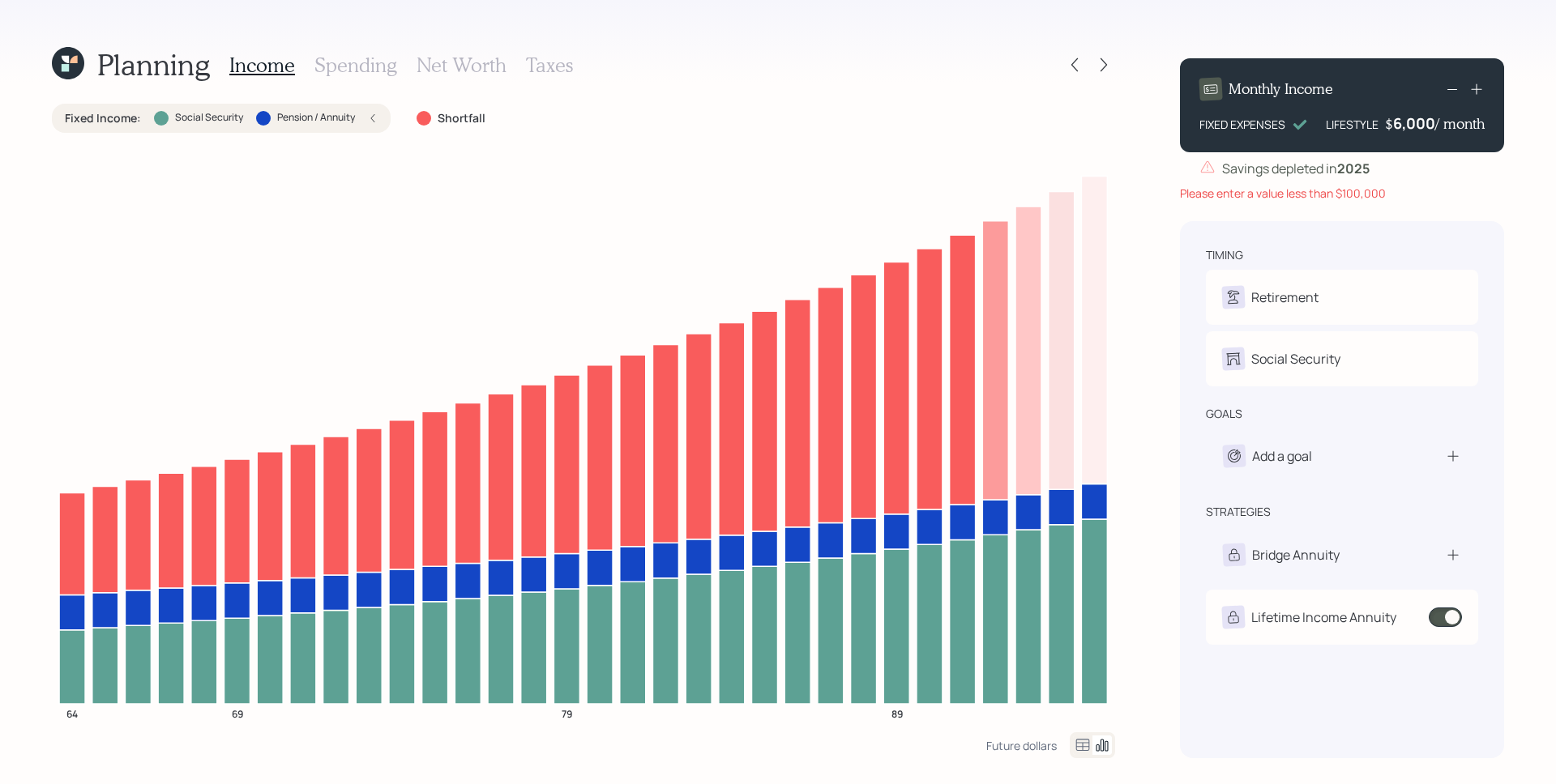
click at [1305, 205] on div "Monthly Income FIXED EXPENSES LIFESTYLE $ 6,000 / month Savings depleted in [DA…" at bounding box center [1342, 402] width 325 height 713
click at [1302, 188] on div "Please enter a value less than $100,000" at bounding box center [1342, 193] width 325 height 17
click at [1448, 92] on div "Monthly Income FIXED EXPENSES LIFESTYLE $ 6,000 / month" at bounding box center [1342, 106] width 325 height 94
click at [1448, 86] on icon at bounding box center [1452, 89] width 20 height 20
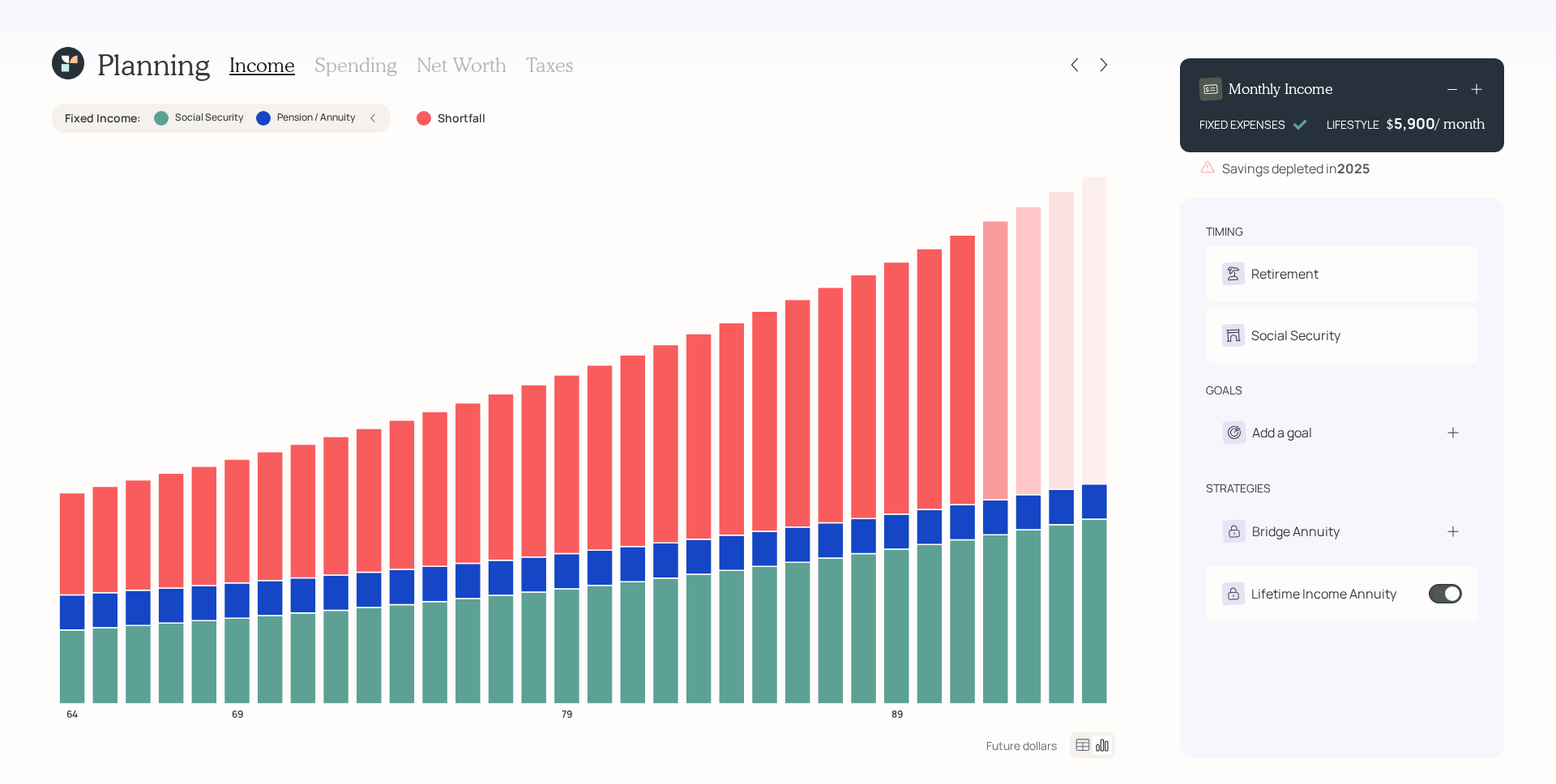
click at [1480, 82] on icon at bounding box center [1476, 89] width 16 height 16
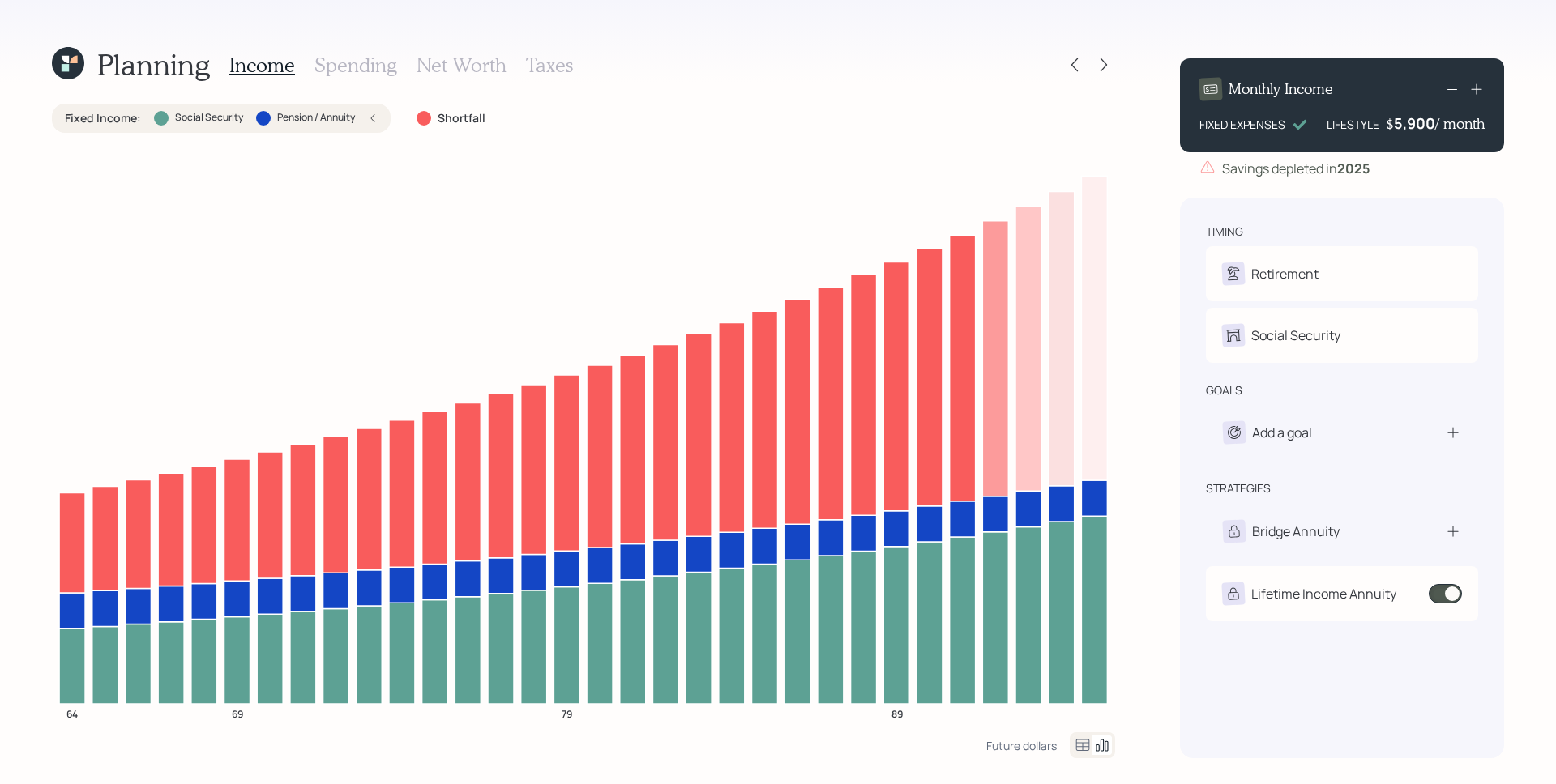
click at [1484, 85] on icon at bounding box center [1476, 89] width 16 height 16
click at [1525, 212] on div "Planning Income Spending Net Worth Taxes Fixed Income : Social Security Pension…" at bounding box center [778, 392] width 1556 height 784
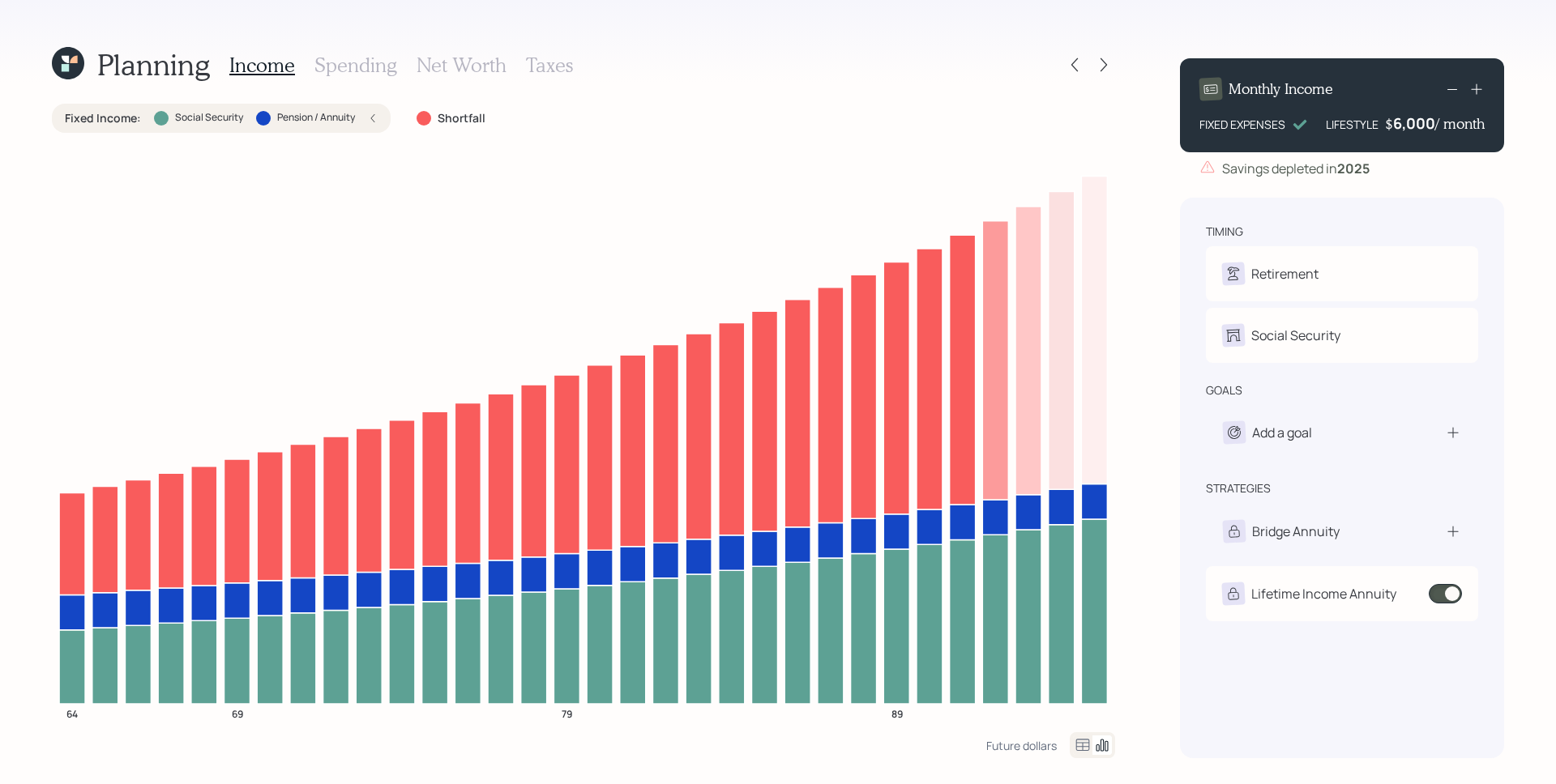
click at [1506, 203] on div "Planning Income Spending Net Worth Taxes Fixed Income : Social Security Pension…" at bounding box center [778, 392] width 1556 height 784
click at [1073, 64] on icon at bounding box center [1074, 65] width 16 height 16
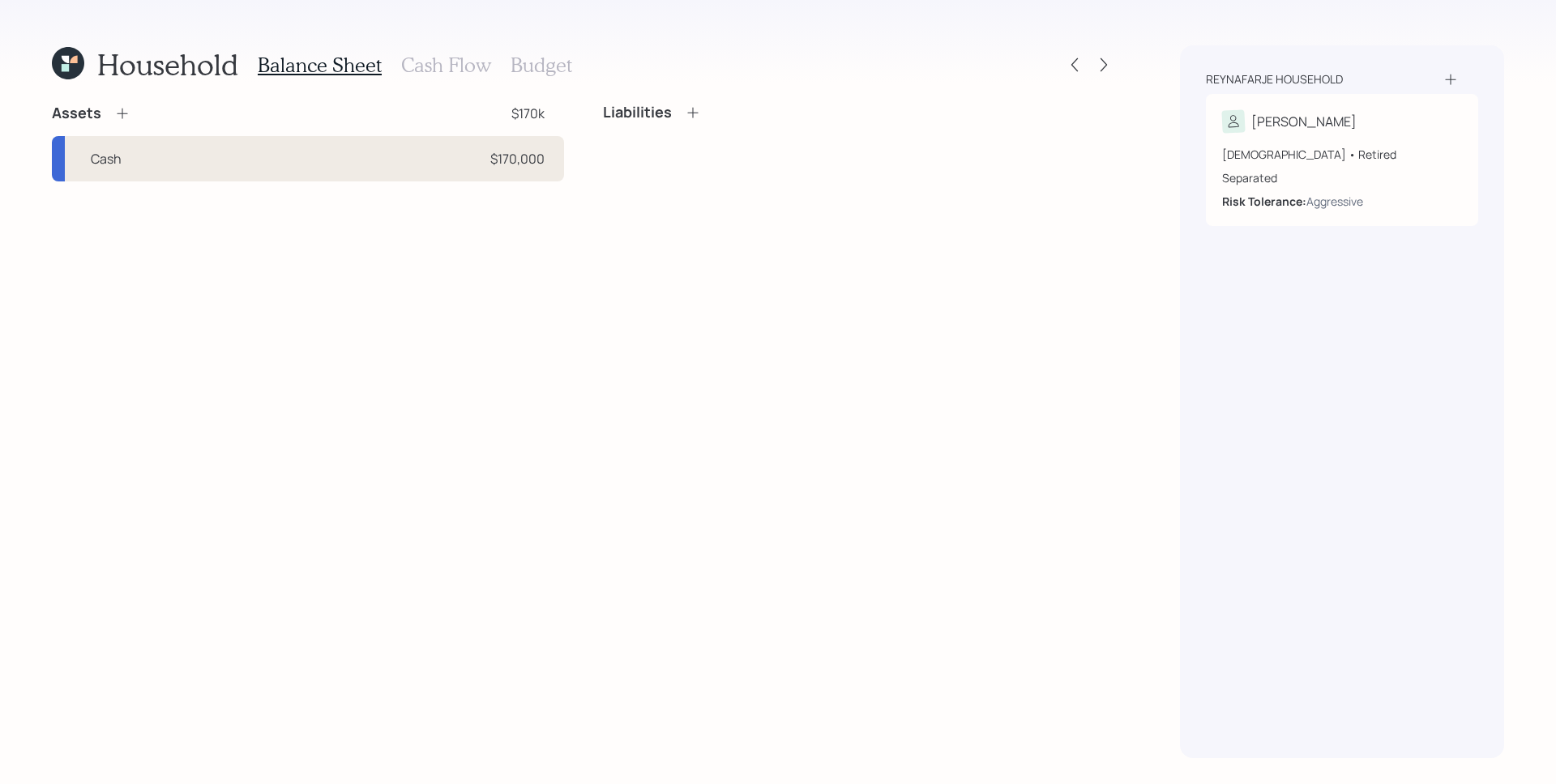
click at [381, 166] on div "Cash $170,000" at bounding box center [308, 158] width 512 height 45
select select "taxable"
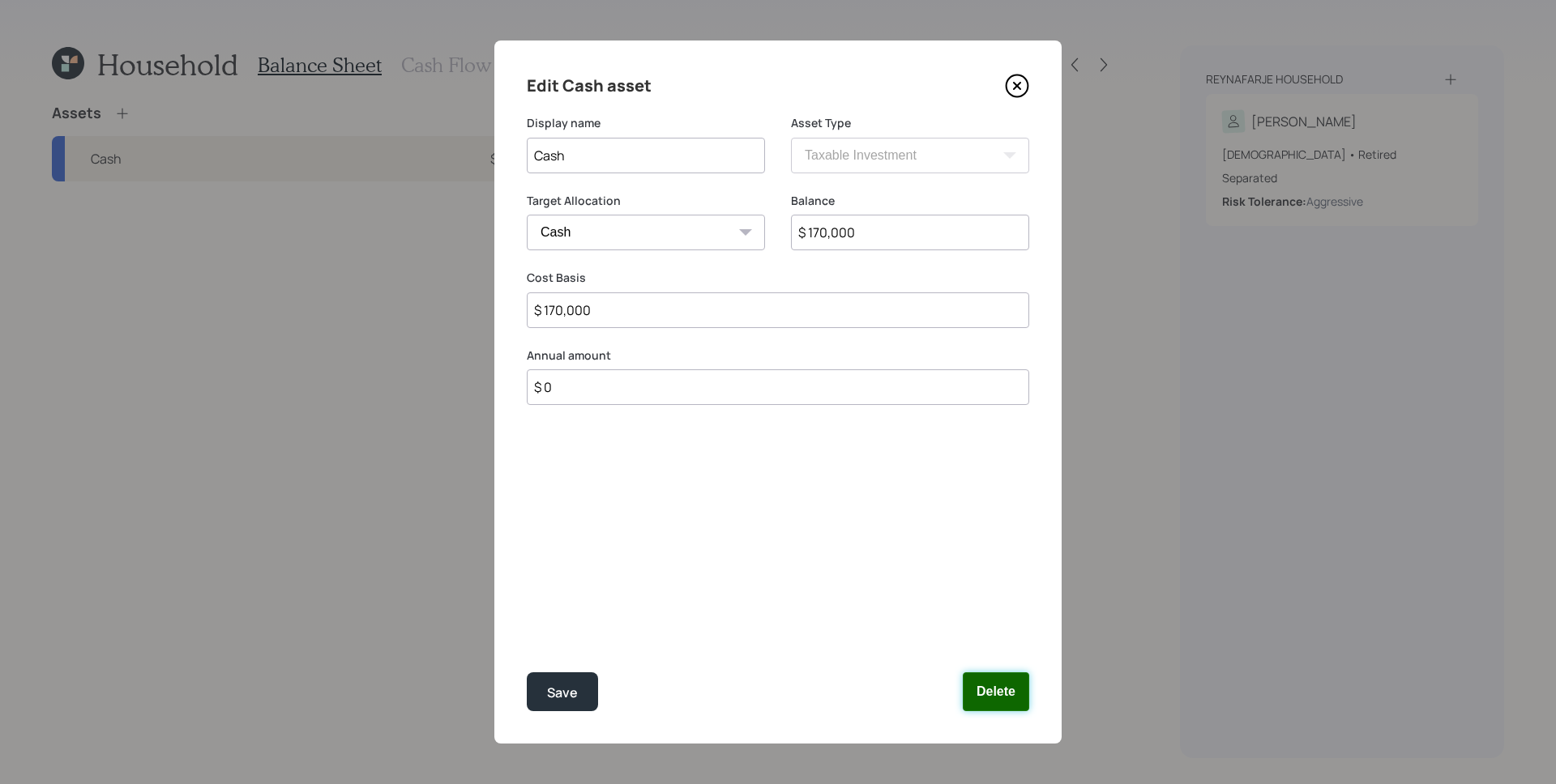
click at [971, 685] on button "Delete" at bounding box center [996, 692] width 67 height 39
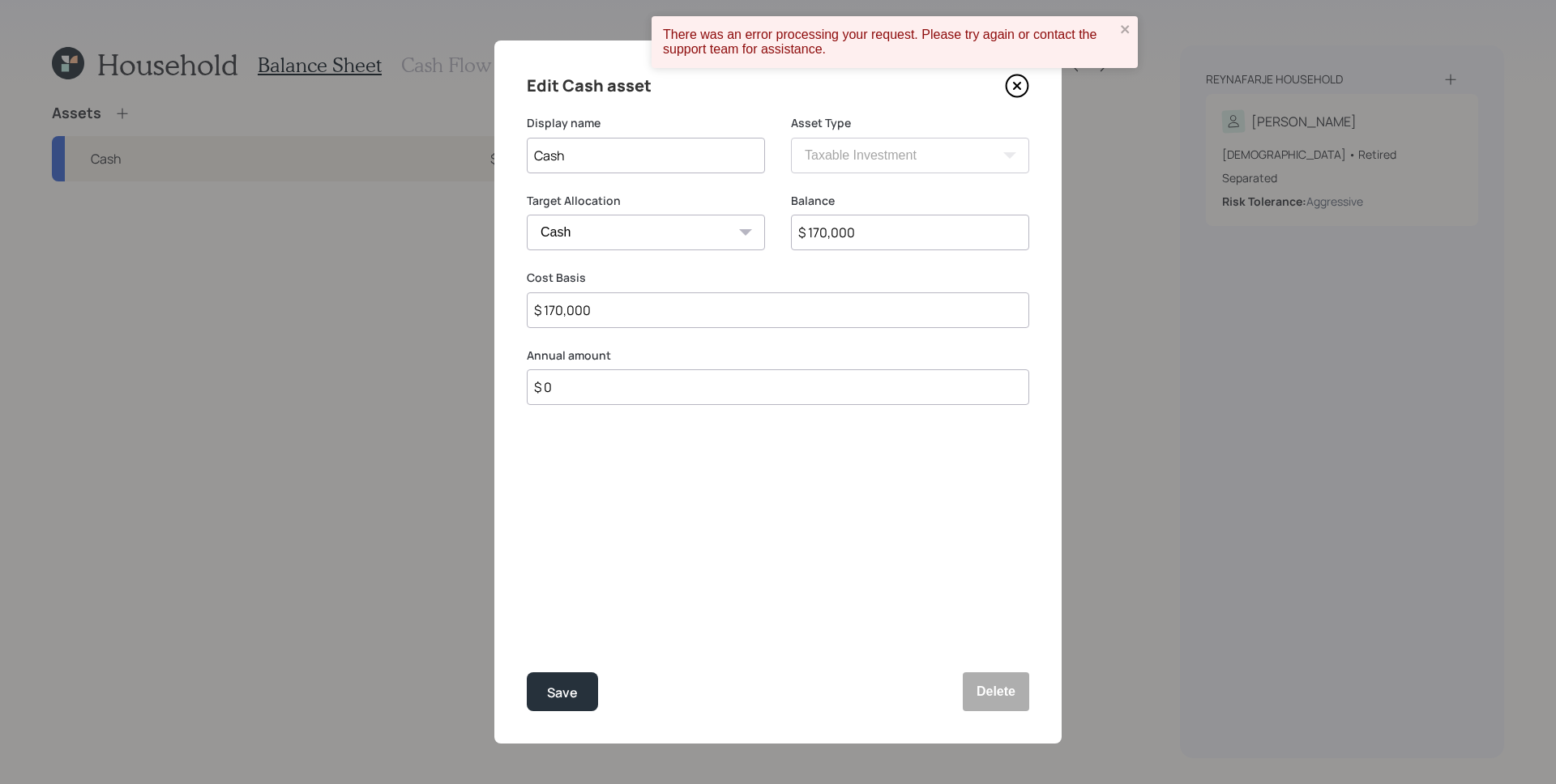
click at [1015, 92] on icon at bounding box center [1016, 85] width 24 height 24
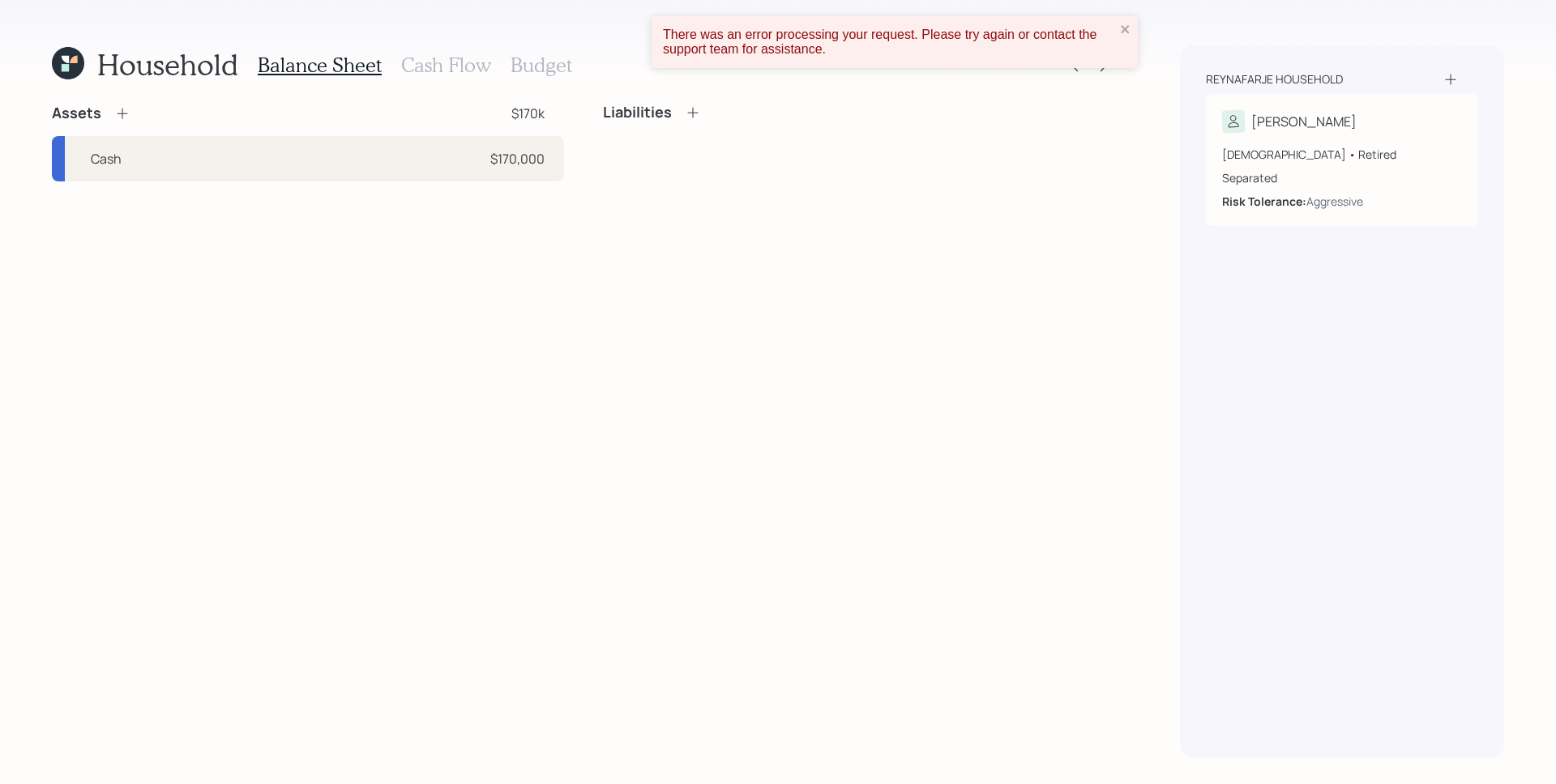
click at [1094, 132] on div "Liabilities" at bounding box center [859, 119] width 512 height 31
click at [1122, 19] on div "There was an error processing your request. Please try again or contact the sup…" at bounding box center [894, 42] width 486 height 52
click at [1123, 26] on icon "close" at bounding box center [1125, 29] width 12 height 13
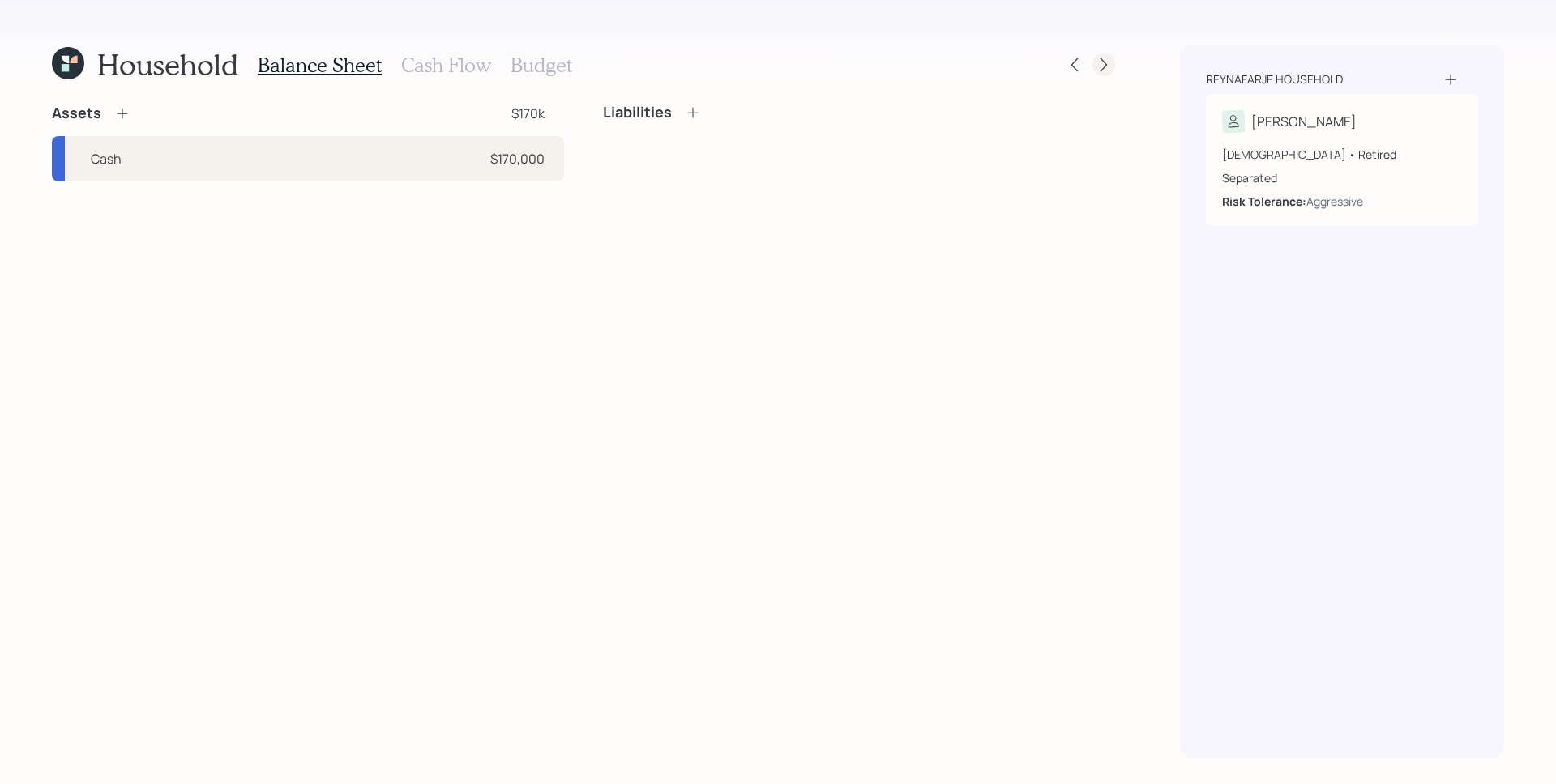
click at [1105, 60] on icon at bounding box center [1103, 65] width 16 height 16
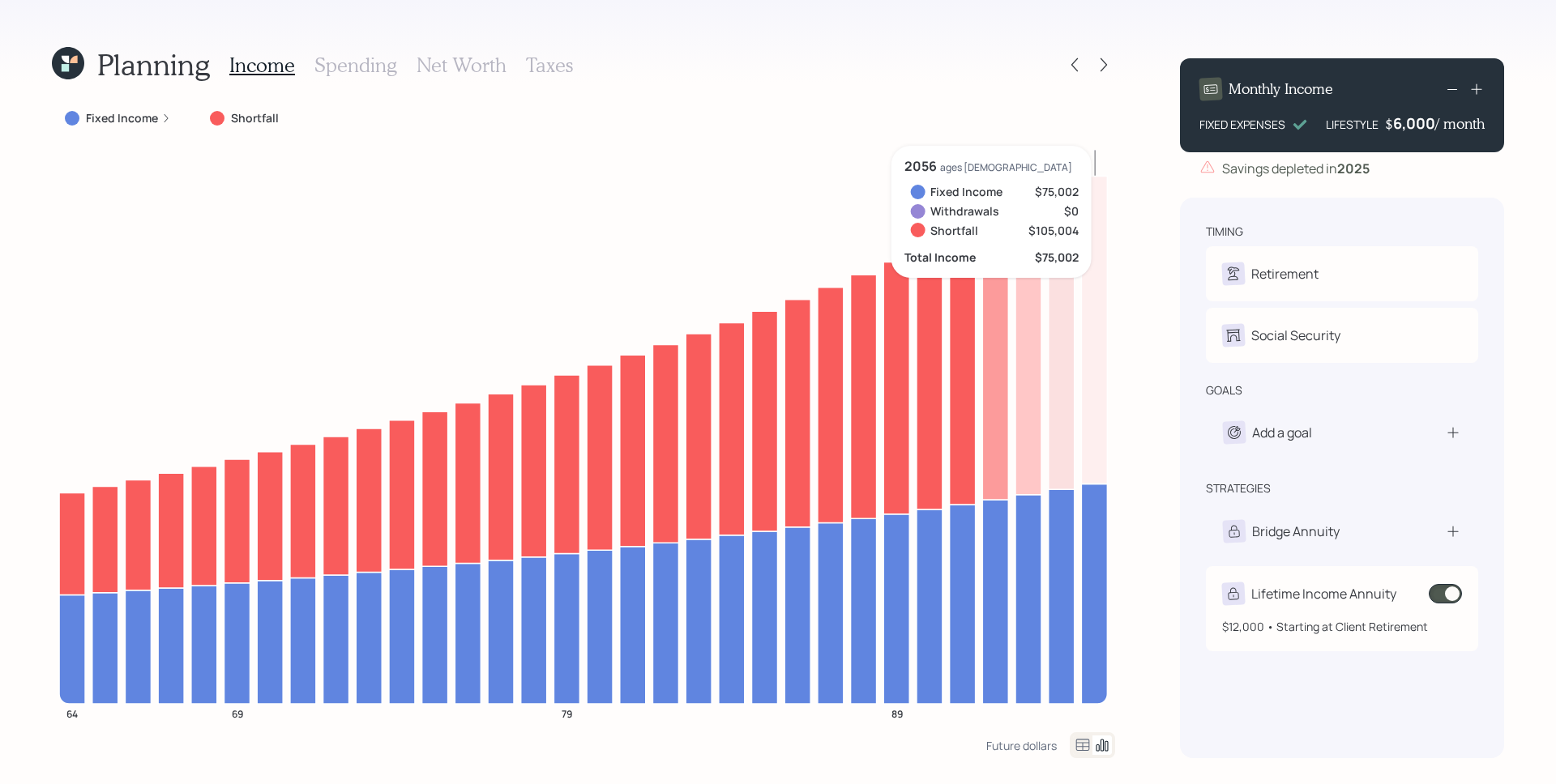
click at [1448, 588] on span at bounding box center [1445, 594] width 33 height 20
